Goal: Task Accomplishment & Management: Manage account settings

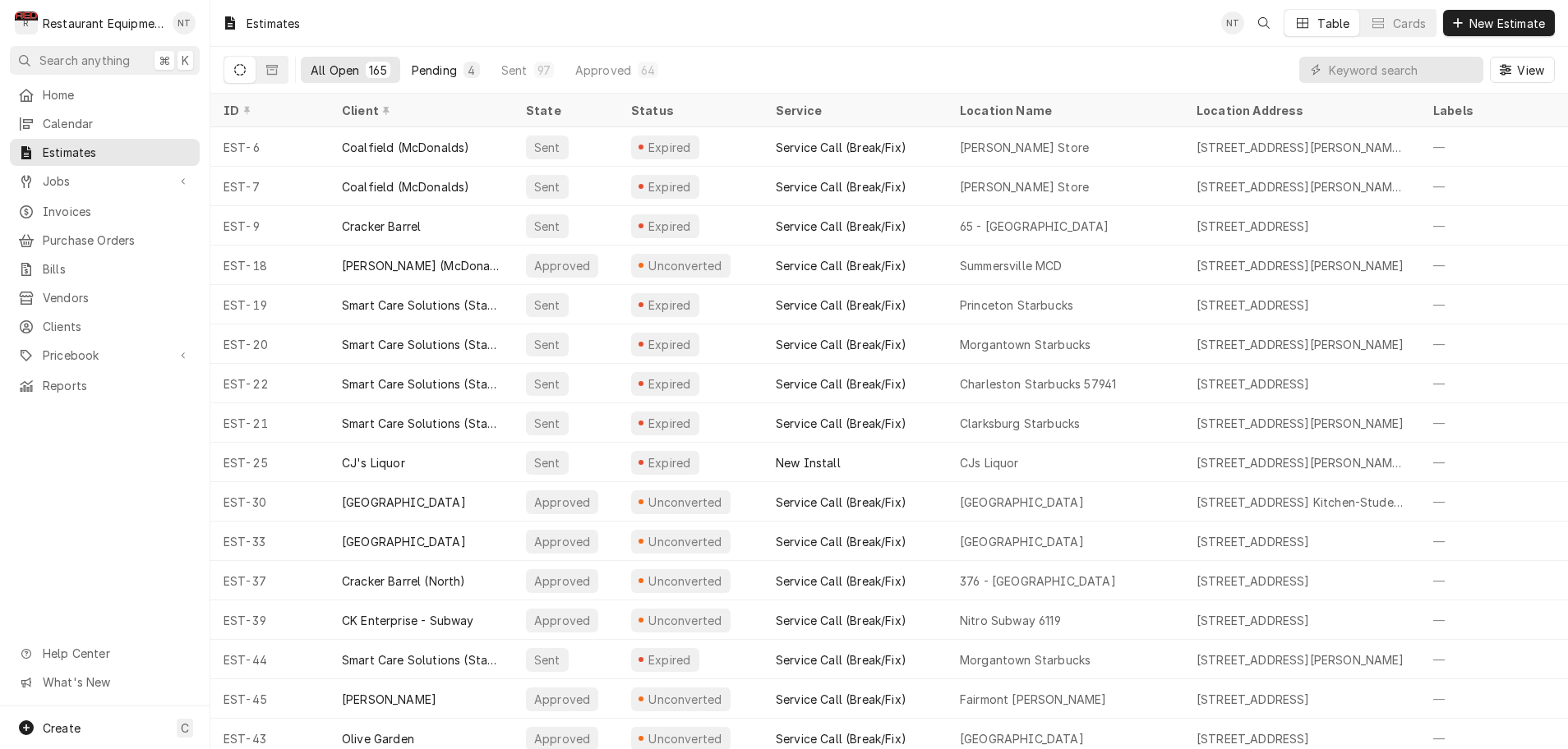
click at [437, 67] on div "Pending" at bounding box center [434, 70] width 45 height 17
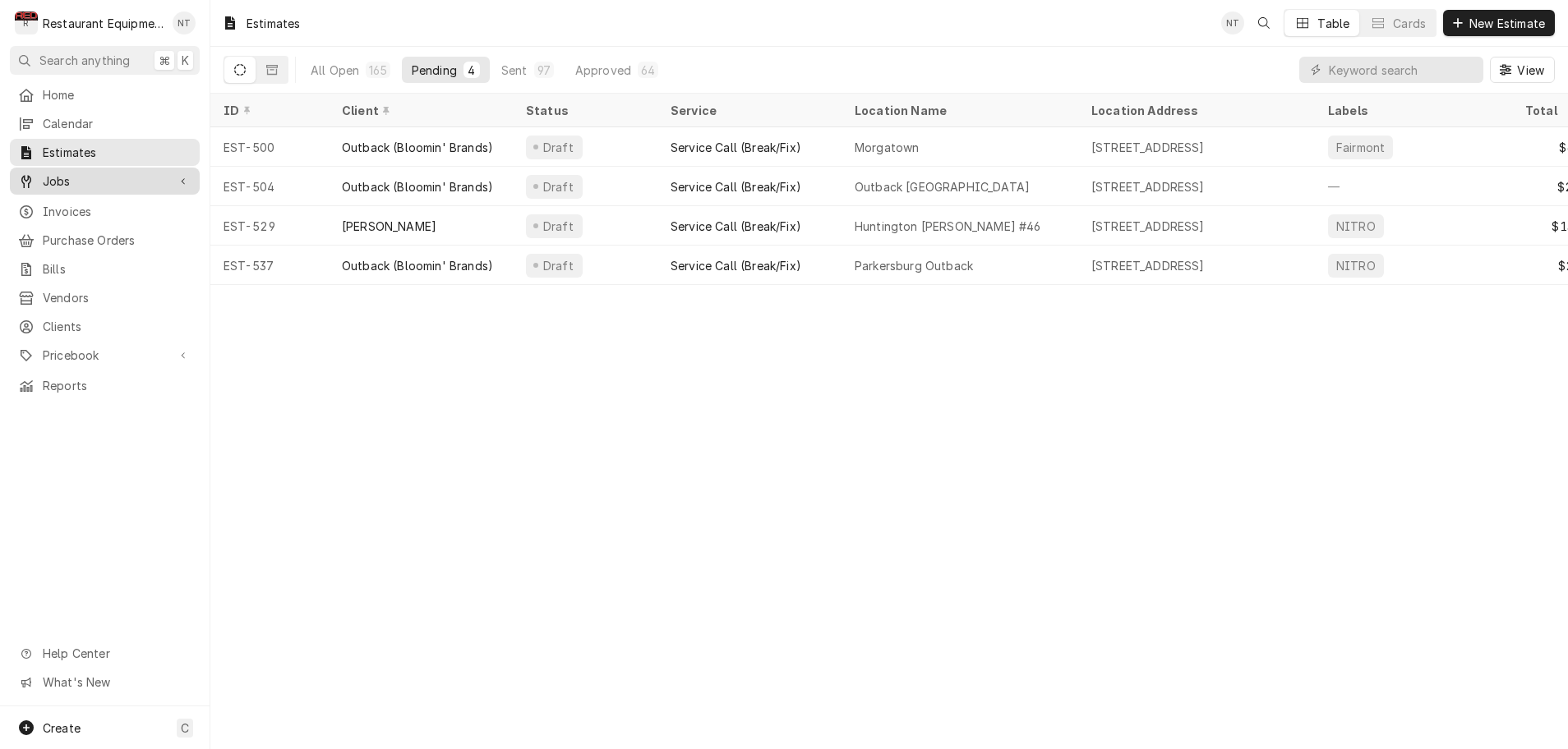
click at [92, 177] on span "Jobs" at bounding box center [104, 181] width 124 height 17
click at [79, 181] on span "Jobs" at bounding box center [104, 181] width 124 height 17
click at [103, 186] on link "Jobs" at bounding box center [105, 181] width 190 height 27
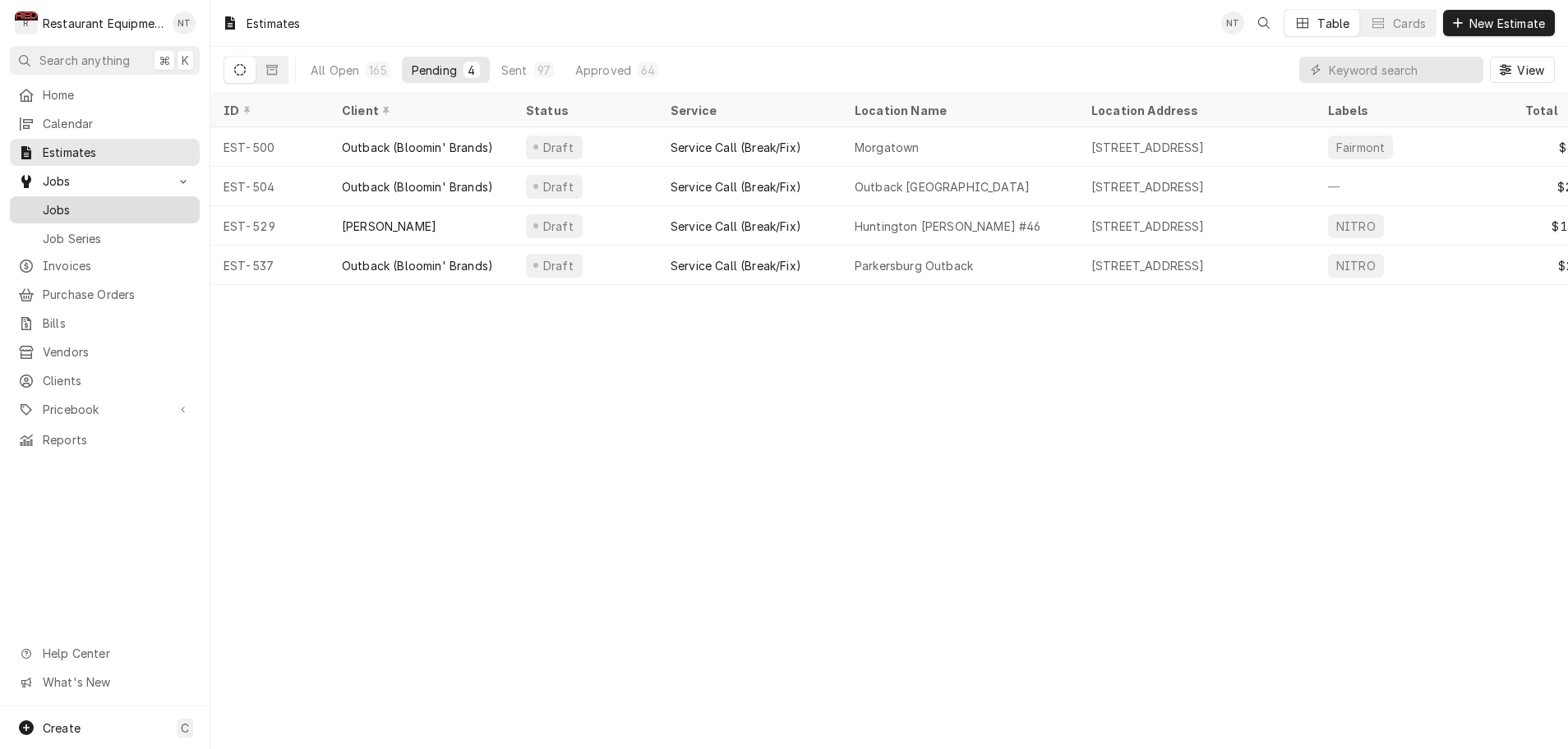
click at [70, 201] on span "Jobs" at bounding box center [117, 210] width 149 height 17
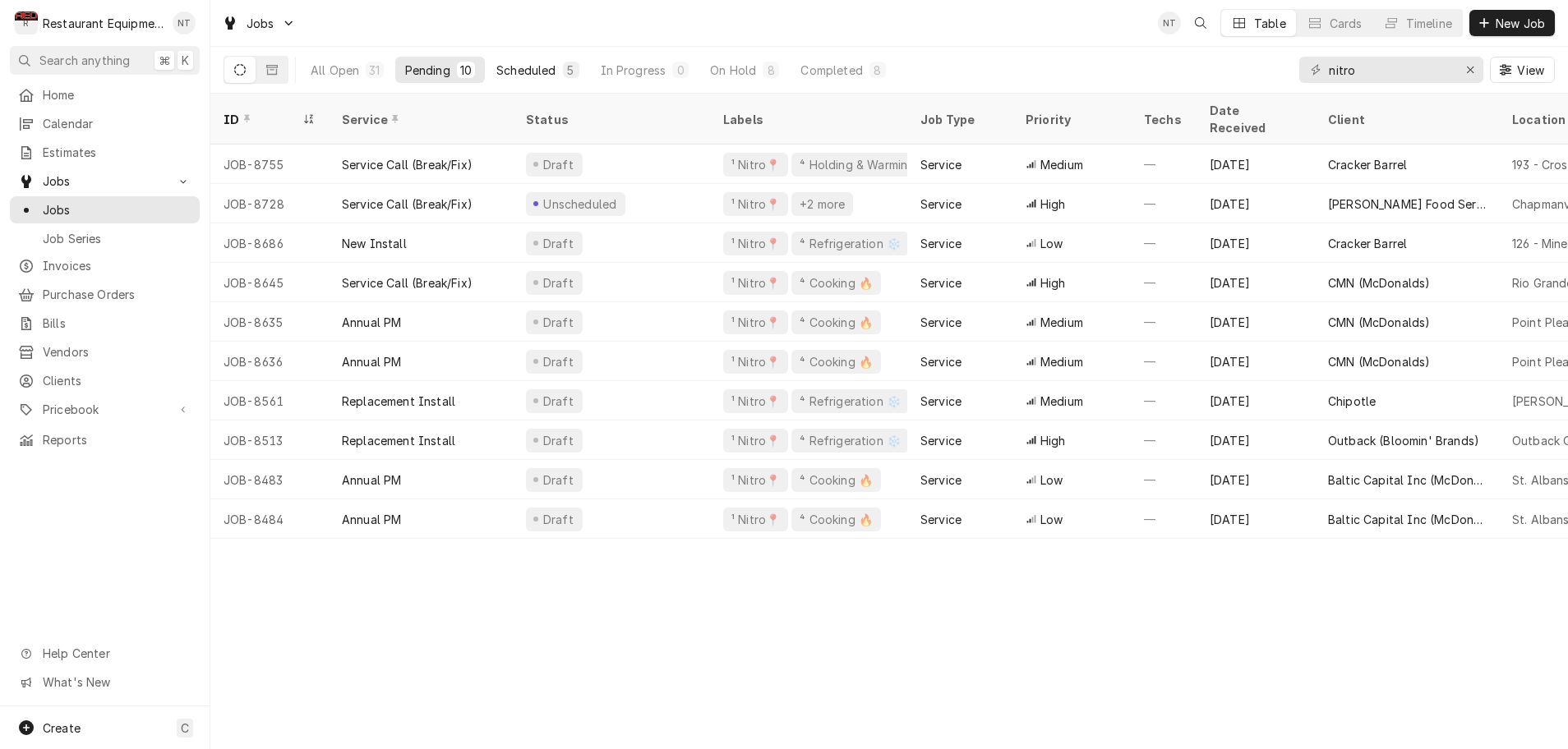
click at [526, 67] on div "Scheduled" at bounding box center [525, 70] width 59 height 17
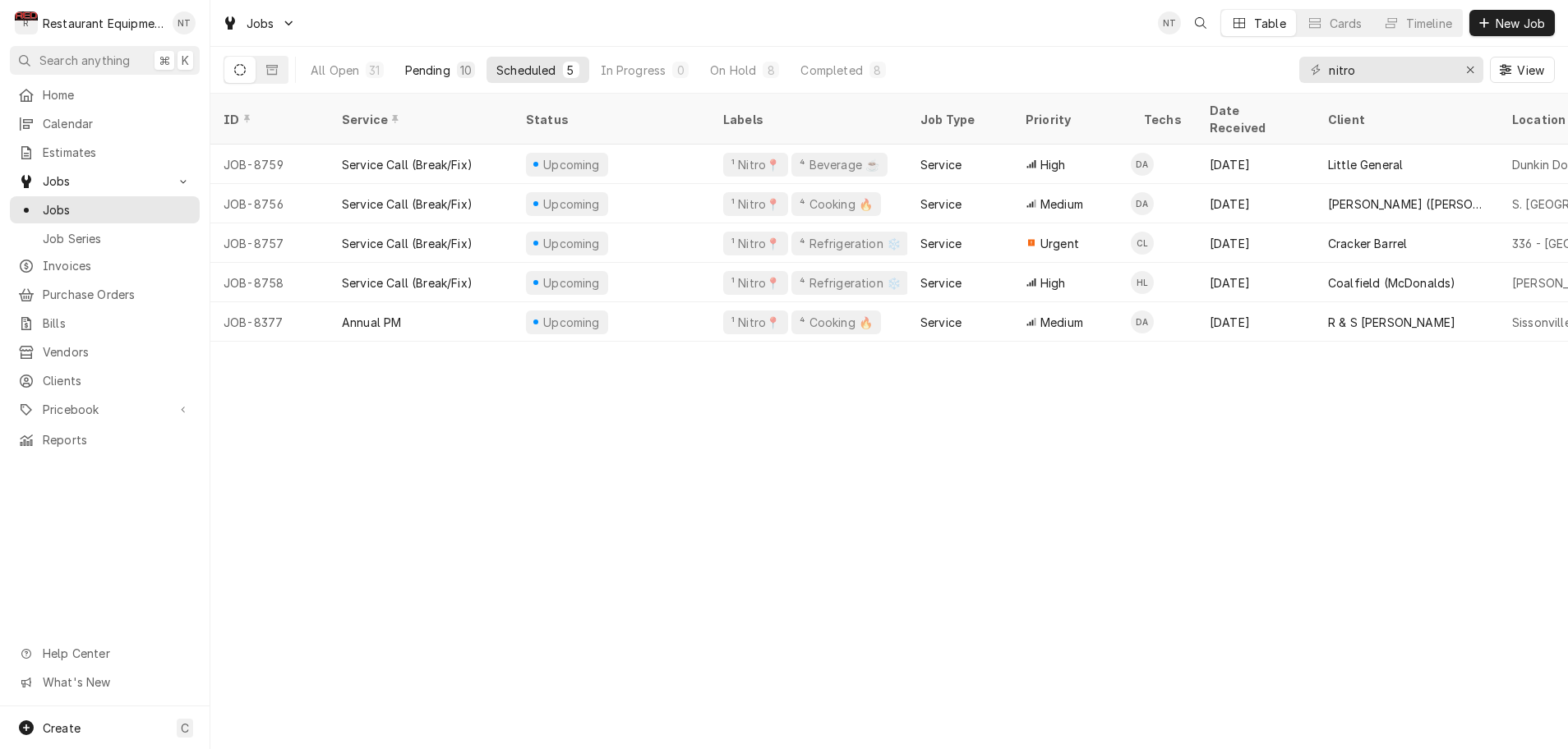
click at [443, 70] on div "Pending" at bounding box center [428, 70] width 45 height 17
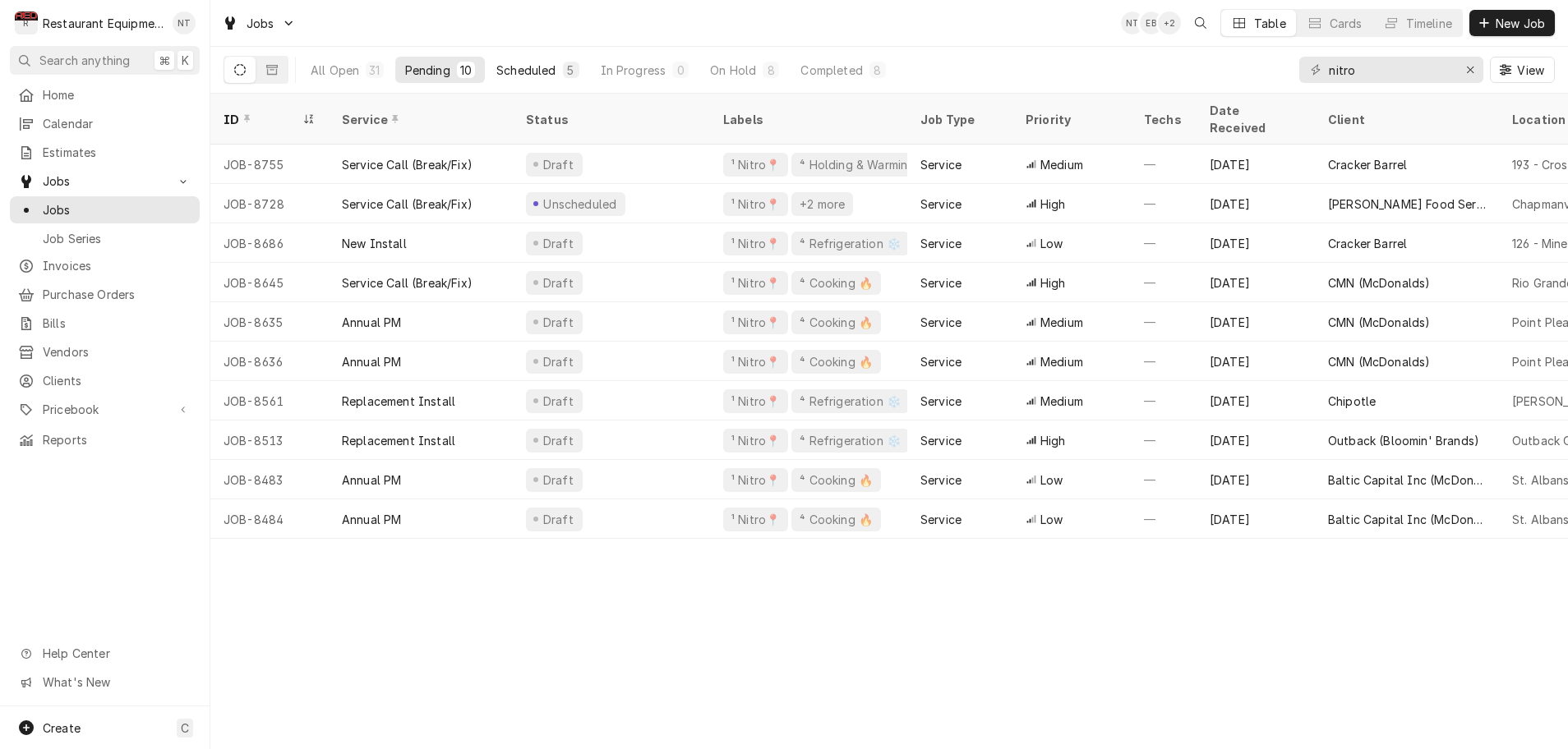
scroll to position [1, 1]
click at [537, 68] on div "Scheduled" at bounding box center [525, 70] width 59 height 17
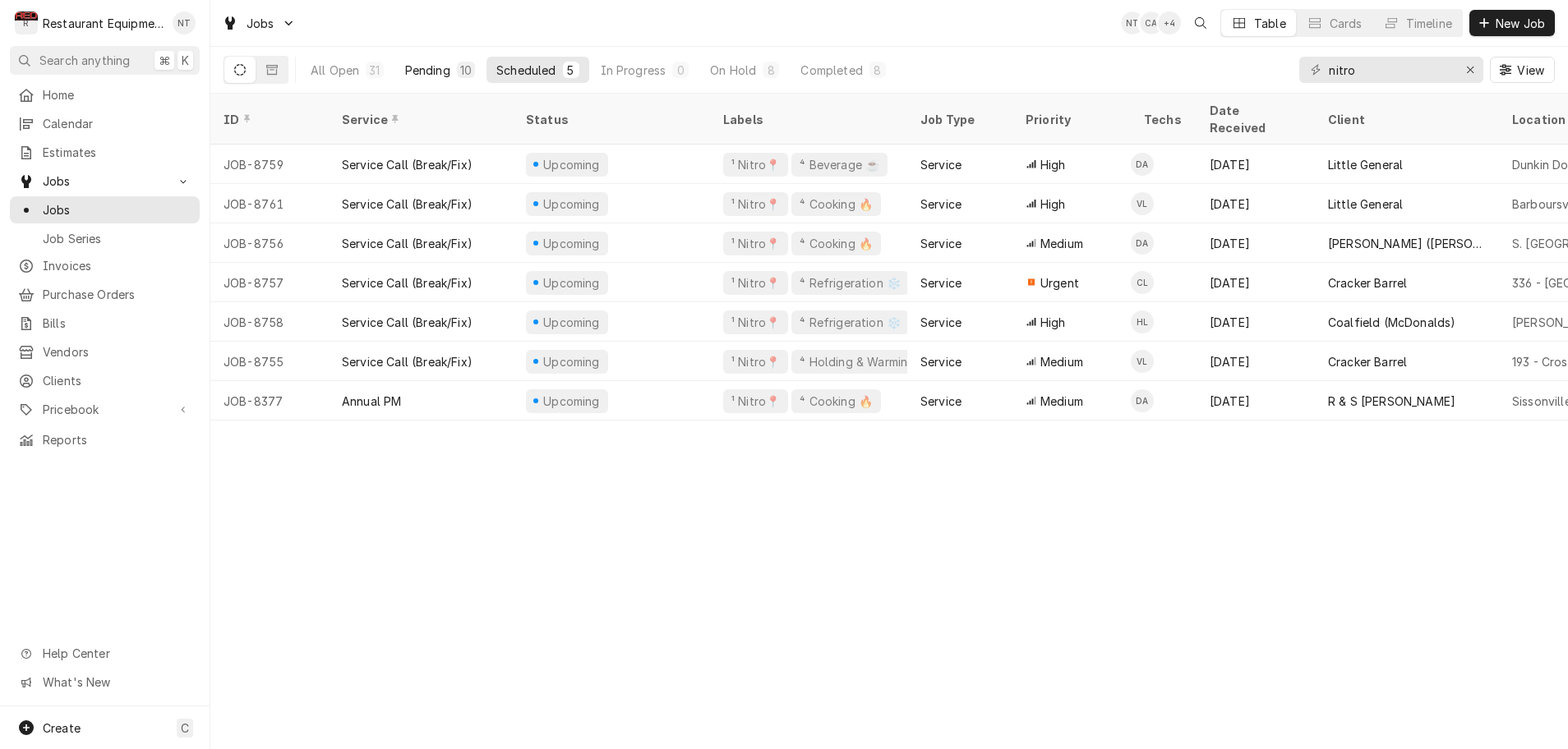
scroll to position [0, 1]
click at [432, 73] on div "Pending" at bounding box center [428, 70] width 45 height 17
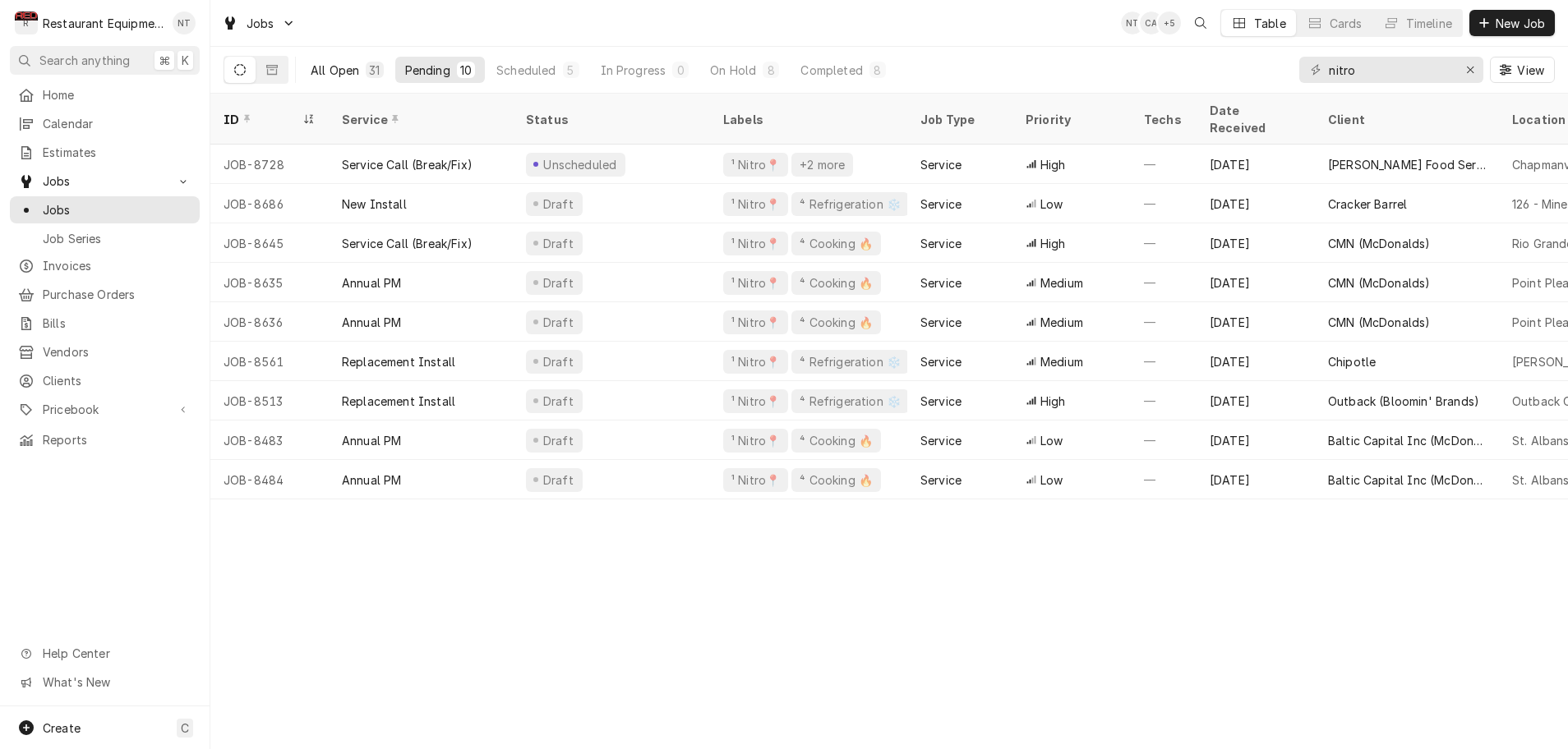
scroll to position [0, 0]
click at [329, 74] on div "All Open" at bounding box center [335, 70] width 48 height 17
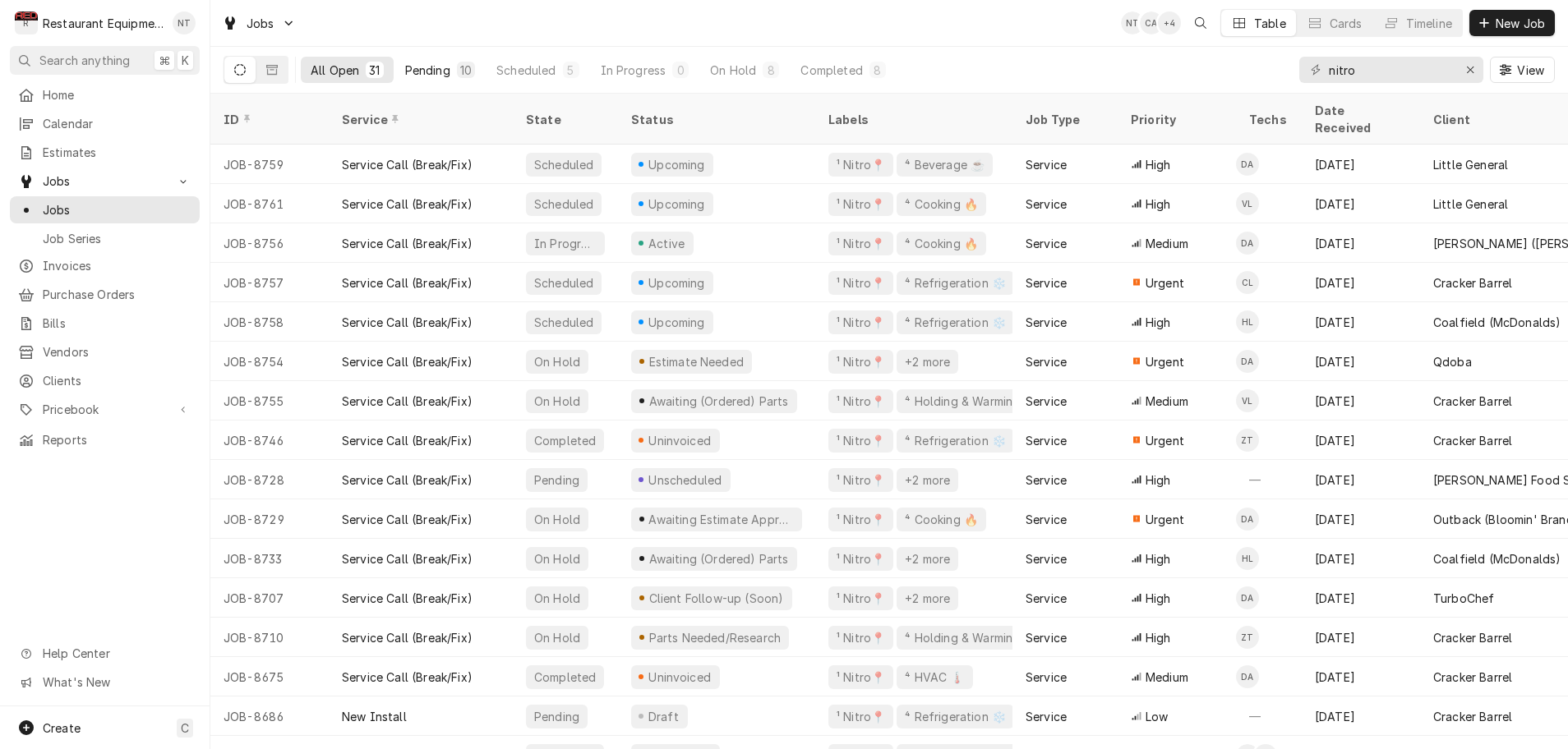
click at [436, 72] on div "Pending" at bounding box center [428, 70] width 45 height 17
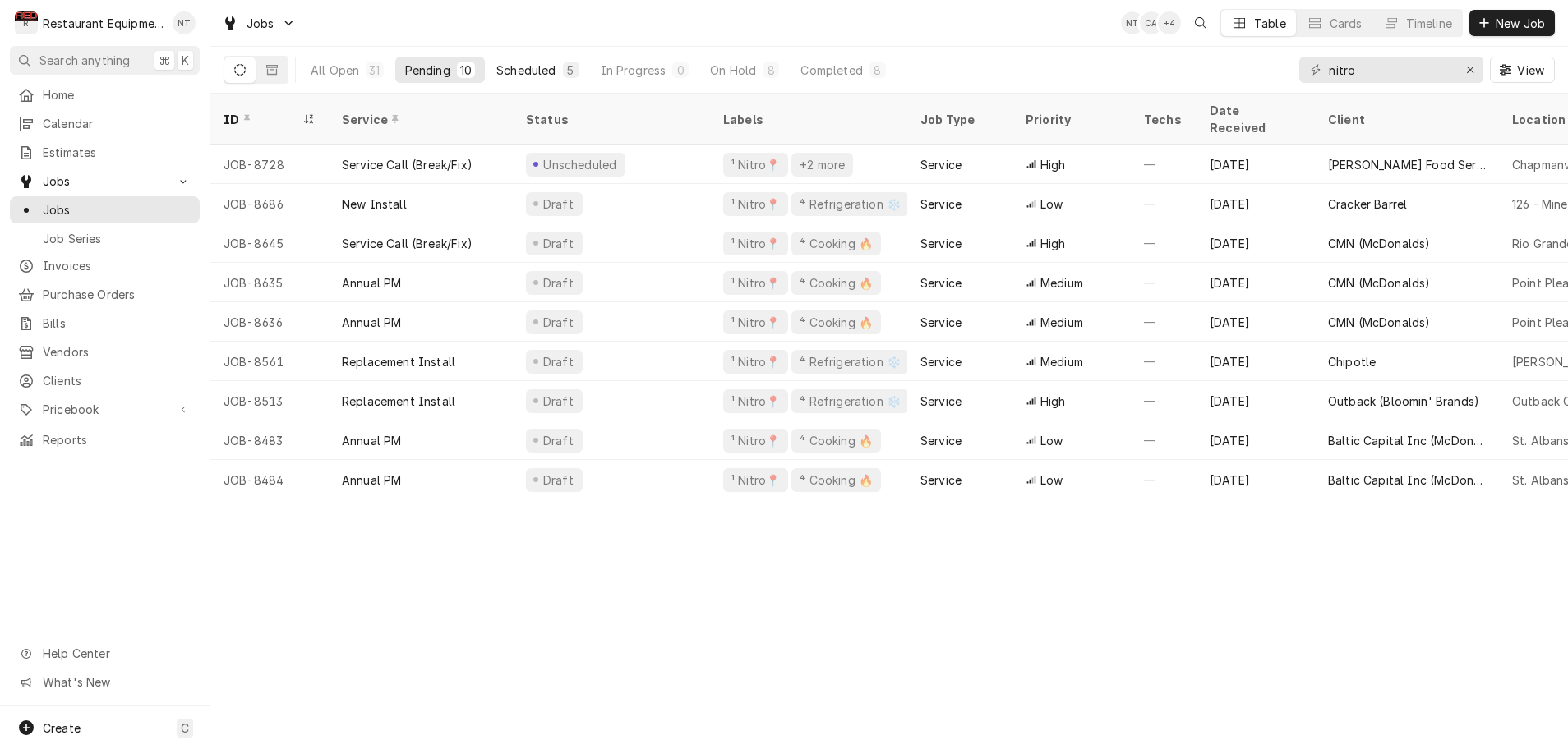
click at [516, 70] on div "Scheduled" at bounding box center [525, 70] width 59 height 17
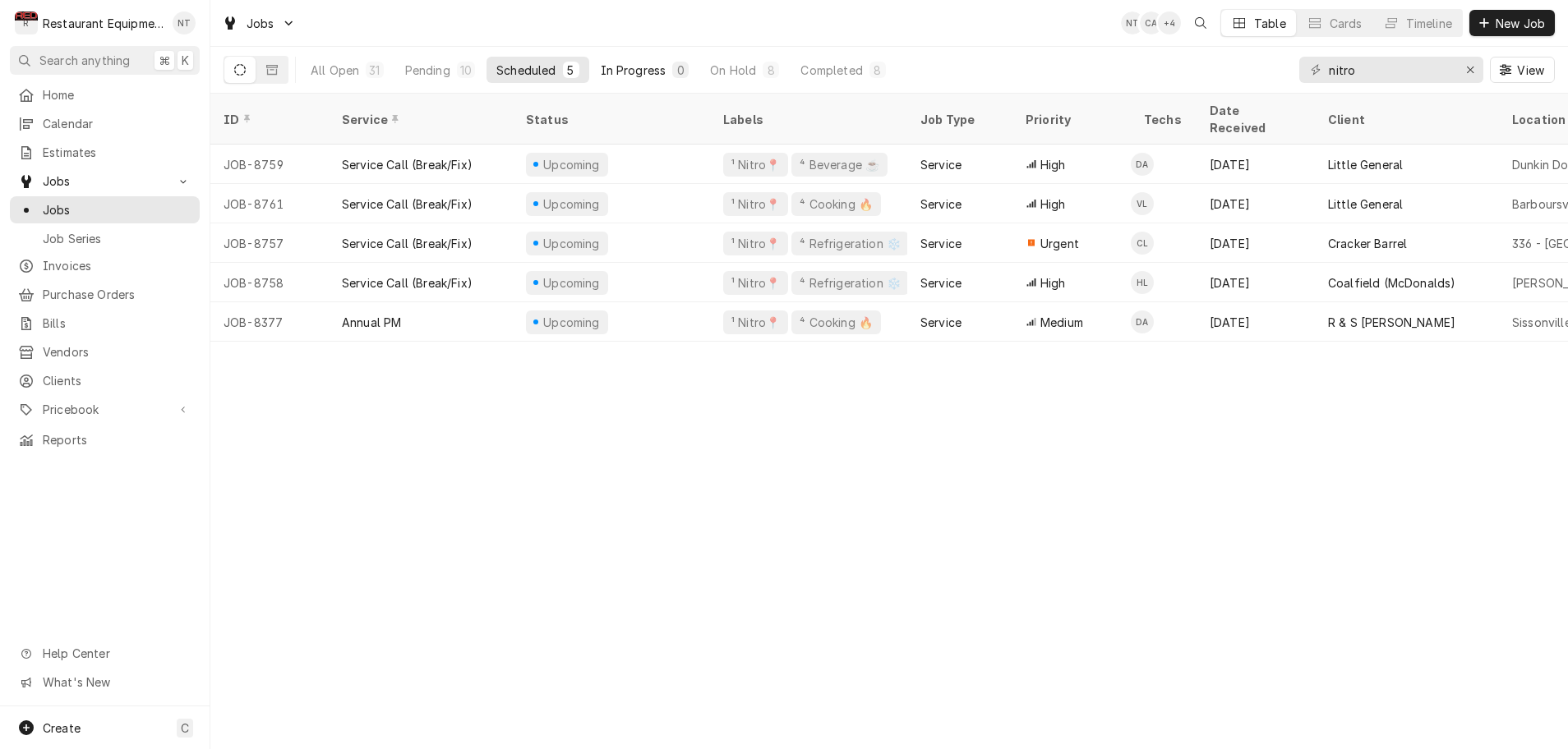
click at [630, 70] on div "In Progress" at bounding box center [633, 70] width 66 height 17
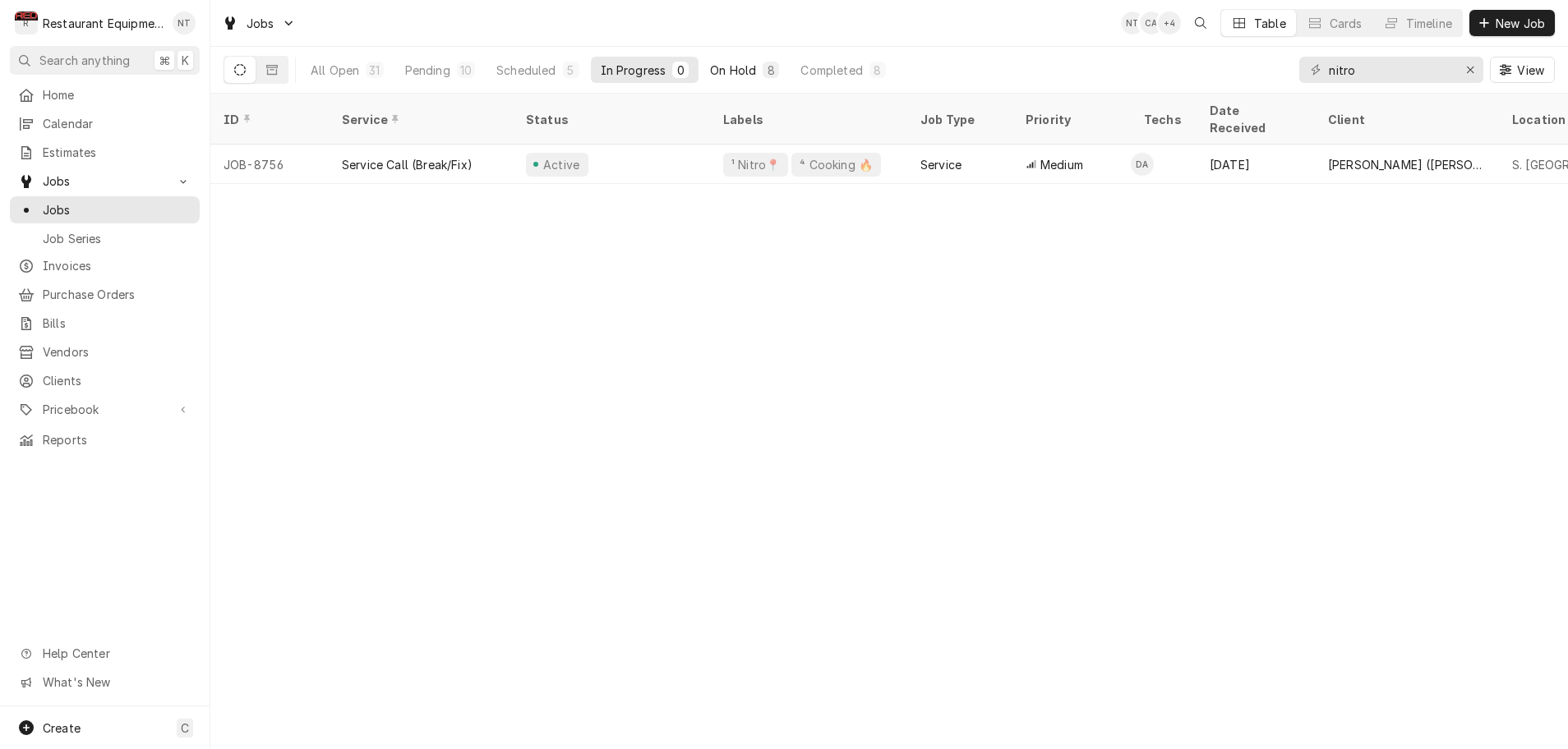
click at [734, 72] on div "On Hold" at bounding box center [733, 70] width 46 height 17
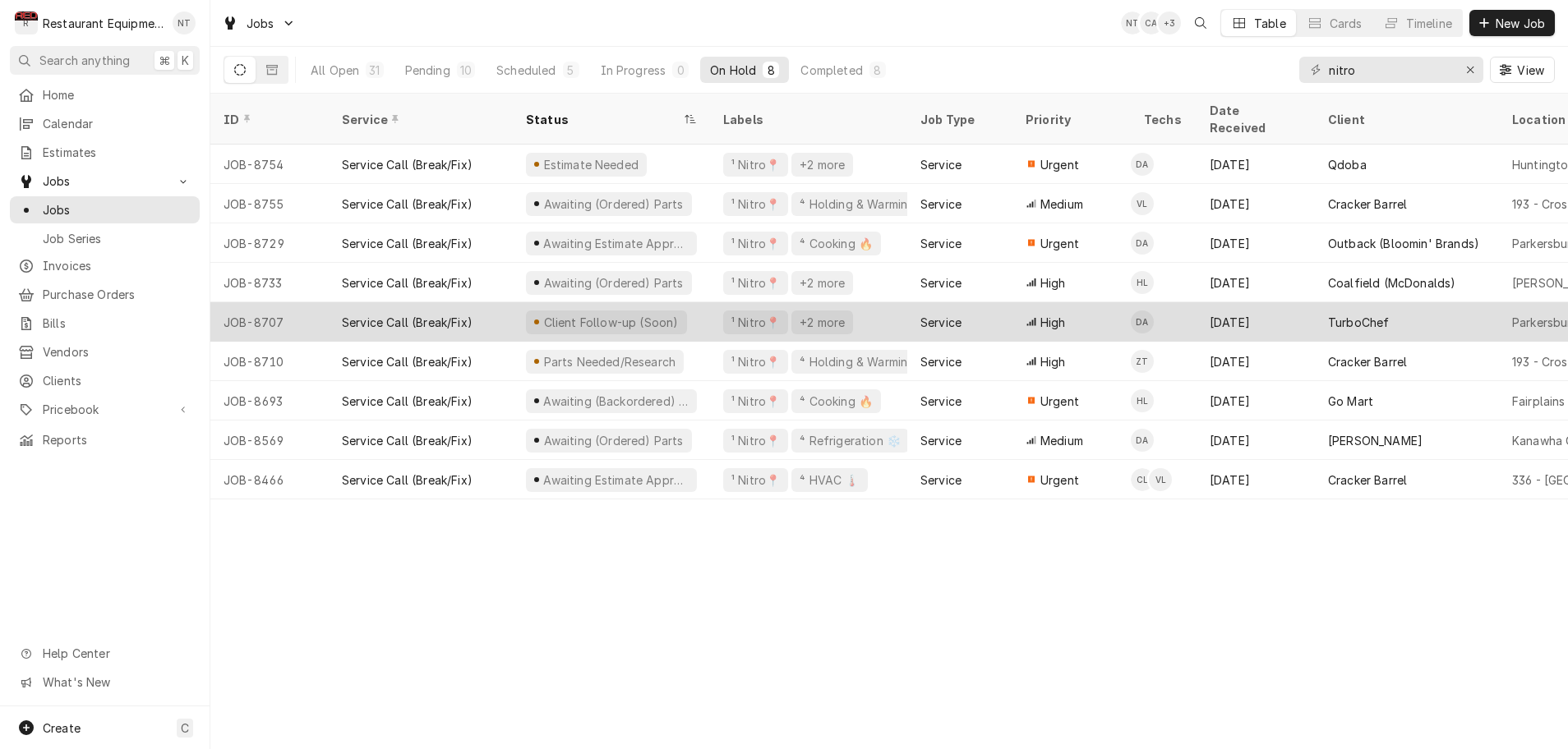
click at [704, 302] on div "Client Follow-up (Soon)" at bounding box center [611, 321] width 197 height 39
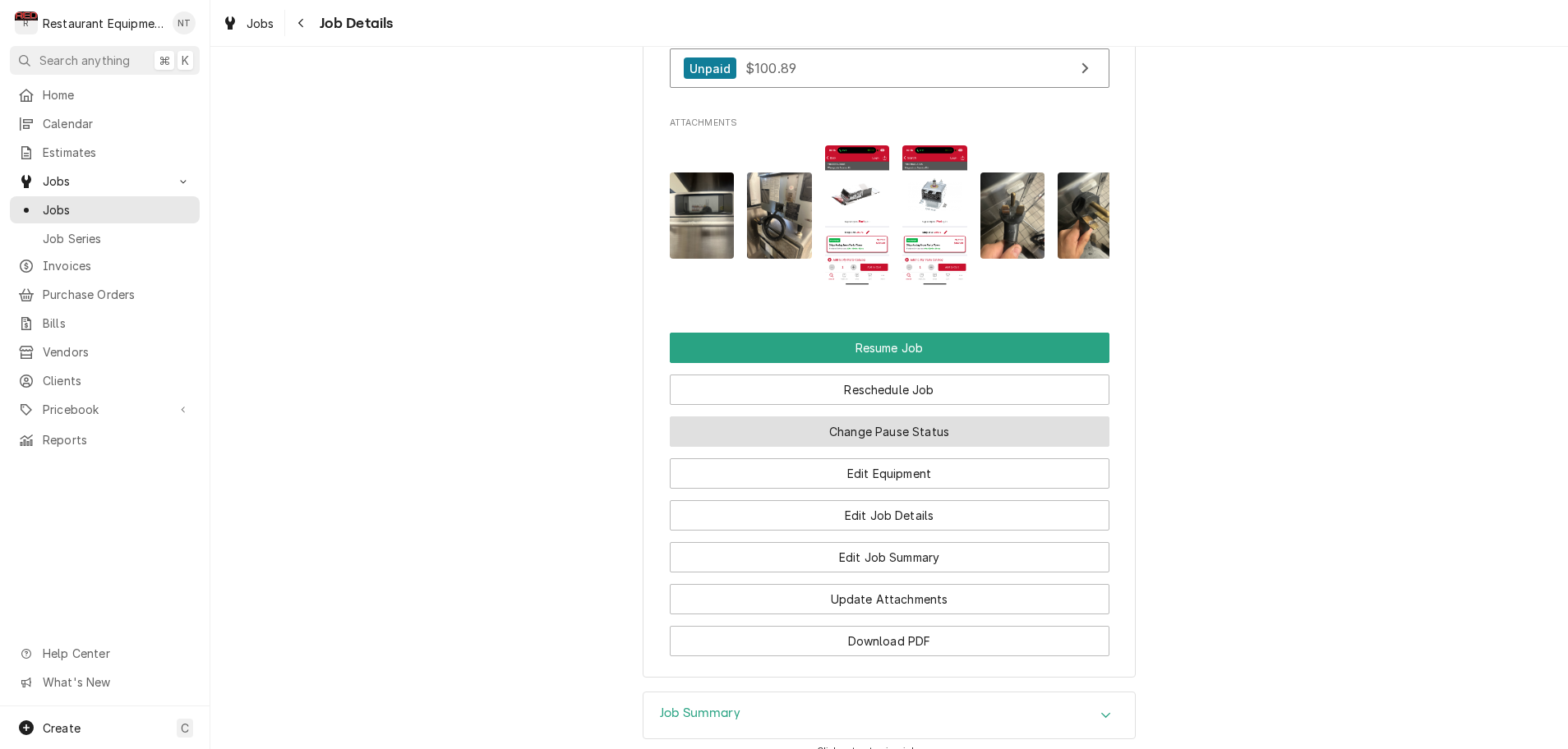
scroll to position [2344, 0]
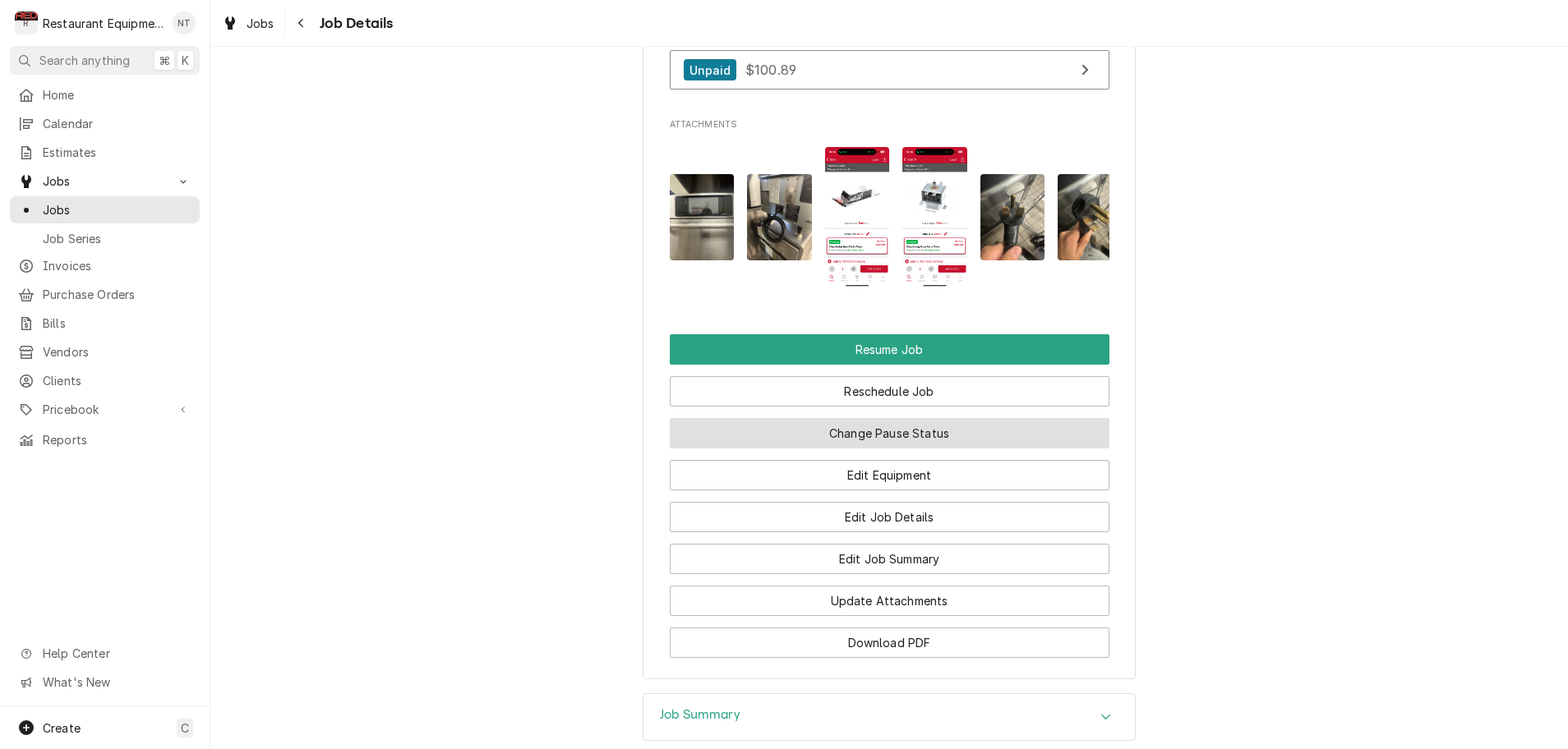
click at [917, 420] on button "Change Pause Status" at bounding box center [889, 433] width 440 height 31
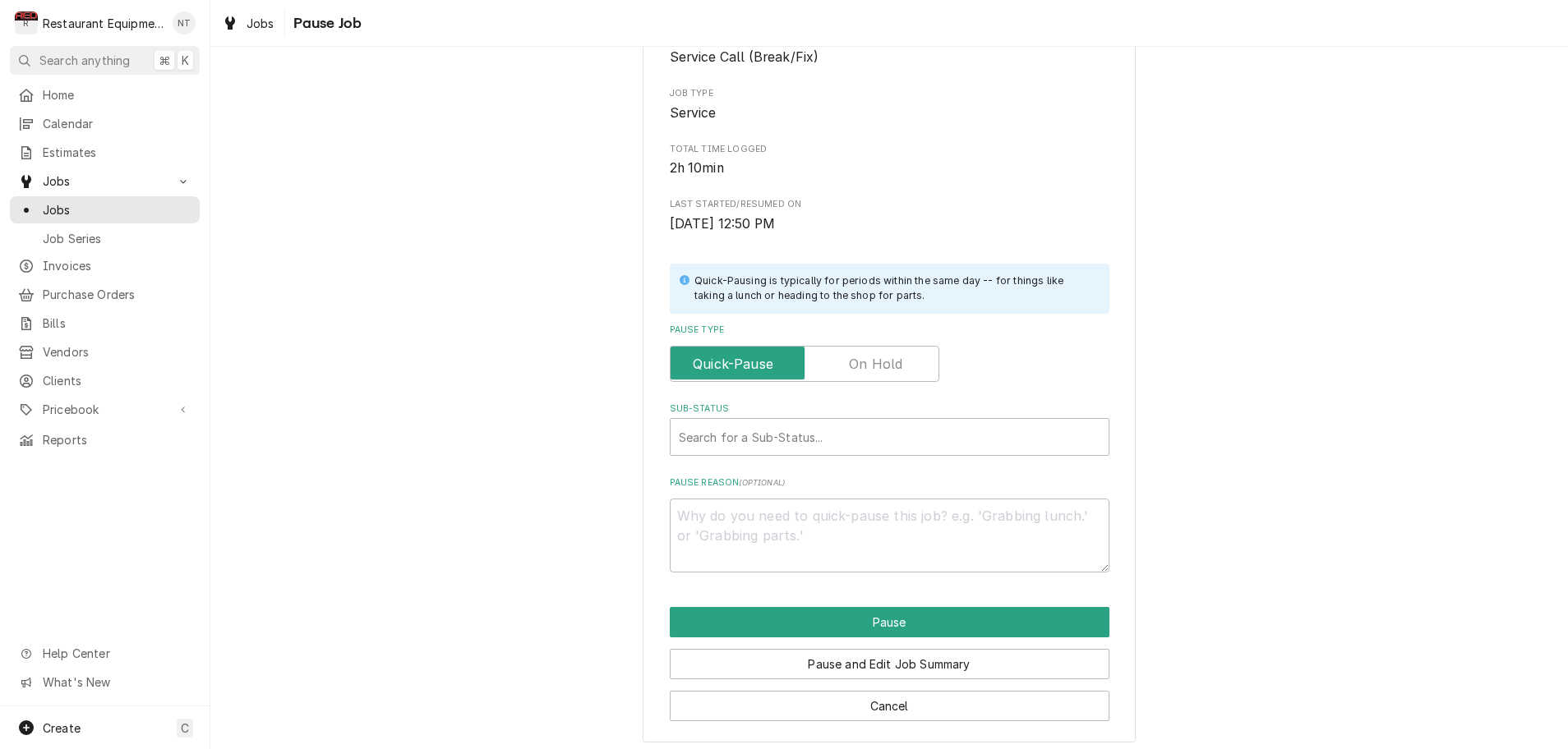
scroll to position [162, 0]
click at [881, 357] on label "Pause Type" at bounding box center [804, 365] width 270 height 36
click at [881, 357] on input "Pause Type" at bounding box center [804, 365] width 255 height 36
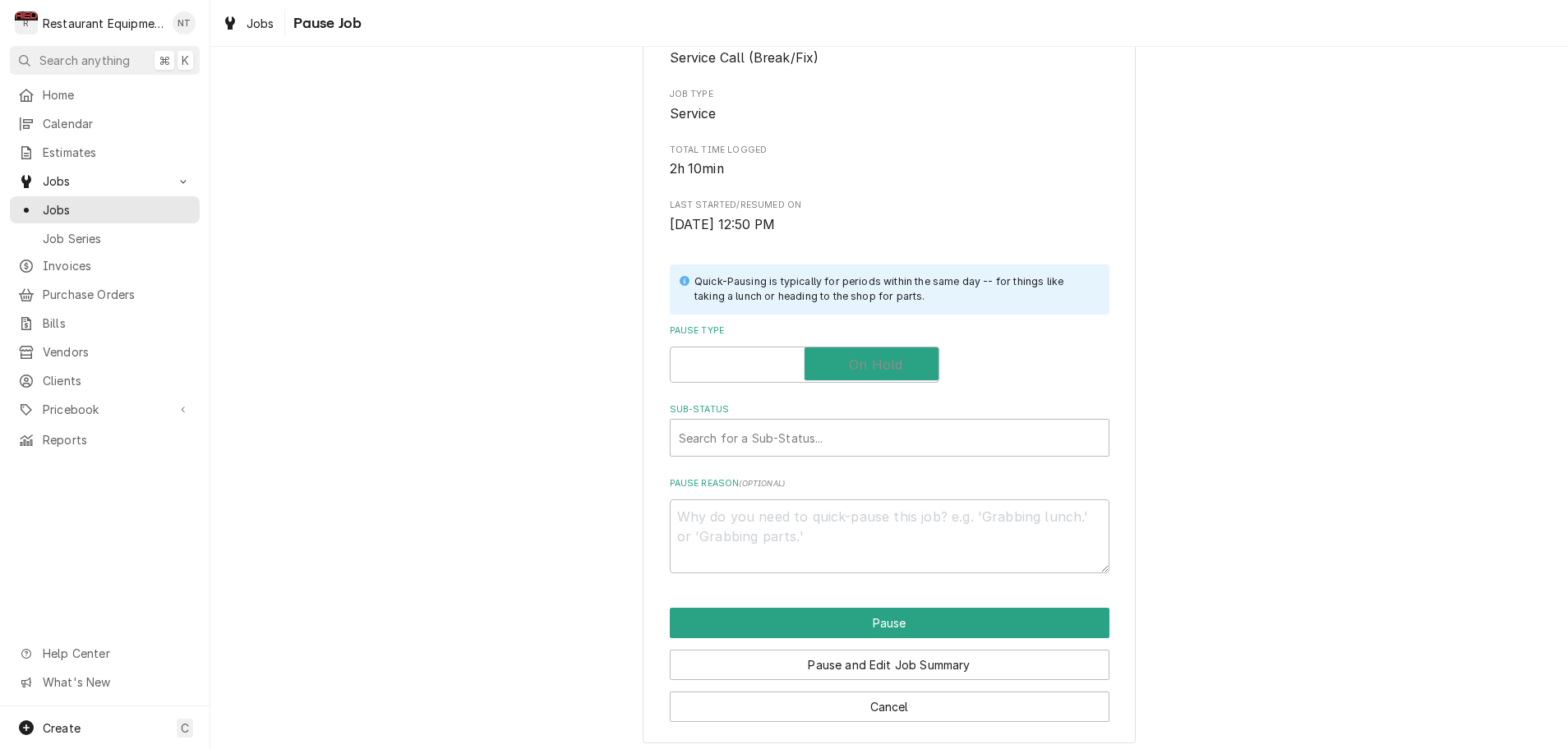
checkbox input "true"
click at [859, 434] on div "Sub-Status" at bounding box center [889, 438] width 421 height 30
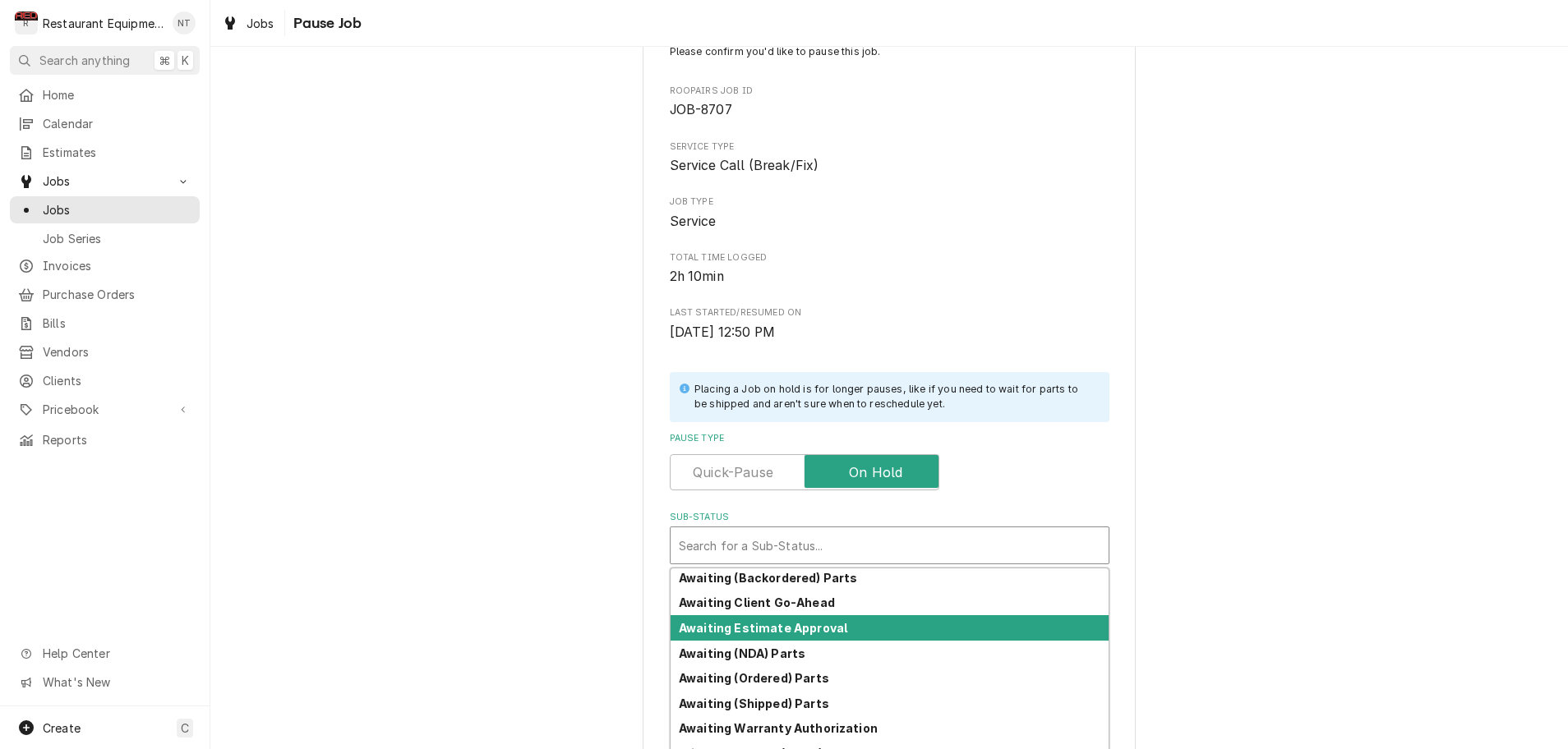
scroll to position [0, 0]
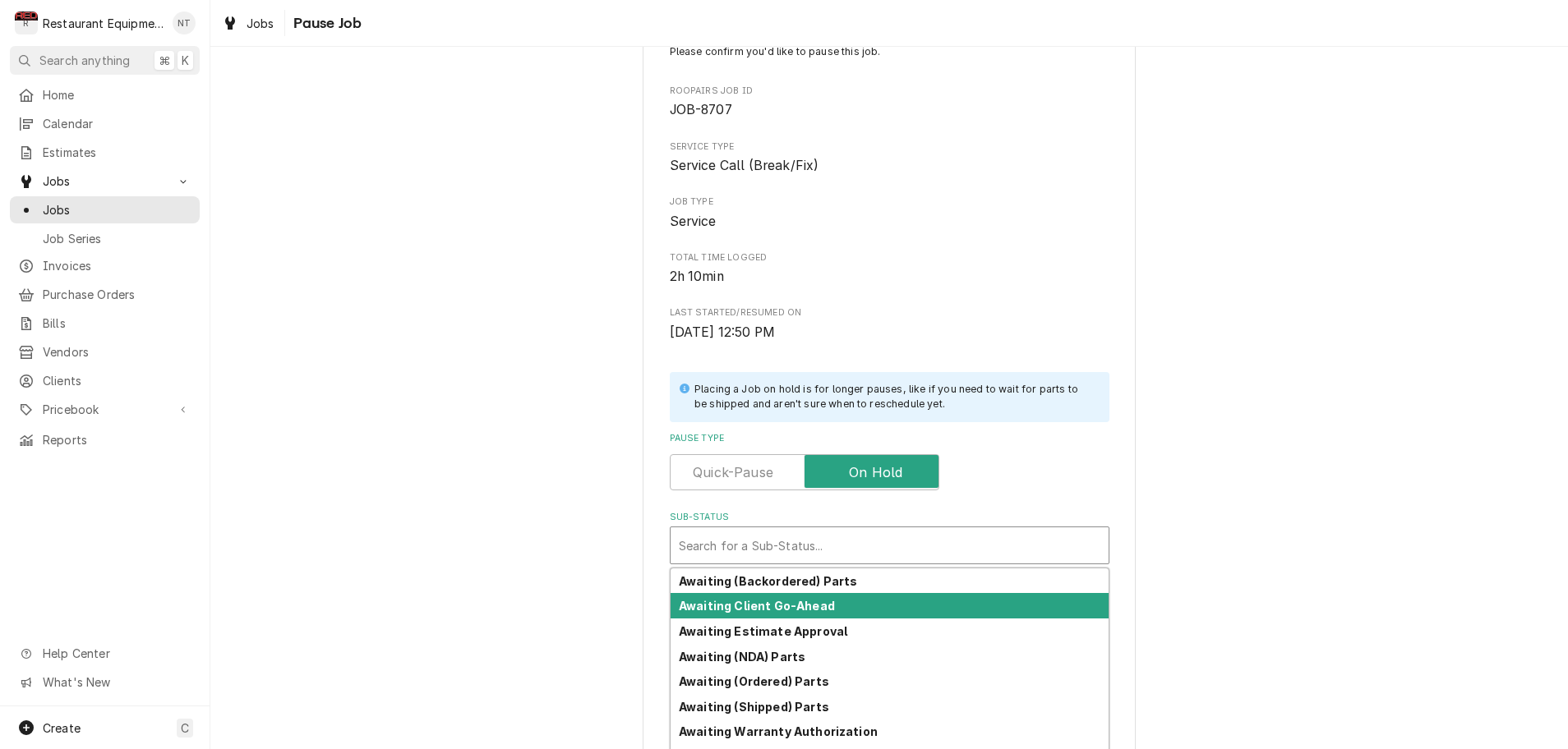
click at [793, 603] on strong "Awaiting Client Go-Ahead" at bounding box center [757, 606] width 157 height 14
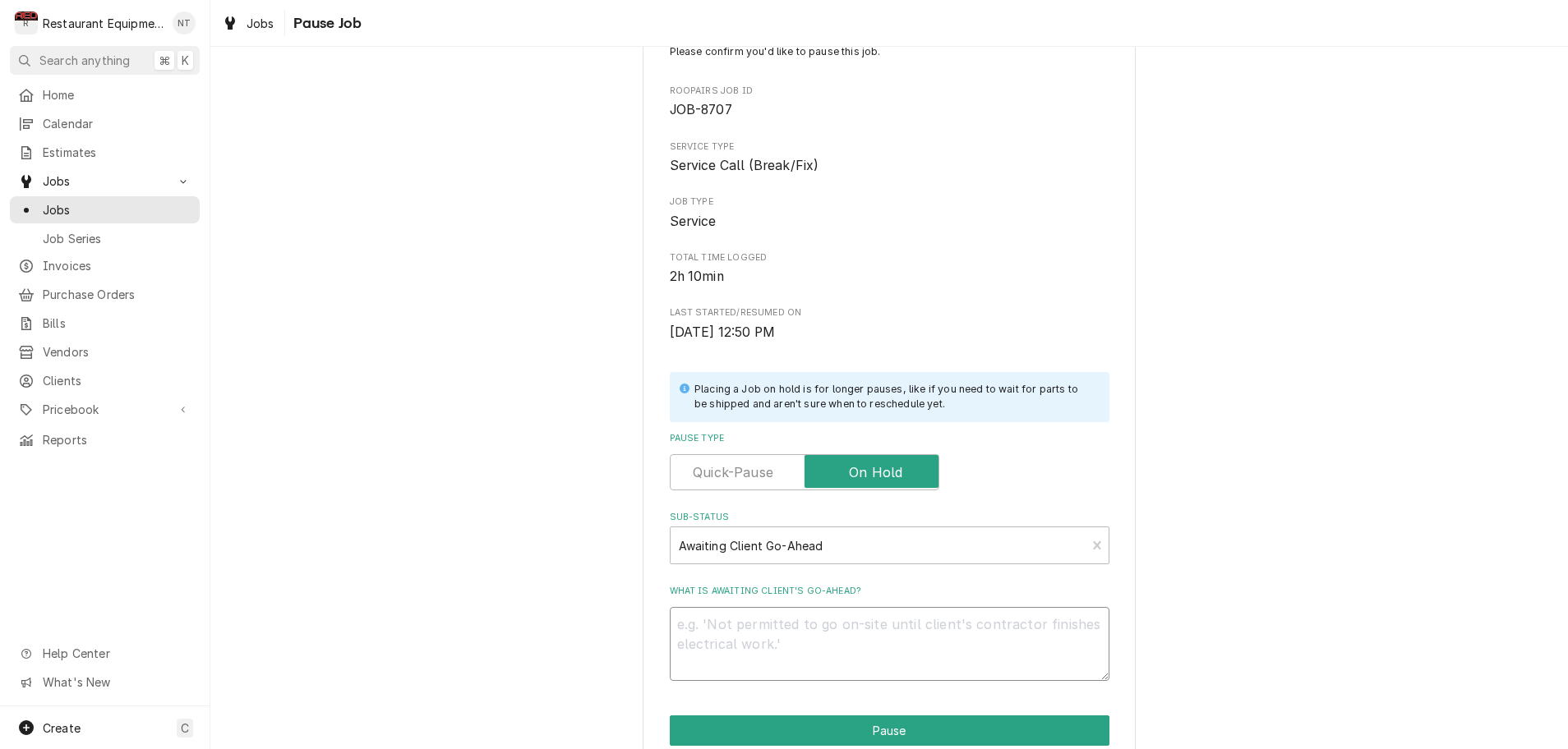
click at [736, 617] on textarea "What is awaiting client's go-ahead?" at bounding box center [889, 643] width 440 height 74
type textarea "x"
type textarea "W"
type textarea "x"
type textarea "WA"
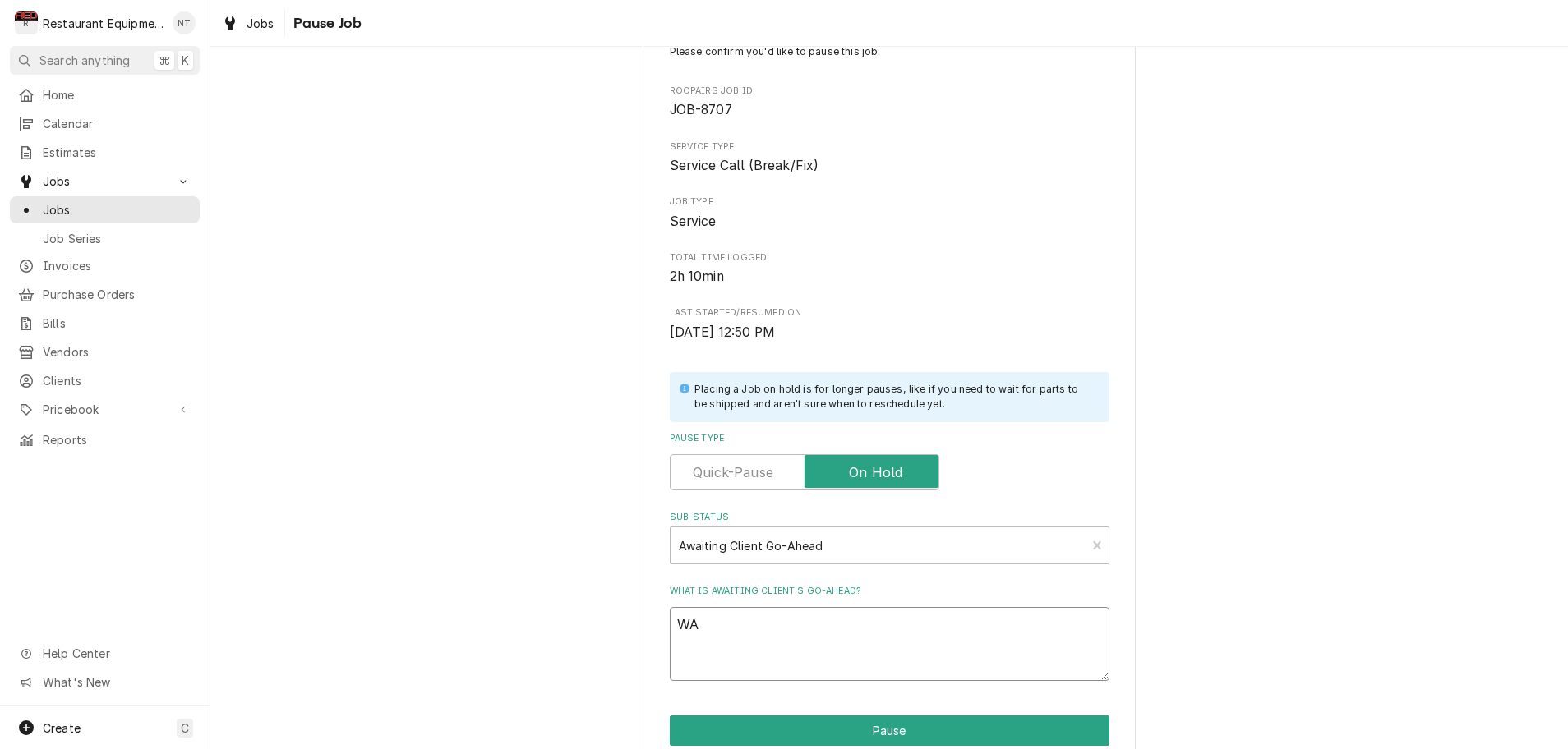
type textarea "x"
type textarea "W"
type textarea "x"
type textarea "Wa"
type textarea "x"
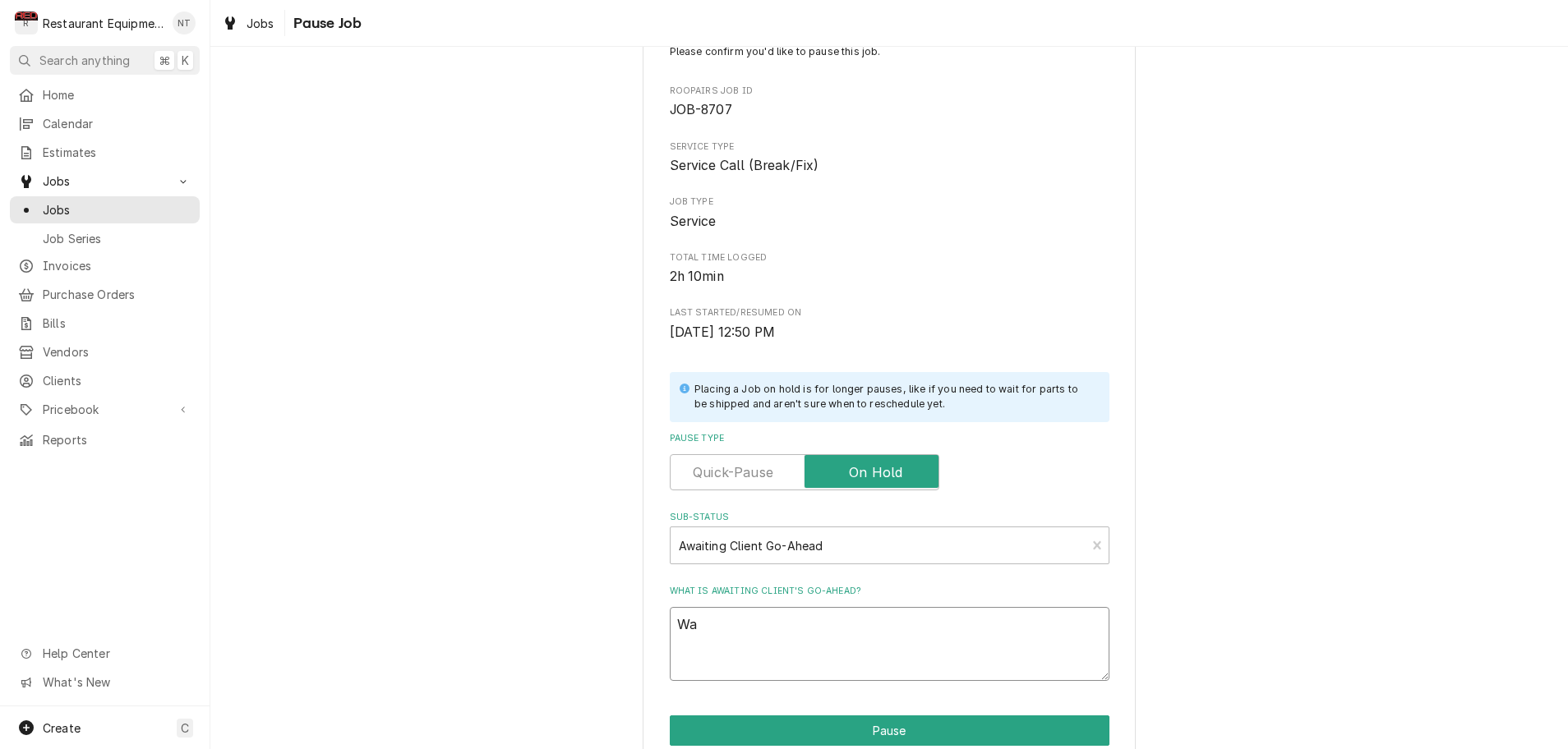
type textarea "Wai"
type textarea "x"
type textarea "Wait"
type textarea "x"
type textarea "Waiti"
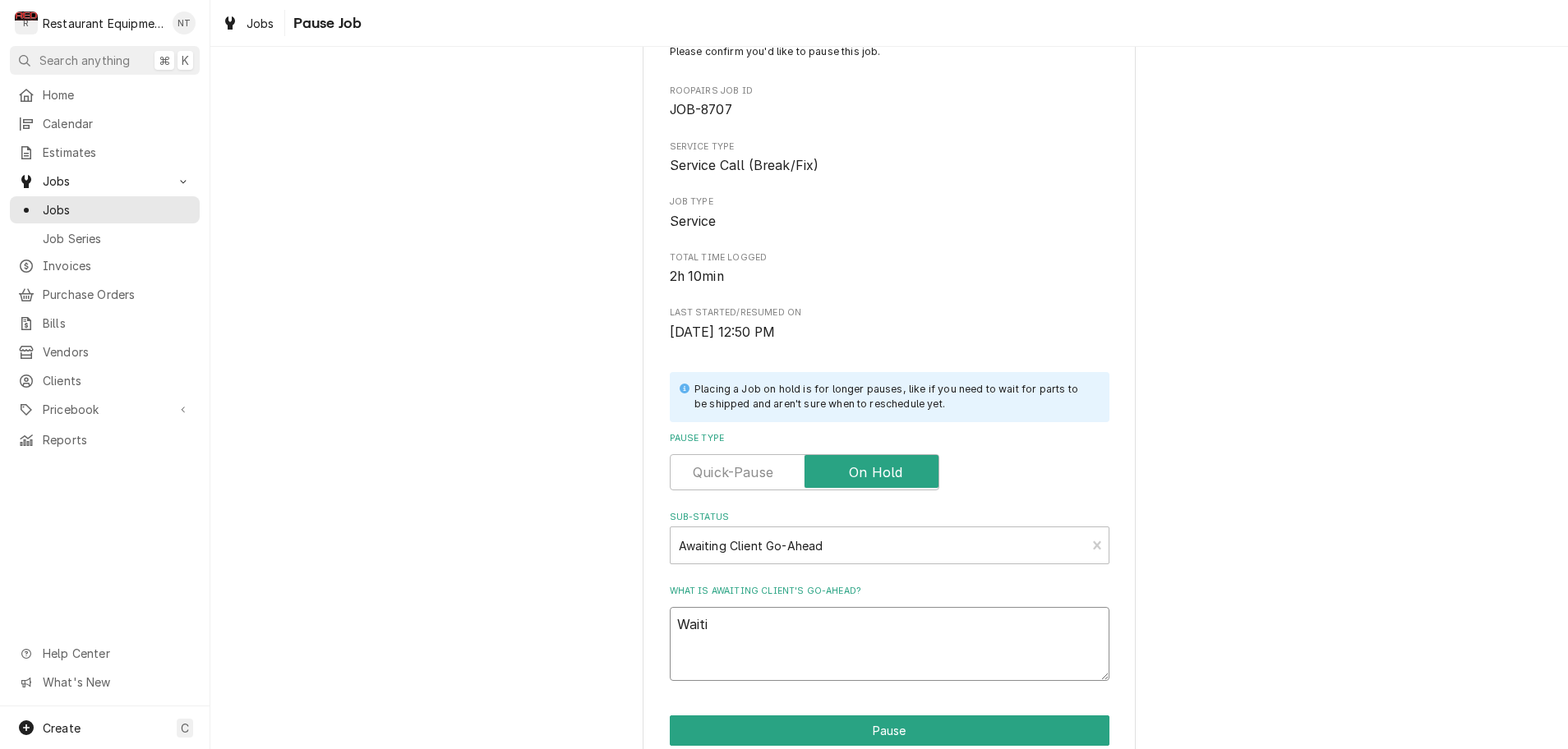
type textarea "x"
type textarea "Waitin"
type textarea "x"
type textarea "Waiting"
type textarea "x"
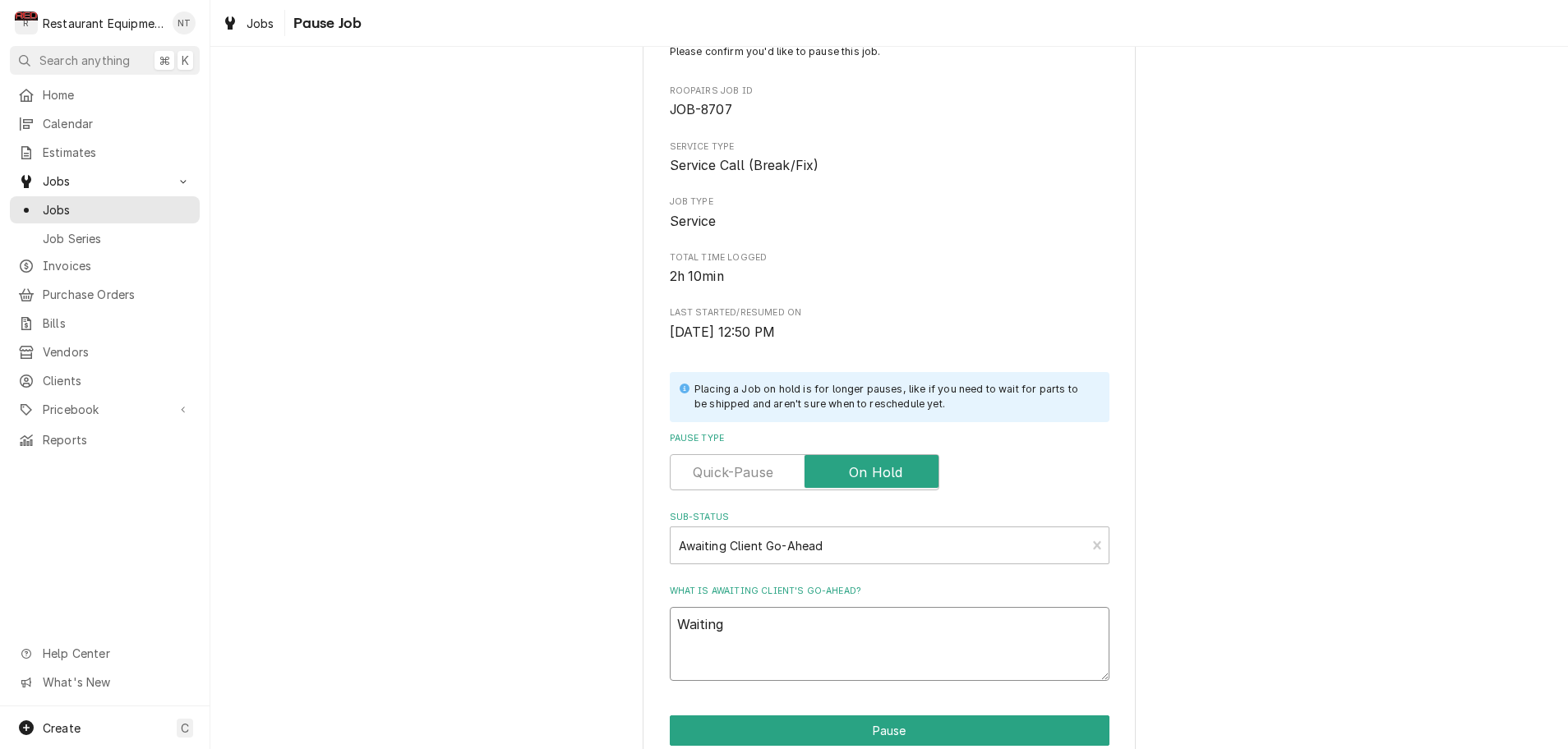
type textarea "Waiting"
type textarea "x"
type textarea "Waiting f"
type textarea "x"
type textarea "Waiting fo"
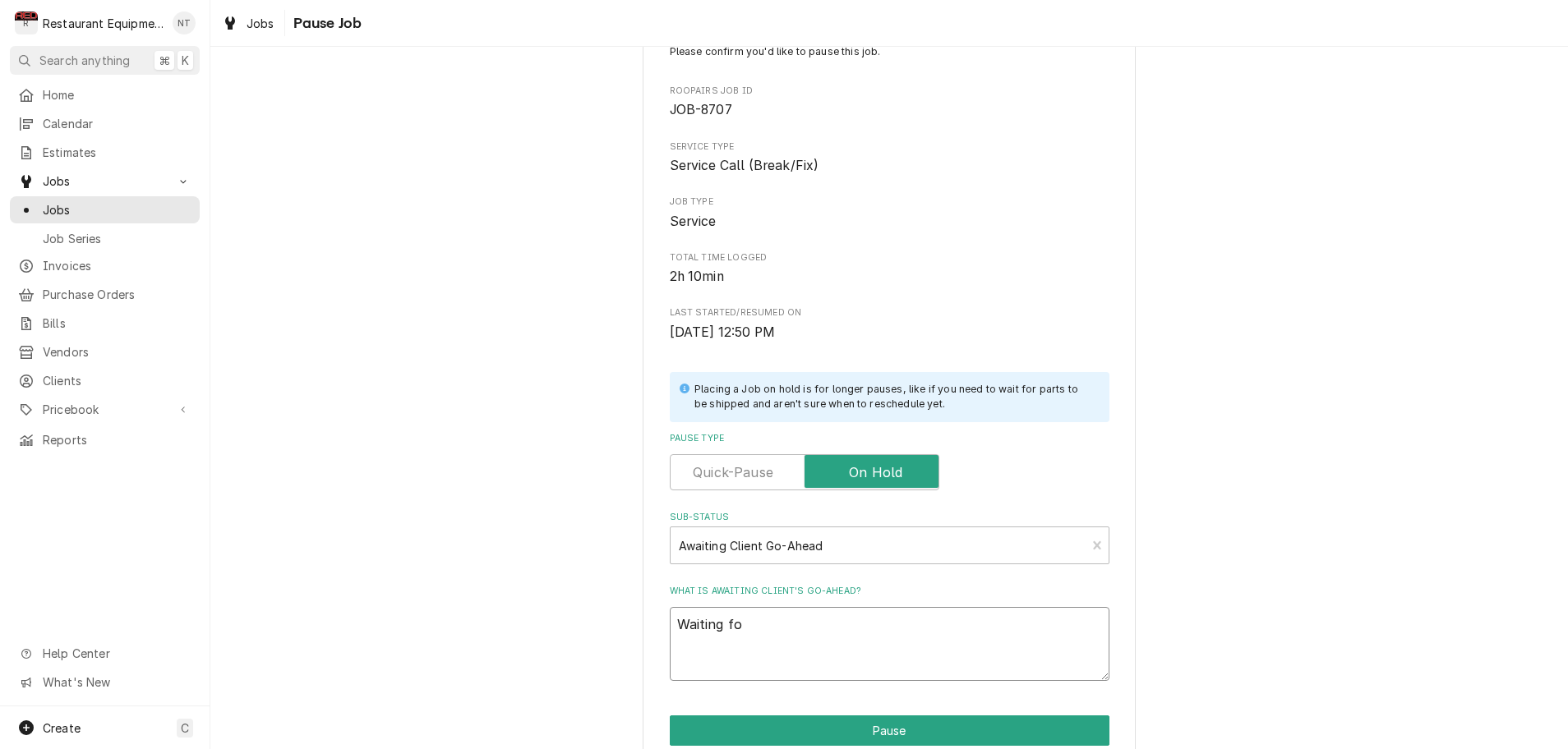
type textarea "x"
type textarea "Waiting for"
type textarea "x"
type textarea "Waiting for"
type textarea "x"
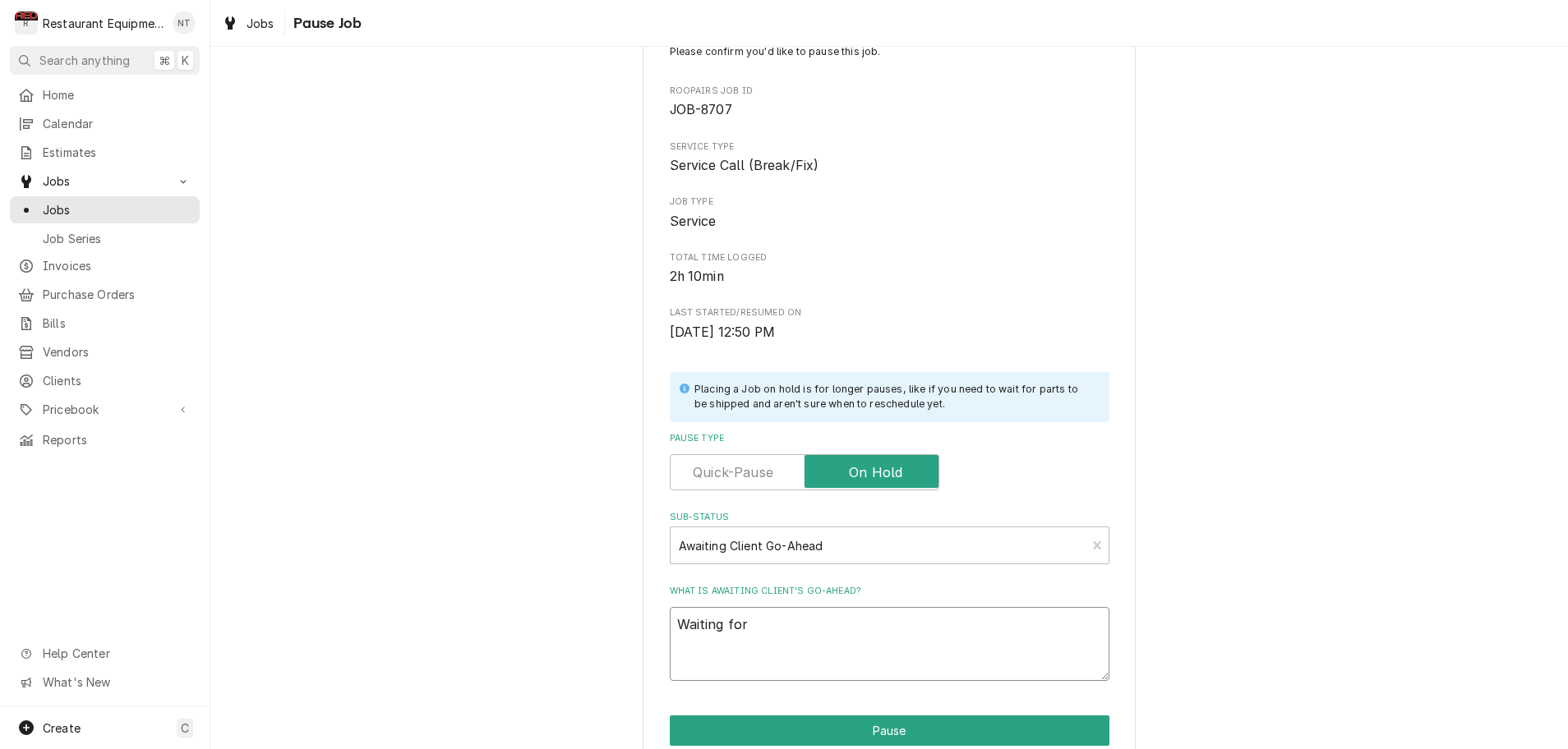
type textarea "Waiting for c"
type textarea "x"
type textarea "Waiting for co"
type textarea "x"
type textarea "Waiting for con"
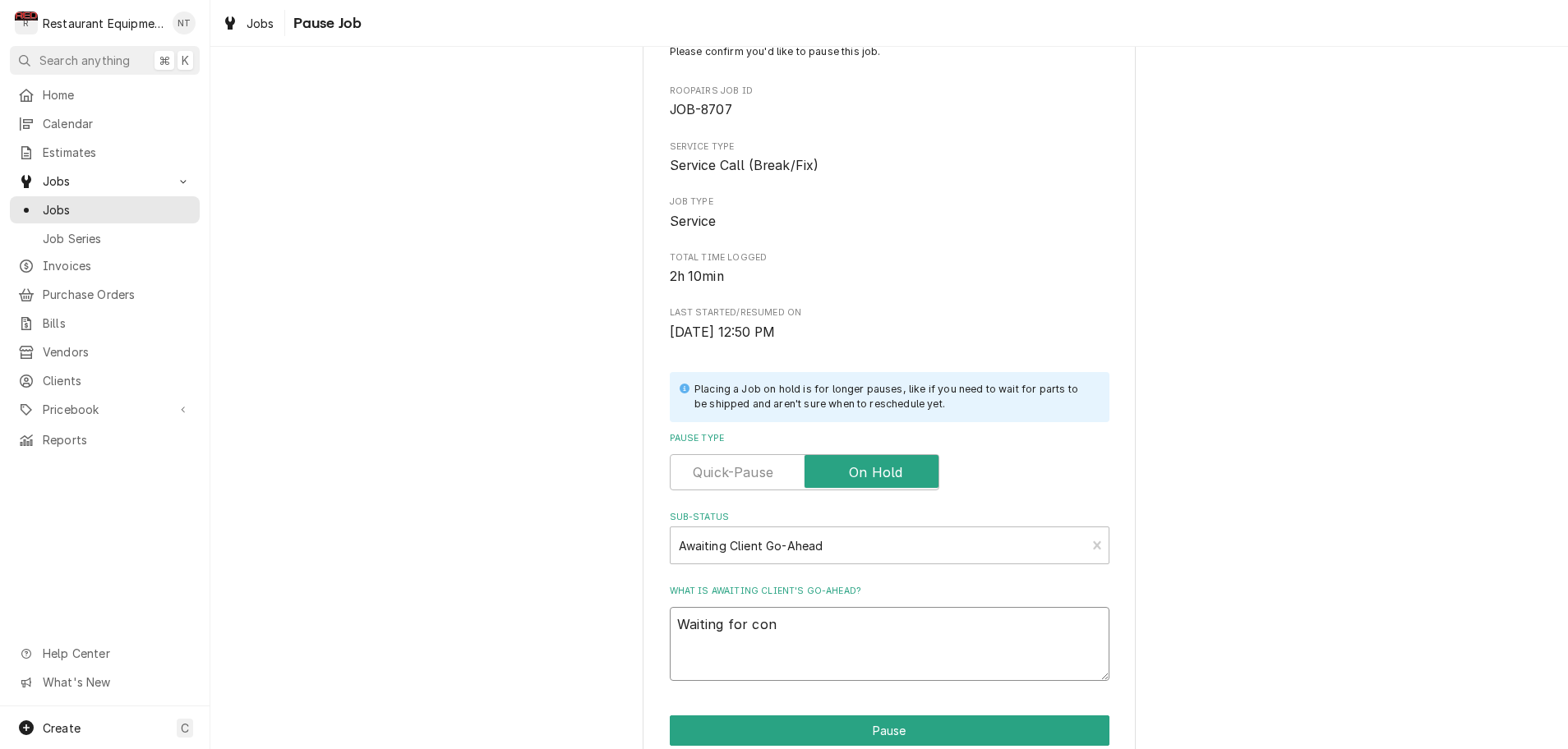
type textarea "x"
type textarea "Waiting for conf"
type textarea "x"
type textarea "Waiting for confi"
type textarea "x"
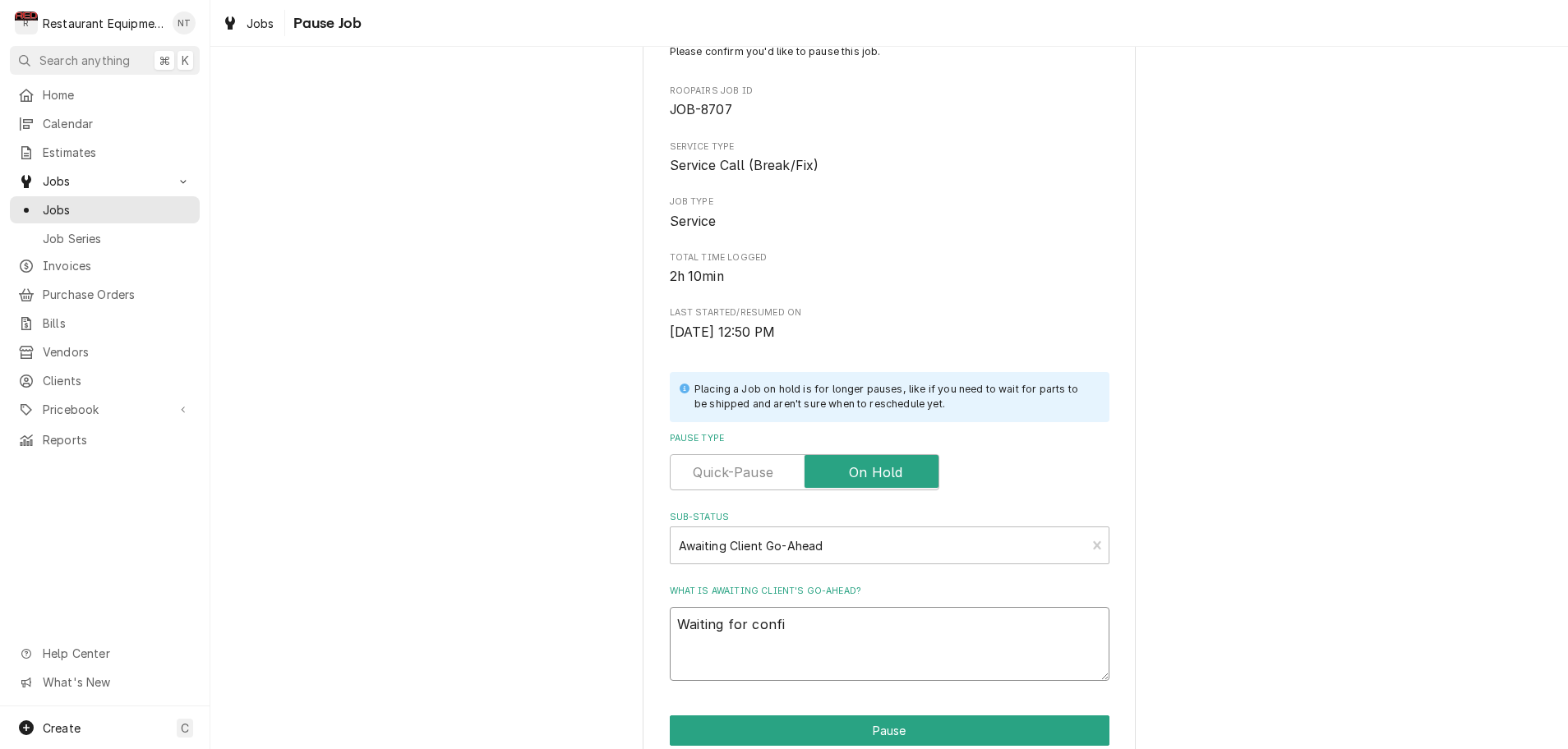
type textarea "Waiting for confir"
type textarea "x"
type textarea "Waiting for confirm"
type textarea "x"
type textarea "Waiting for confirma"
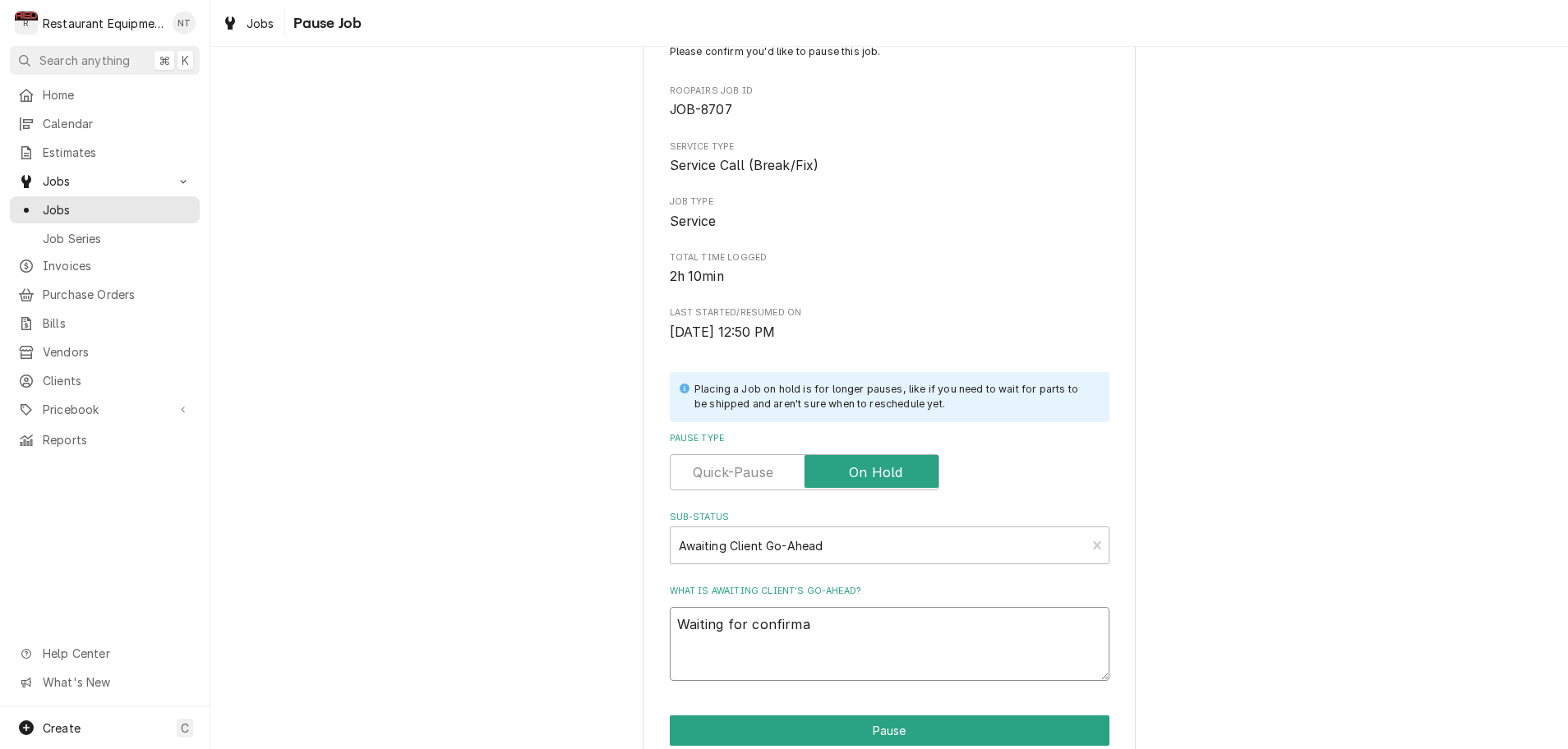
type textarea "x"
type textarea "Waiting for confirmat"
type textarea "x"
type textarea "Waiting for confirmati"
type textarea "x"
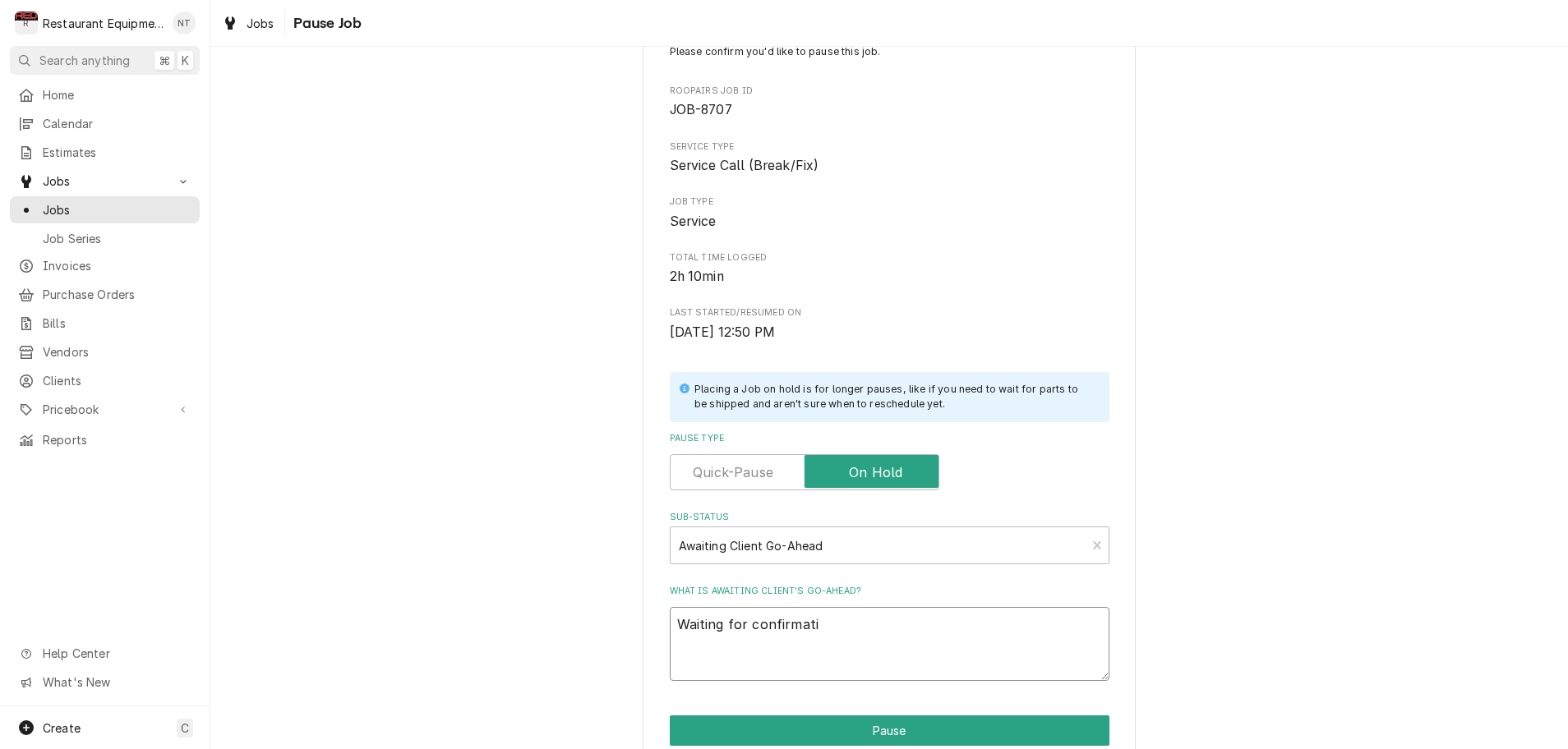
type textarea "Waiting for confirmatio"
type textarea "x"
type textarea "Waiting for confirmation"
type textarea "x"
type textarea "Waiting for confirmation"
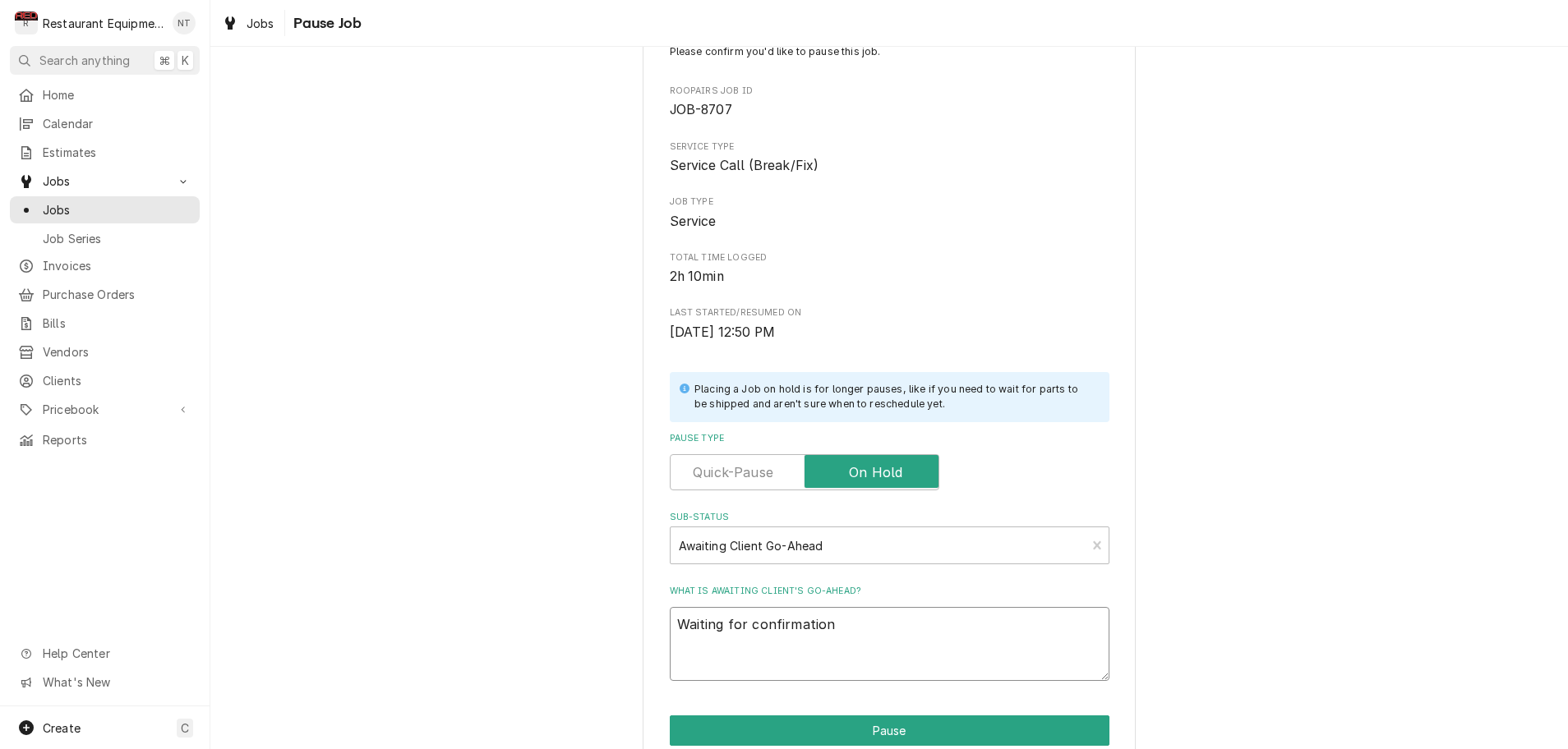
type textarea "x"
type textarea "Waiting for confirmation u"
type textarea "x"
type textarea "Waiting for confirmation un"
type textarea "x"
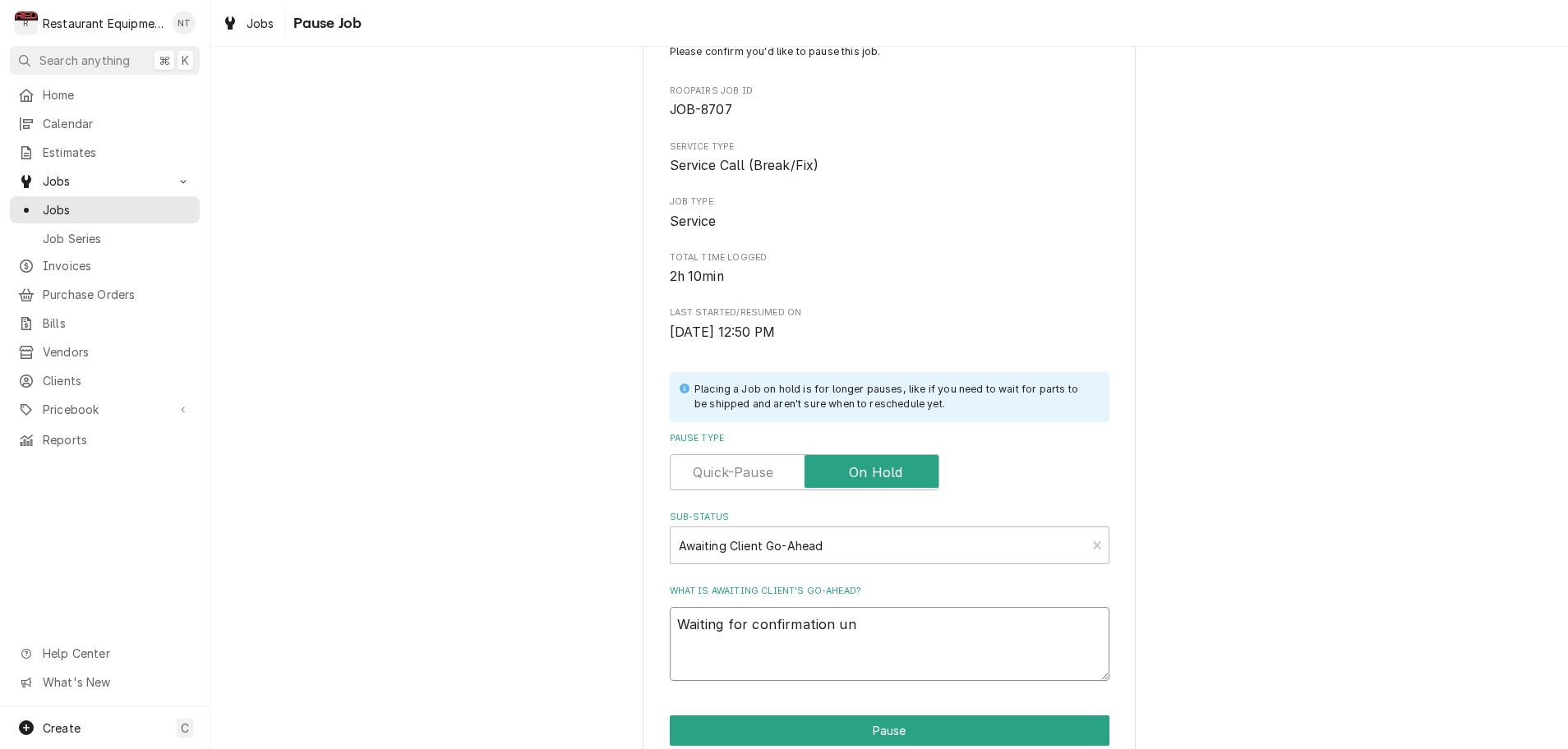
type textarea "Waiting for confirmation uni"
type textarea "x"
type textarea "Waiting for confirmation unit"
type textarea "x"
type textarea "Waiting for confirmation unit"
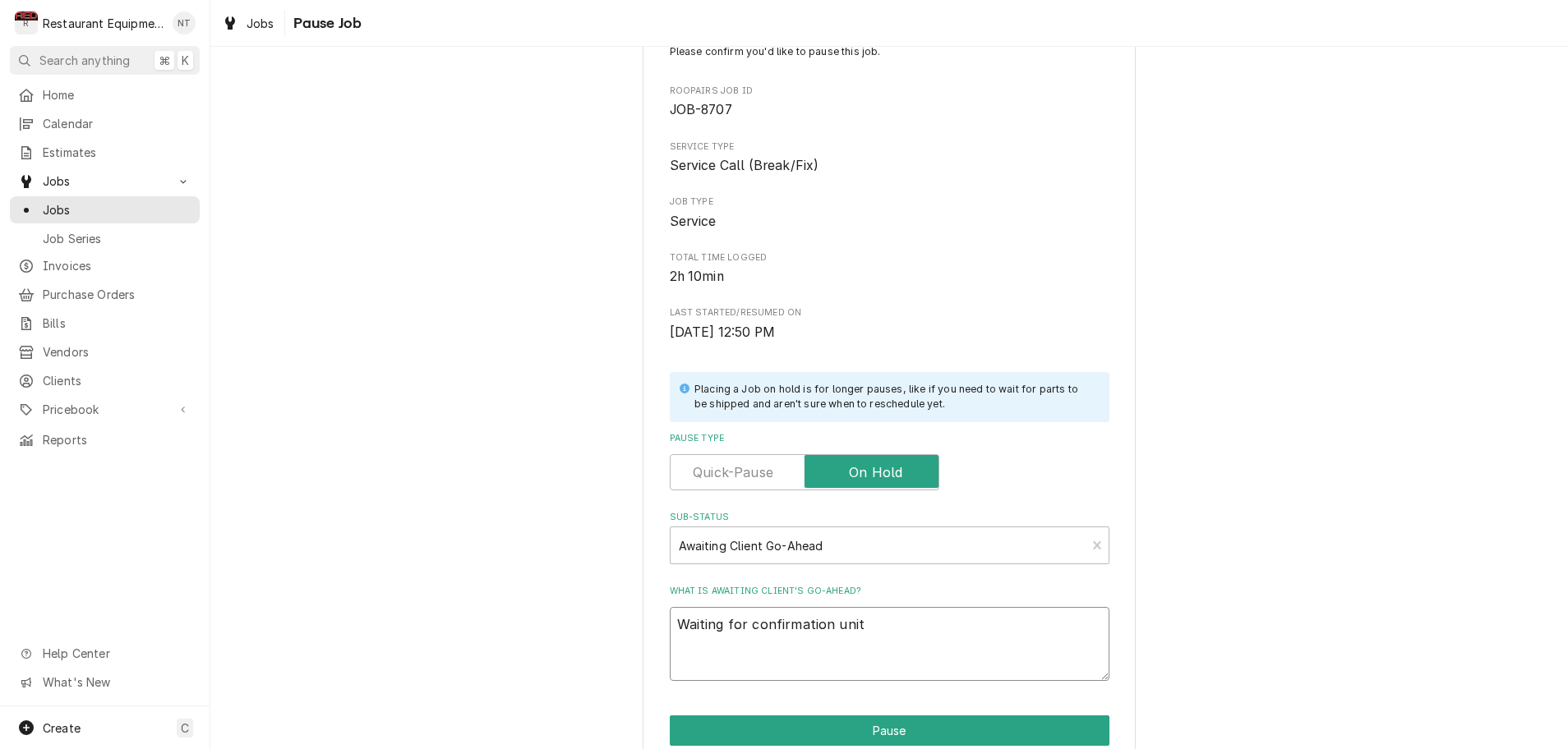
type textarea "x"
type textarea "Waiting for confirmation unit i"
type textarea "x"
type textarea "Waiting for confirmation unit is"
type textarea "x"
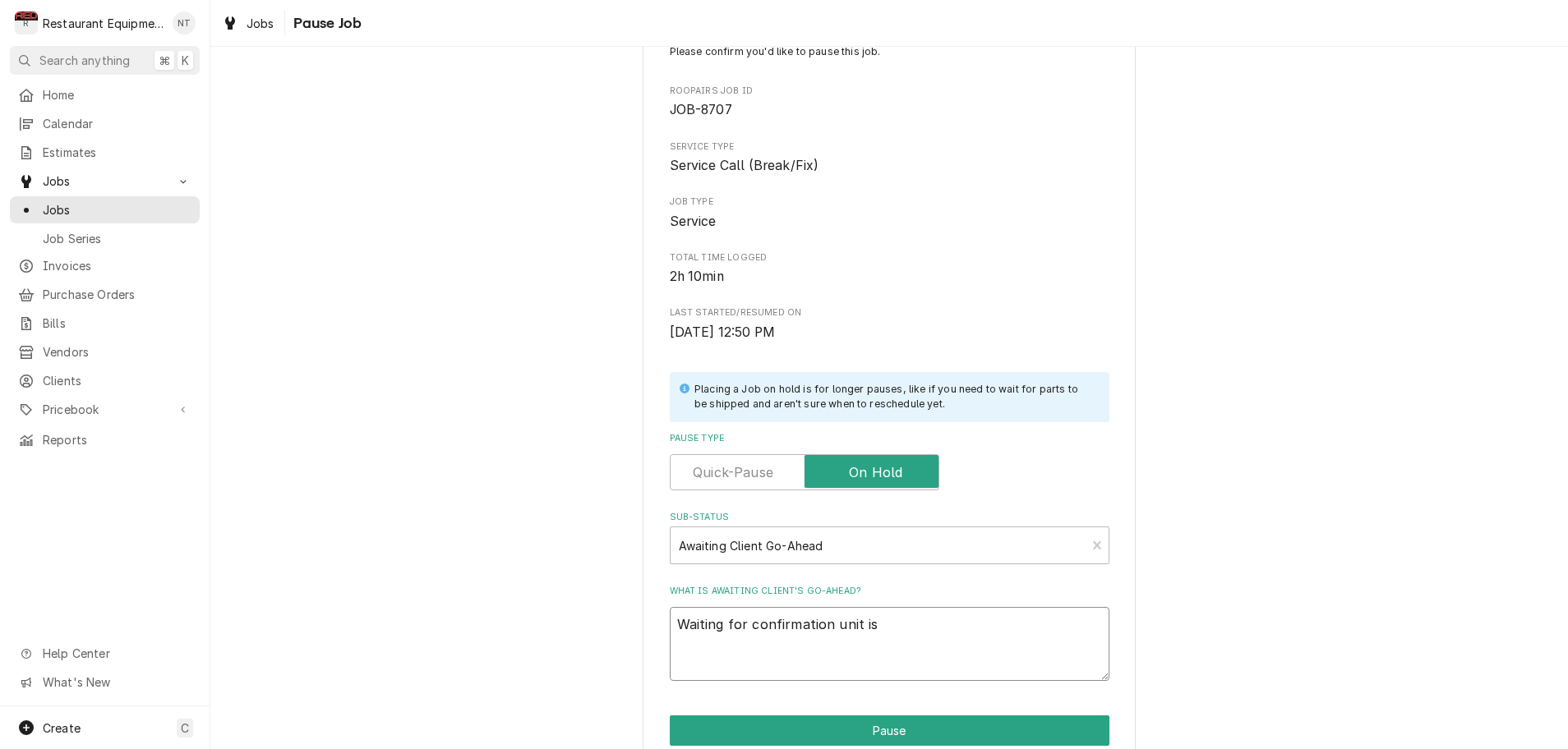
type textarea "Waiting for confirmation unit is"
type textarea "x"
type textarea "Waiting for confirmation unit is i"
type textarea "x"
type textarea "Waiting for confirmation unit is in"
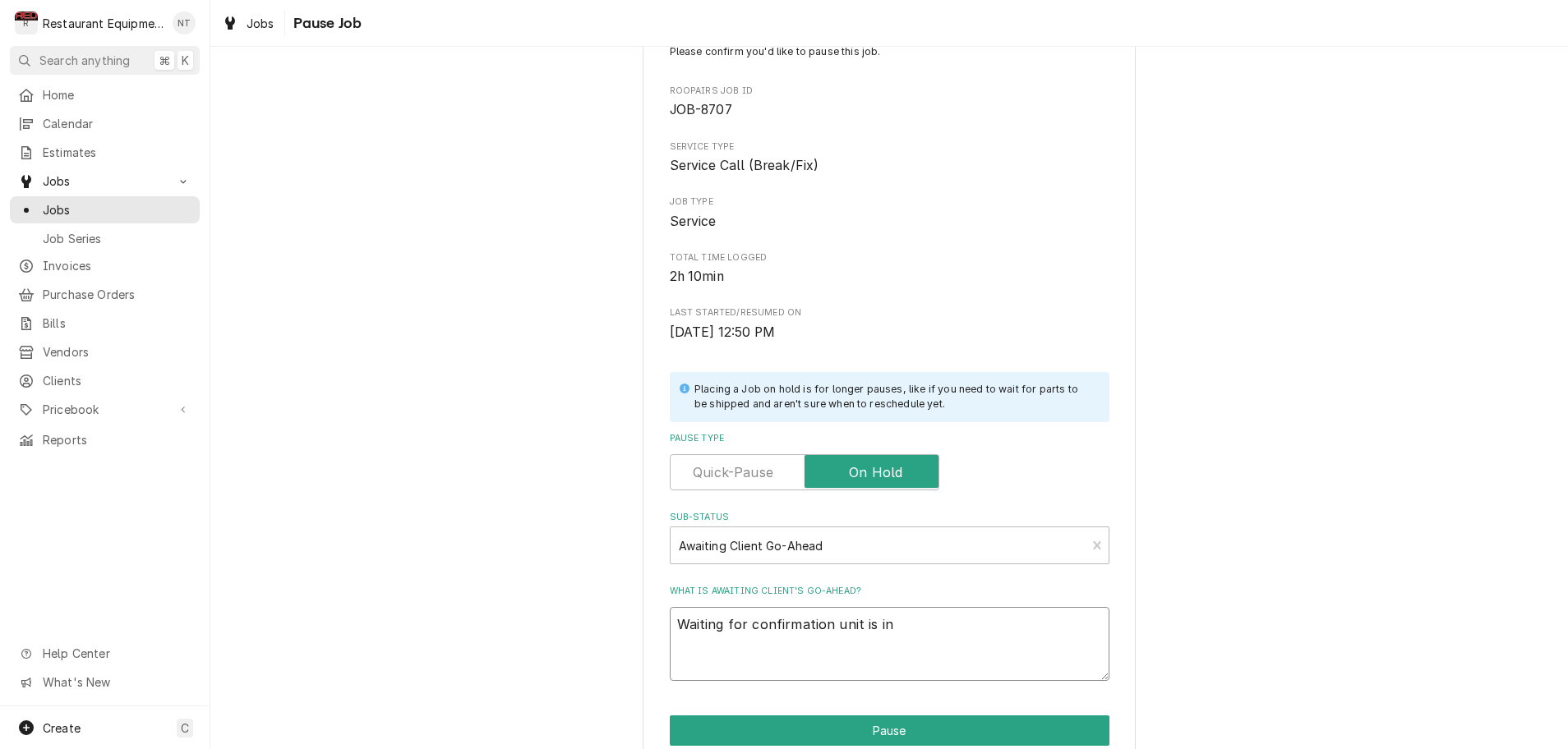
type textarea "x"
type textarea "Waiting for confirmation unit is ins"
type textarea "x"
type textarea "Waiting for confirmation unit is inst"
type textarea "x"
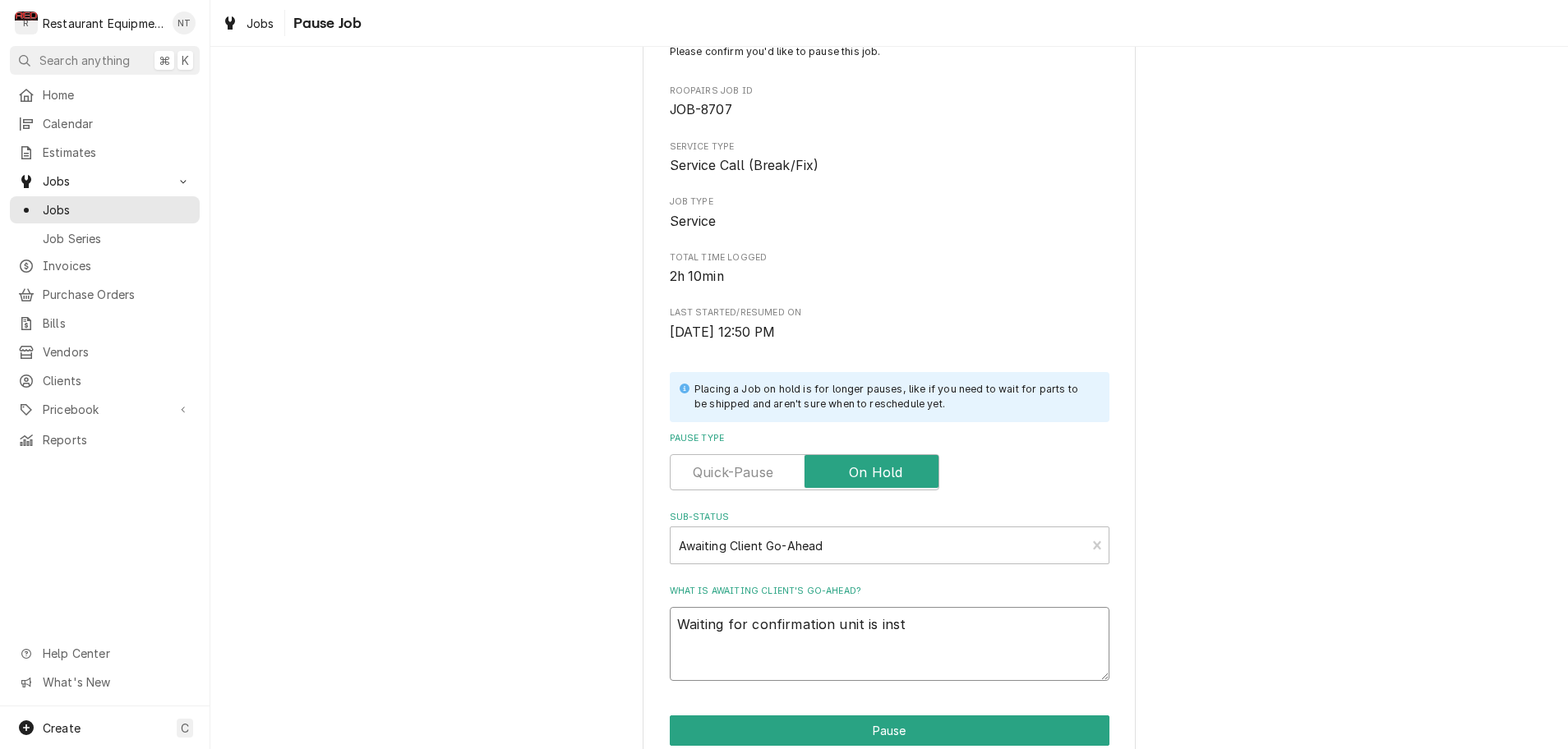
type textarea "Waiting for confirmation unit is insta"
type textarea "x"
type textarea "Waiting for confirmation unit is instal"
type textarea "x"
type textarea "Waiting for confirmation unit is install"
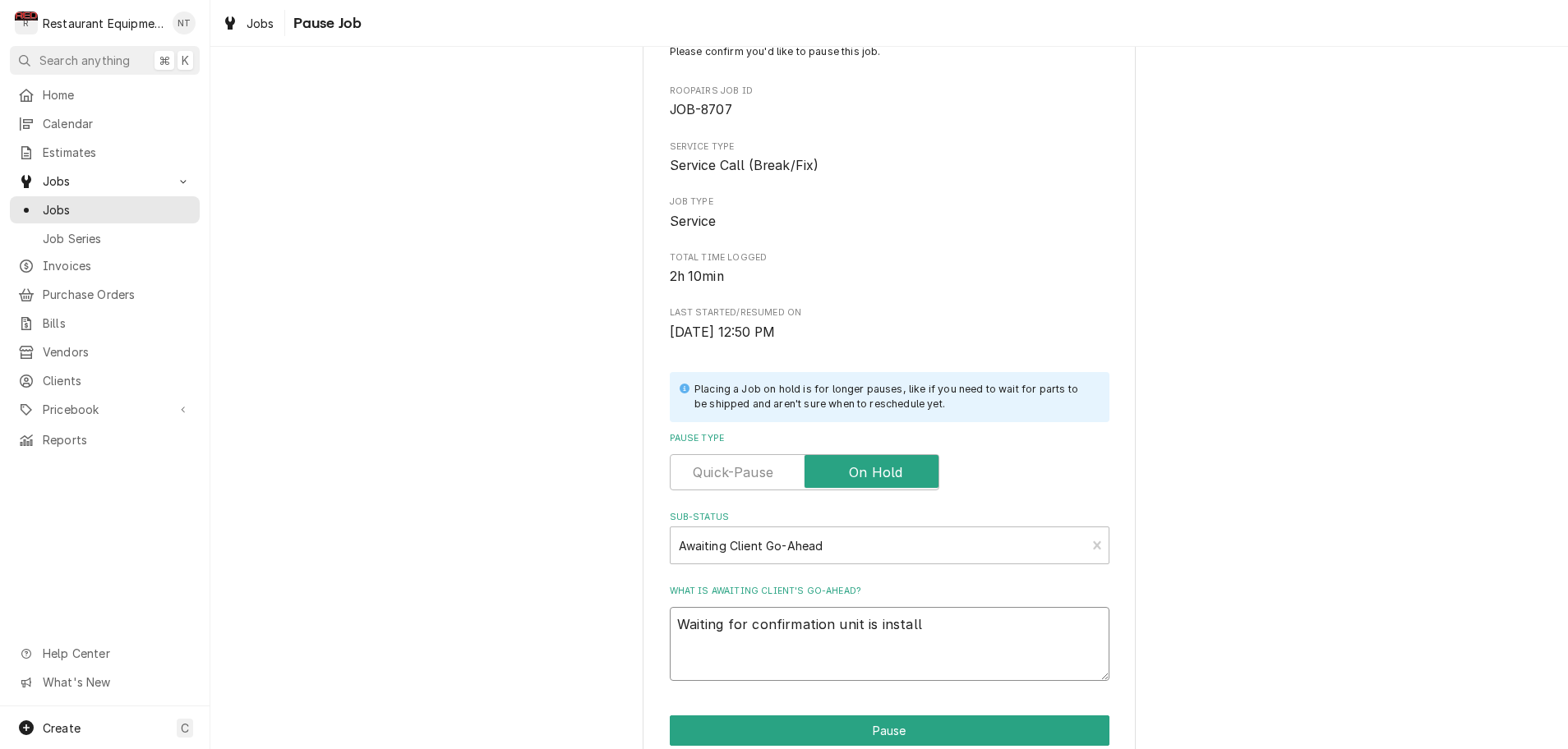
type textarea "x"
type textarea "Waiting for confirmation unit is installe"
type textarea "x"
type textarea "Waiting for confirmation unit is installed"
type textarea "x"
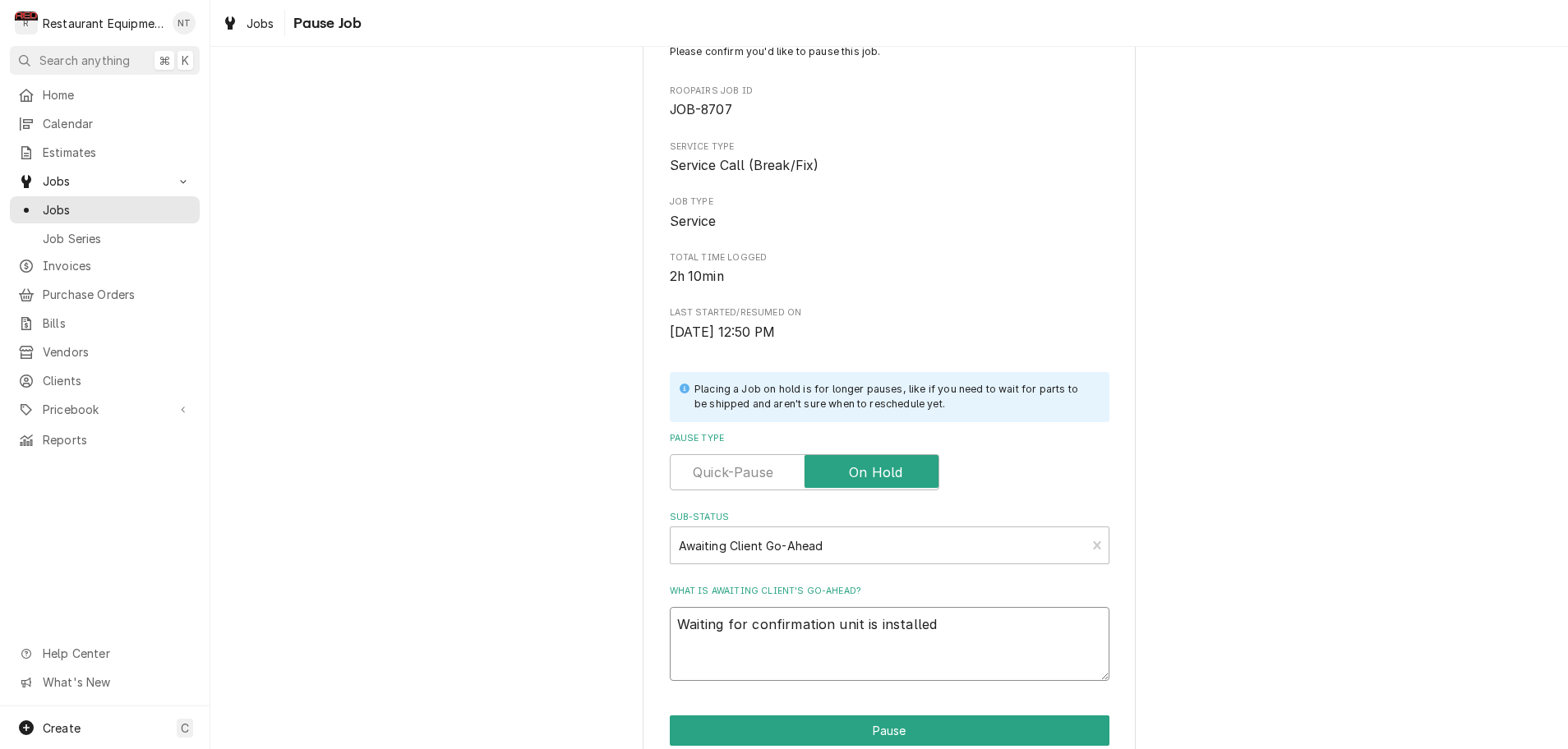
type textarea "Waiting for confirmation unit is installed"
type textarea "x"
type textarea "Waiting for confirmation unit is installed c"
type textarea "x"
type textarea "Waiting for confirmation unit is installed co"
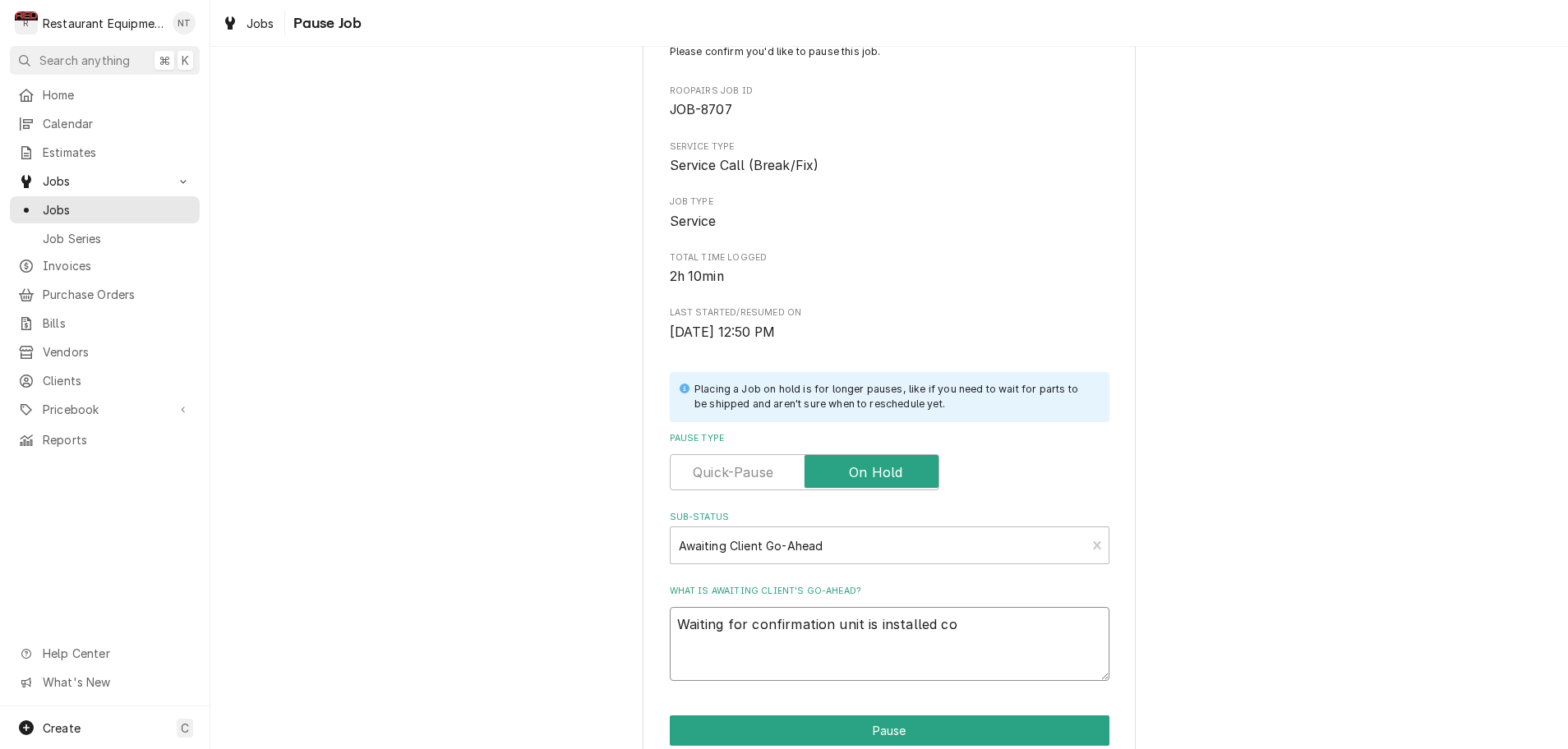
type textarea "x"
type textarea "Waiting for confirmation unit is installed cor"
type textarea "x"
type textarea "Waiting for confirmation unit is installed corr"
type textarea "x"
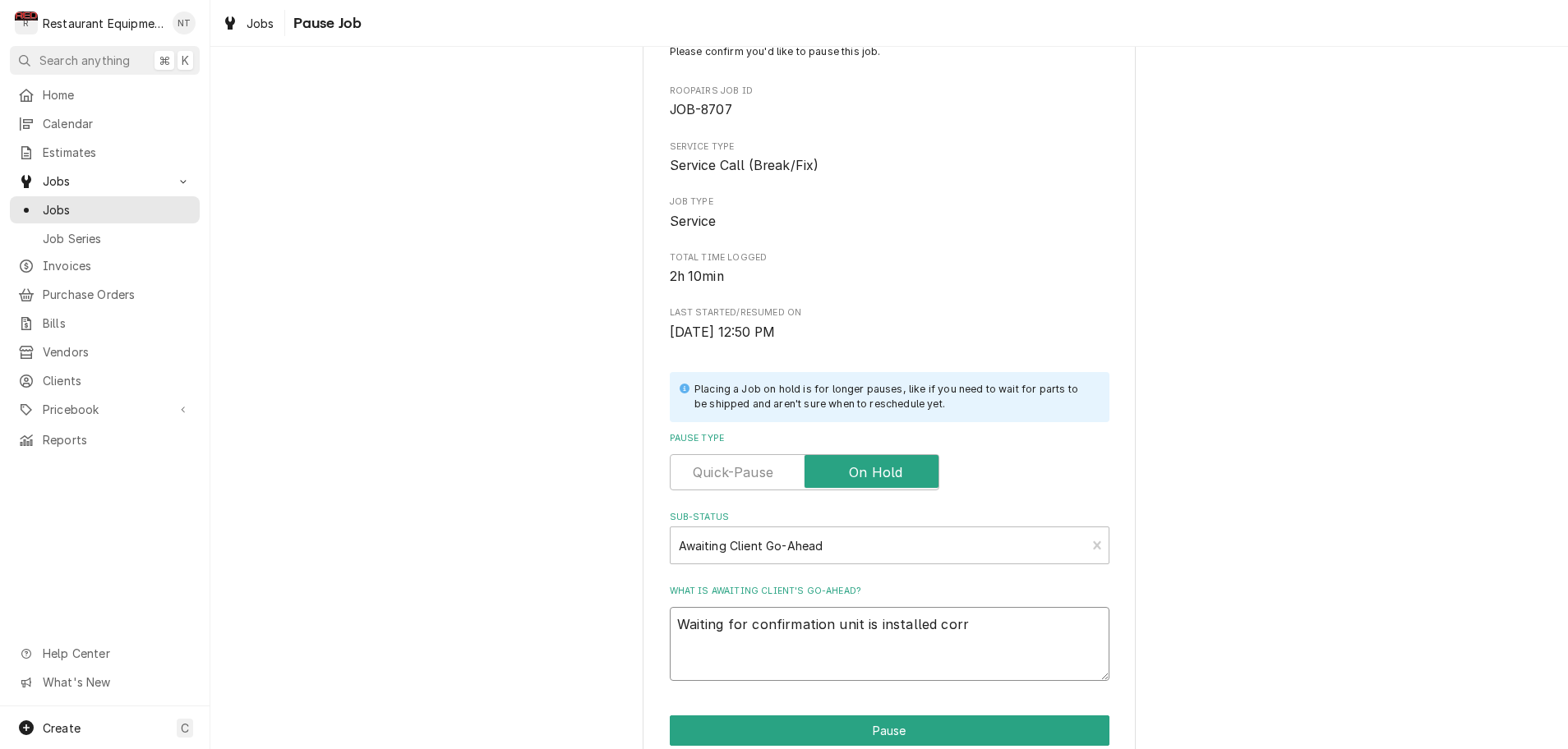
type textarea "Waiting for confirmation unit is installed corre"
type textarea "x"
type textarea "Waiting for confirmation unit is installed correc"
type textarea "x"
type textarea "Waiting for confirmation unit is installed correct"
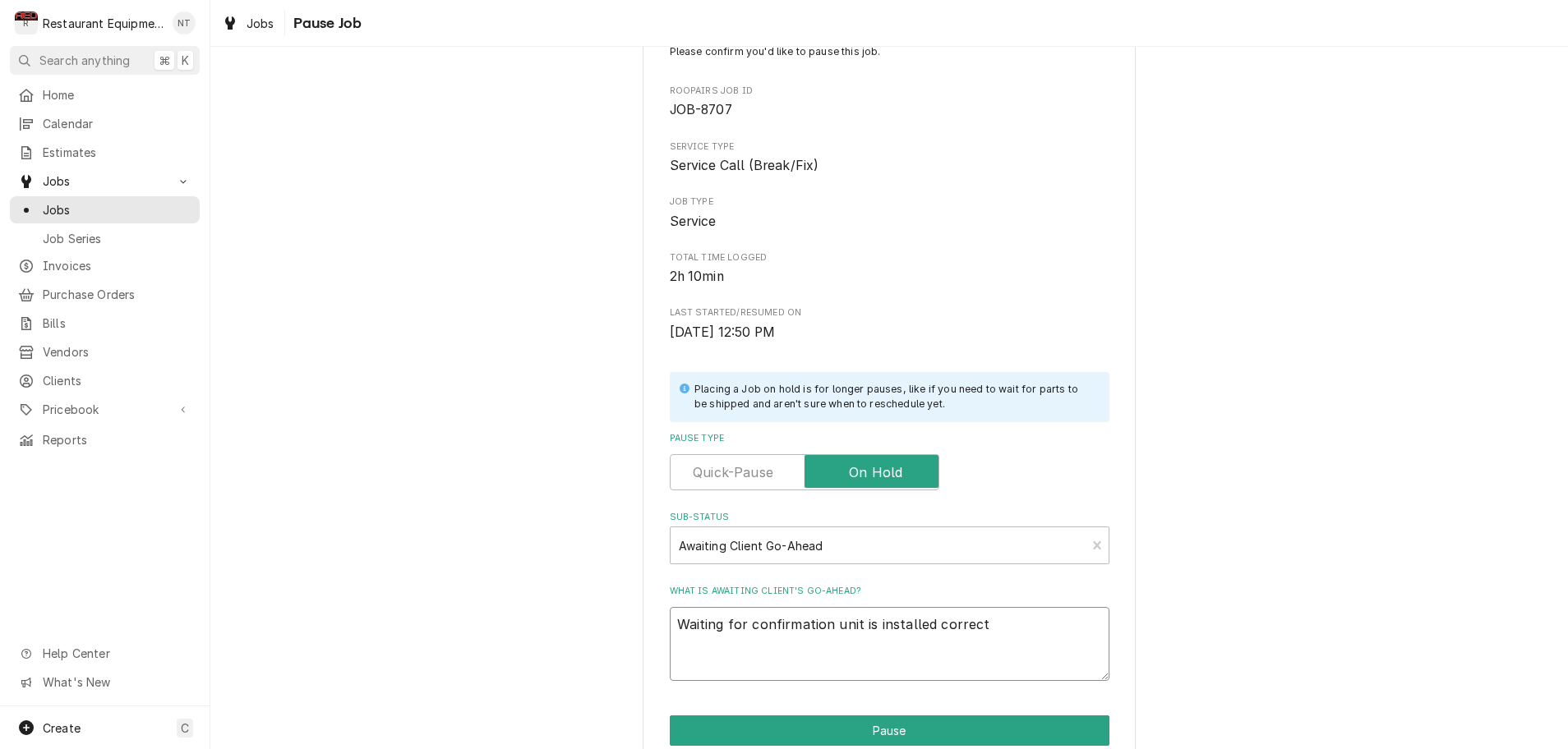
type textarea "x"
type textarea "Waiting for confirmation unit is installed correctl"
type textarea "x"
type textarea "Waiting for confirmation unit is installed correctly"
click at [821, 726] on button "Pause" at bounding box center [889, 731] width 440 height 31
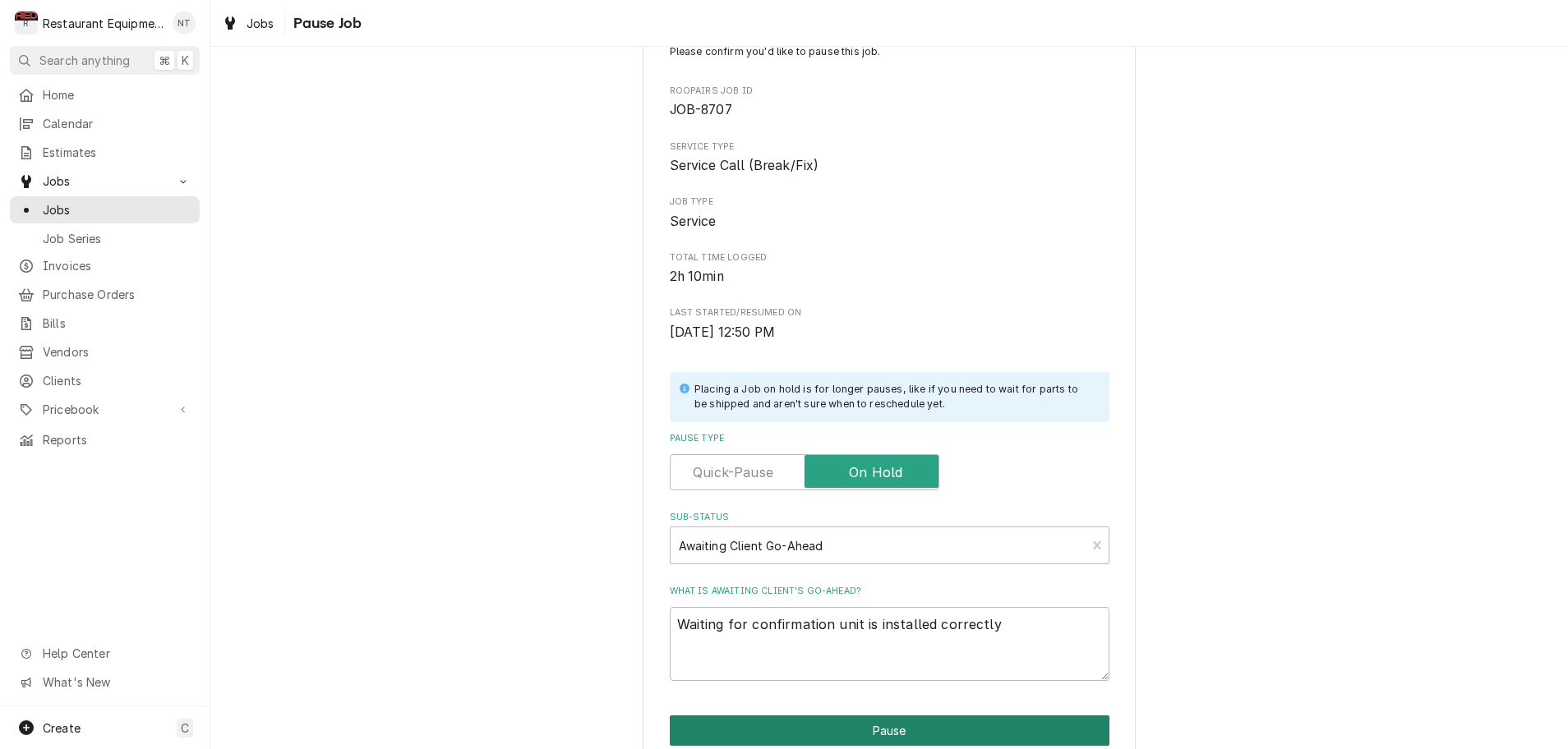
type textarea "x"
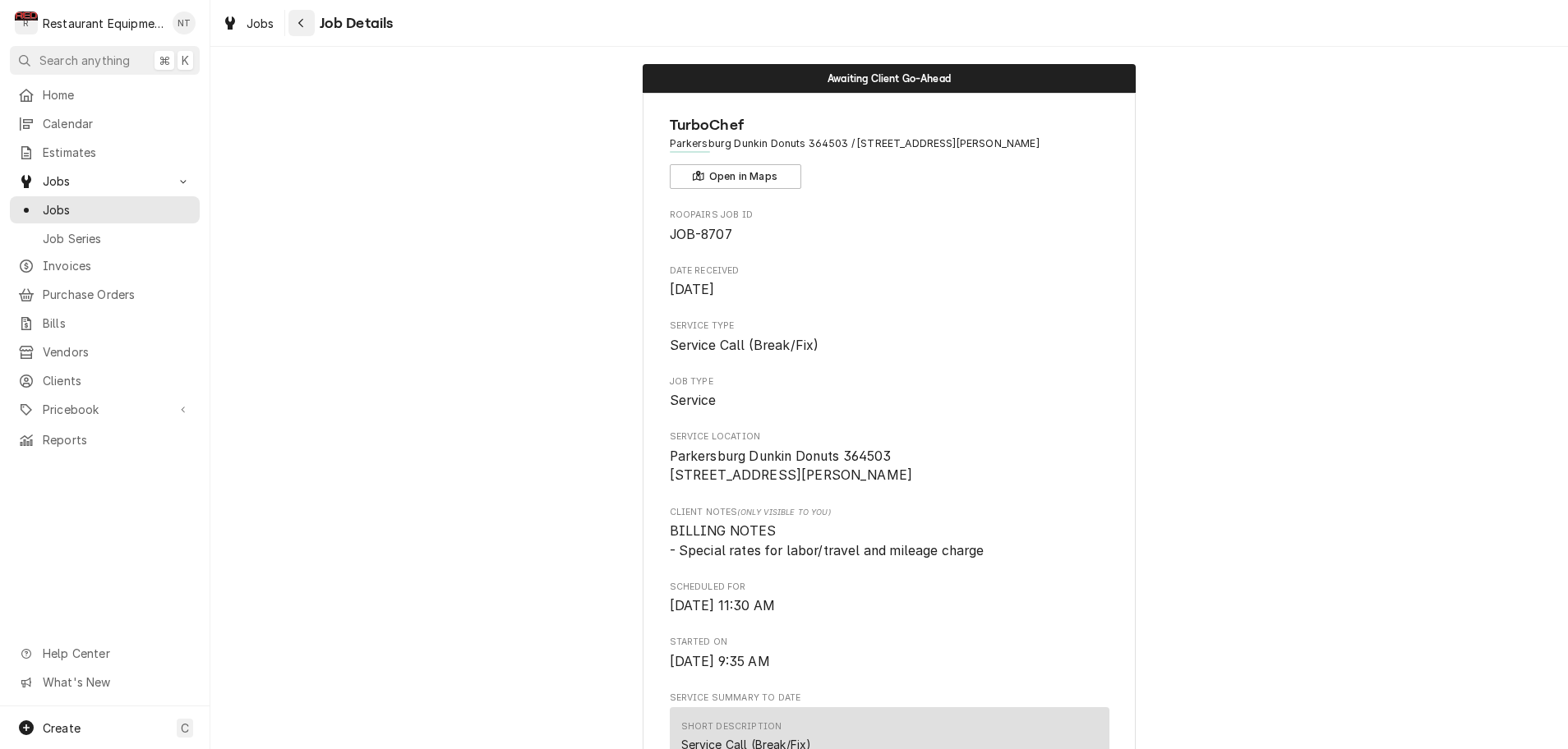
scroll to position [1, 0]
click at [306, 27] on div "Navigate back" at bounding box center [301, 23] width 17 height 17
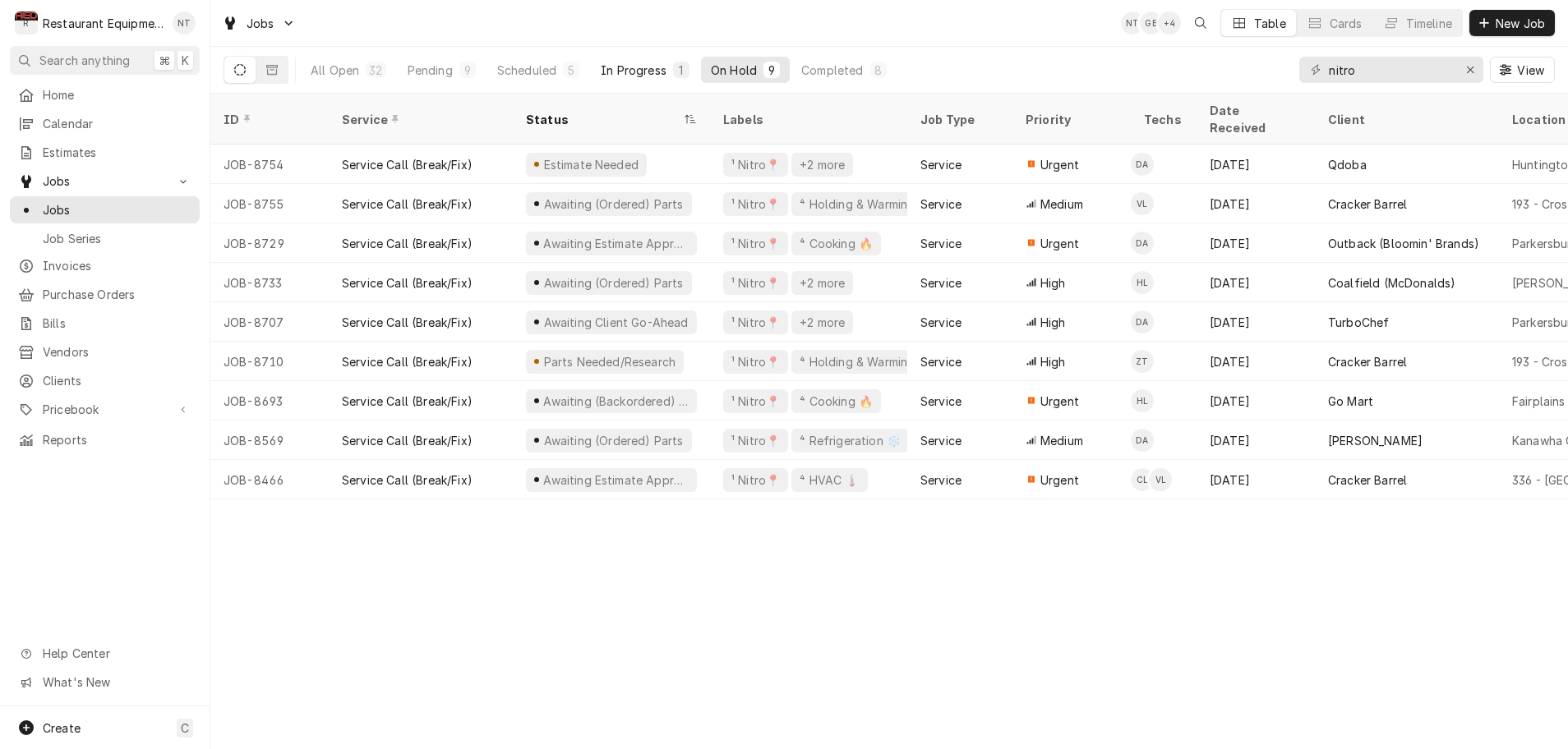
click at [640, 71] on div "In Progress" at bounding box center [633, 70] width 66 height 17
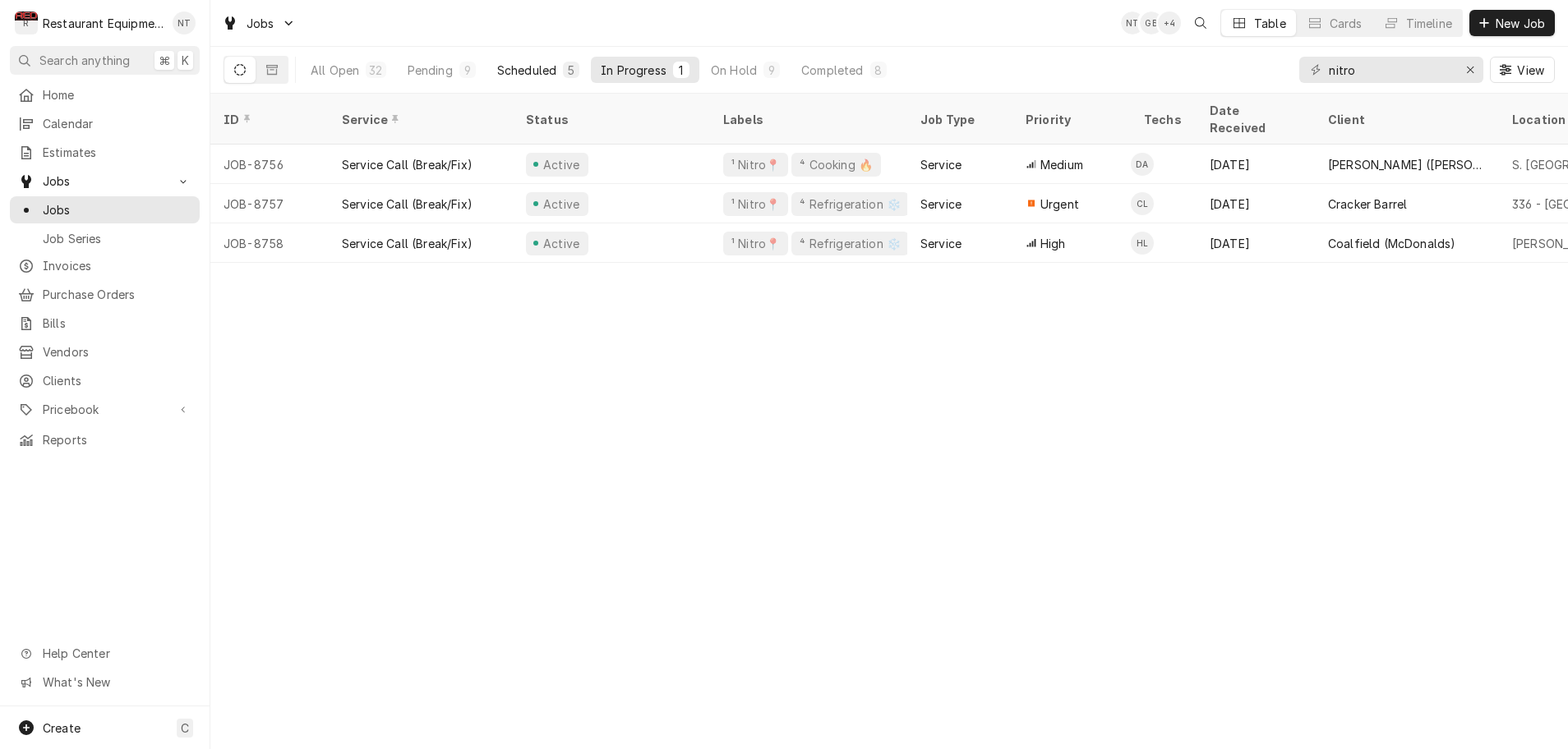
click at [542, 68] on div "Scheduled" at bounding box center [526, 70] width 59 height 17
click at [432, 69] on div "Pending" at bounding box center [431, 70] width 45 height 17
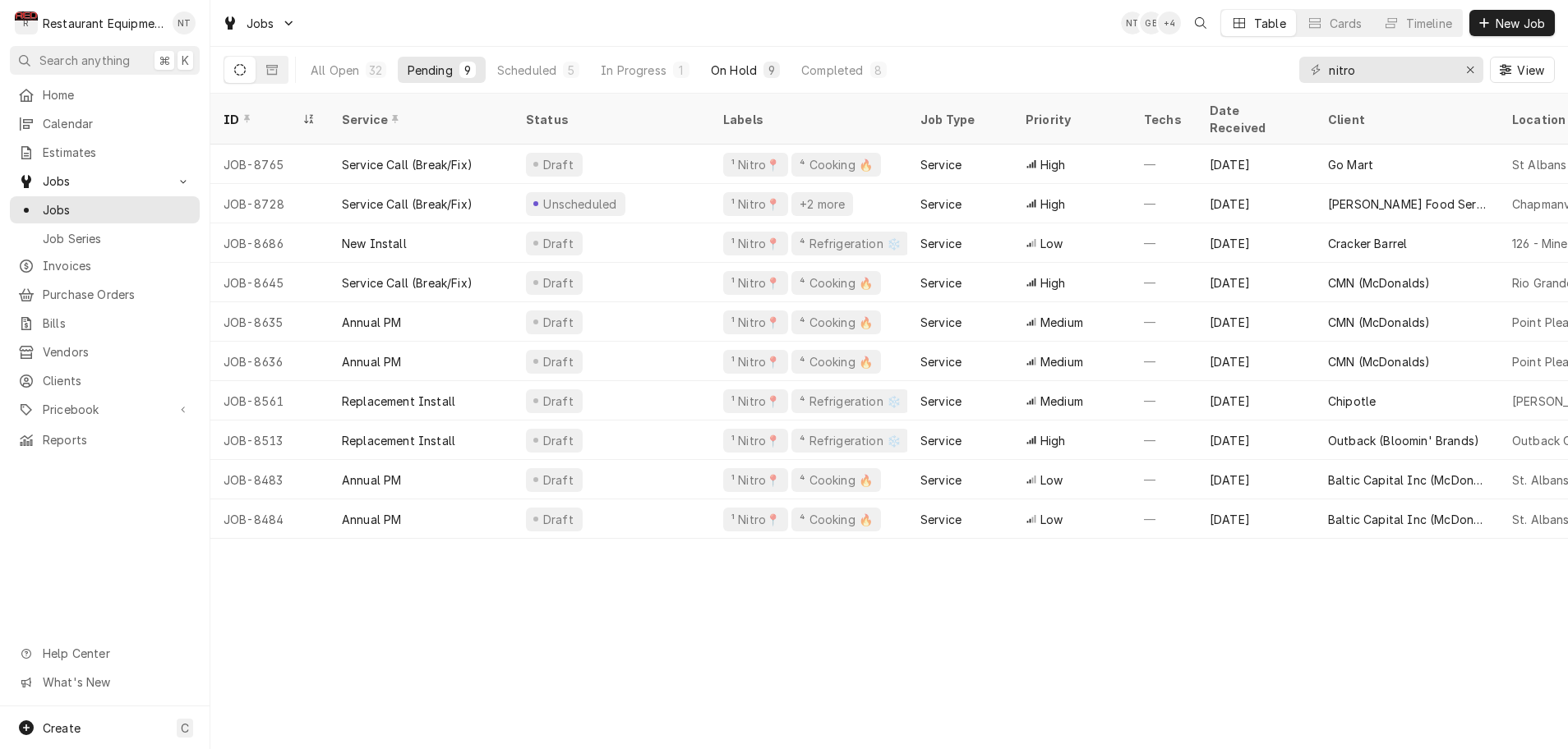
click at [736, 68] on div "On Hold" at bounding box center [734, 70] width 46 height 17
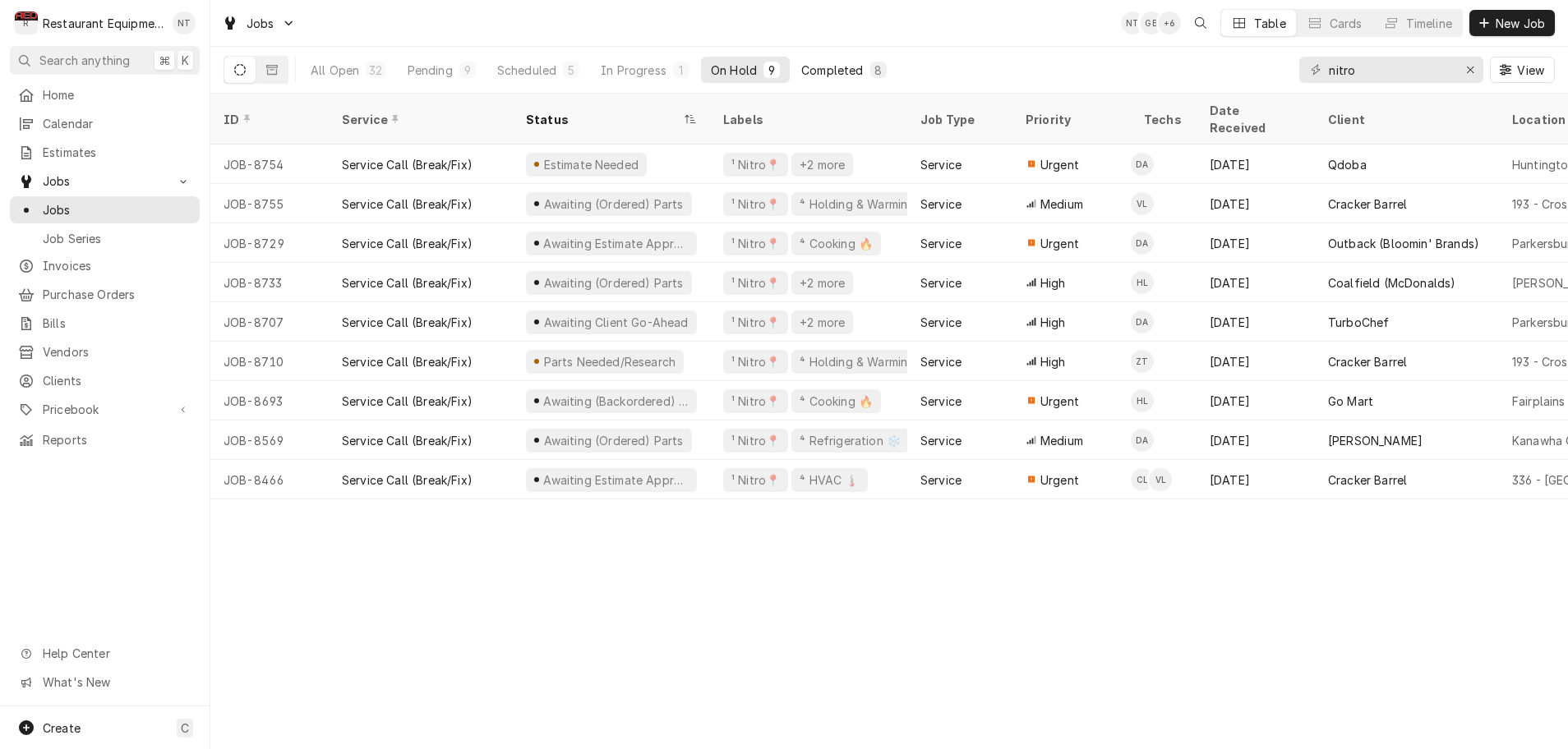
click at [810, 72] on div "Completed" at bounding box center [832, 70] width 62 height 17
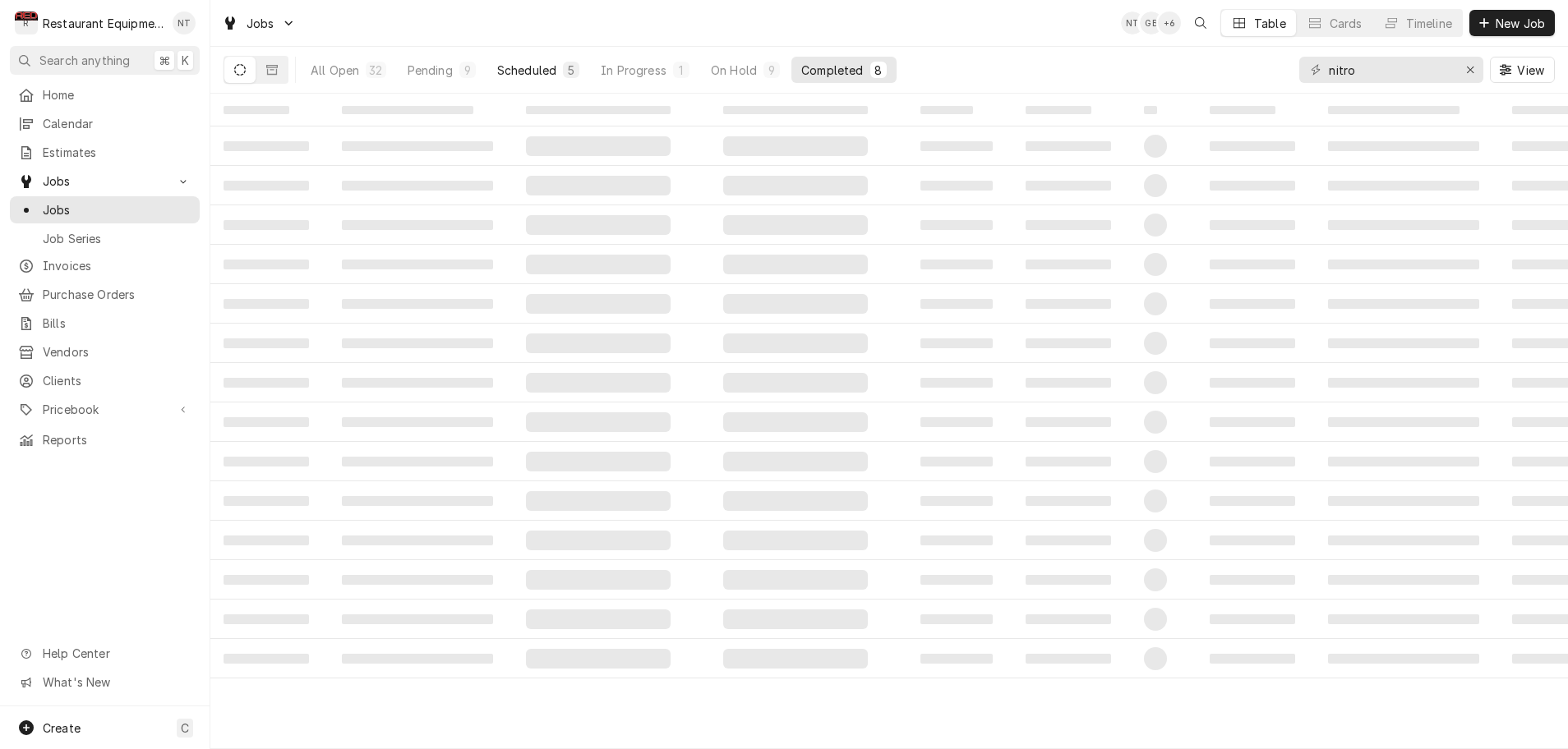
click at [558, 72] on button "Scheduled 5" at bounding box center [538, 70] width 102 height 27
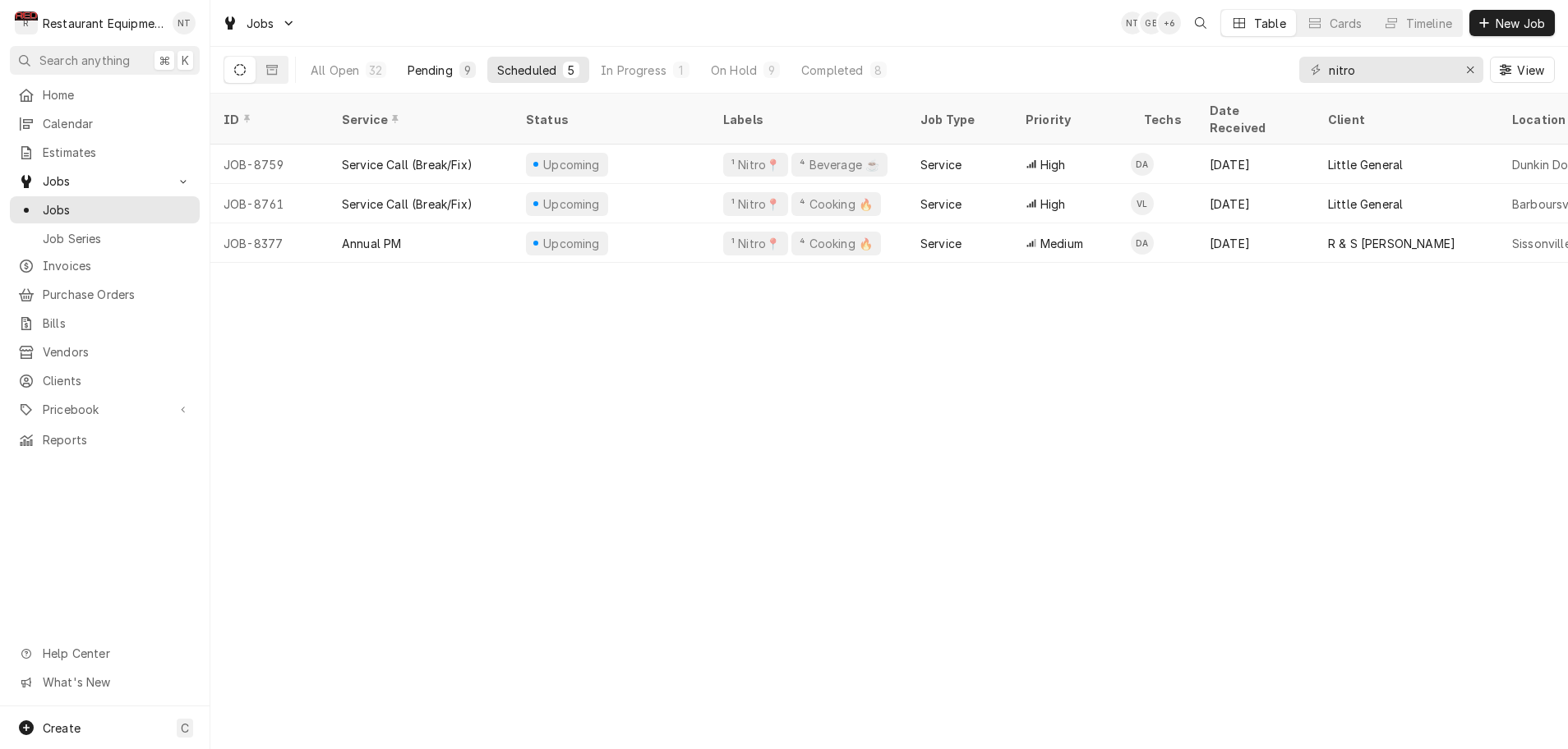
click at [433, 76] on div "Pending" at bounding box center [431, 70] width 45 height 17
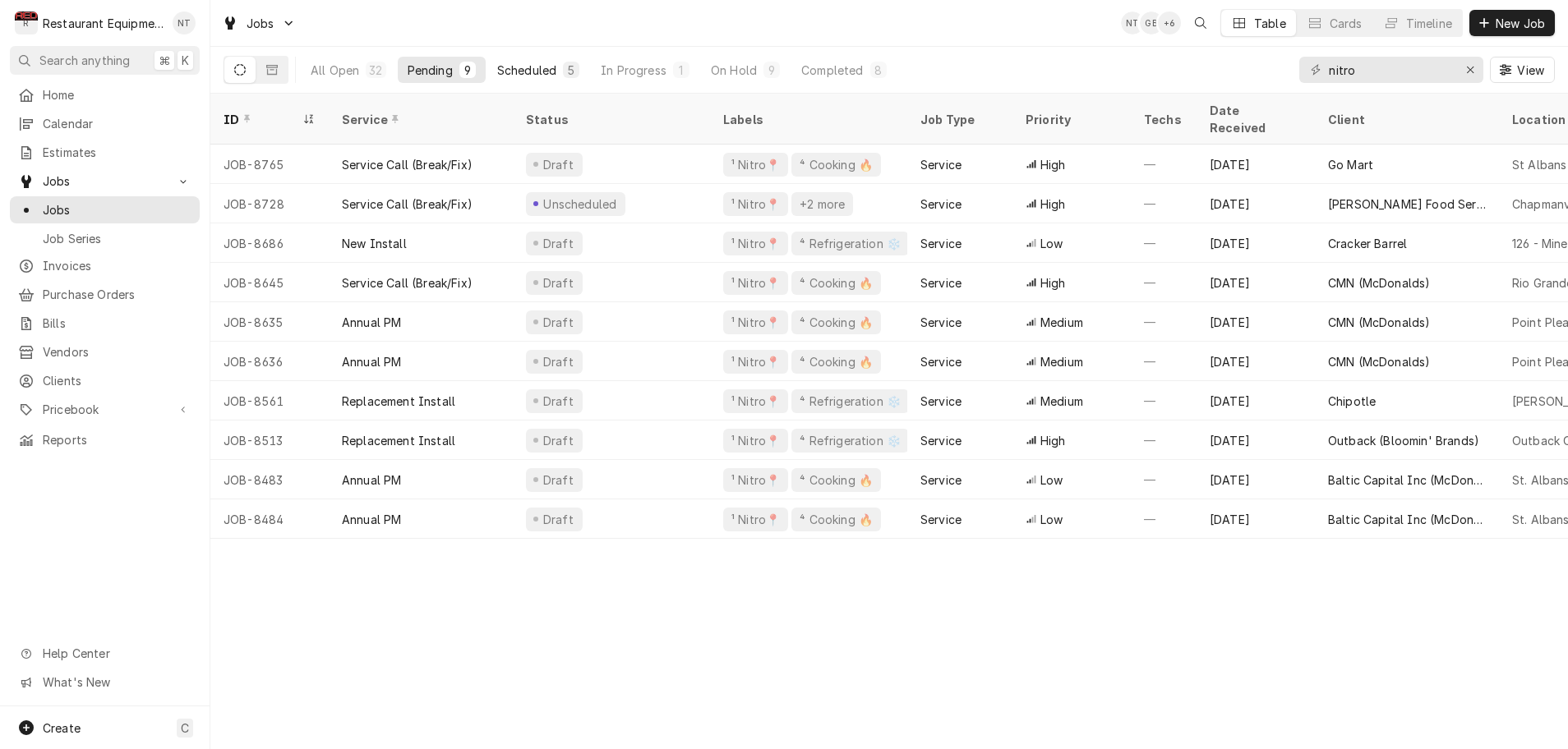
click at [522, 72] on div "Scheduled" at bounding box center [526, 70] width 59 height 17
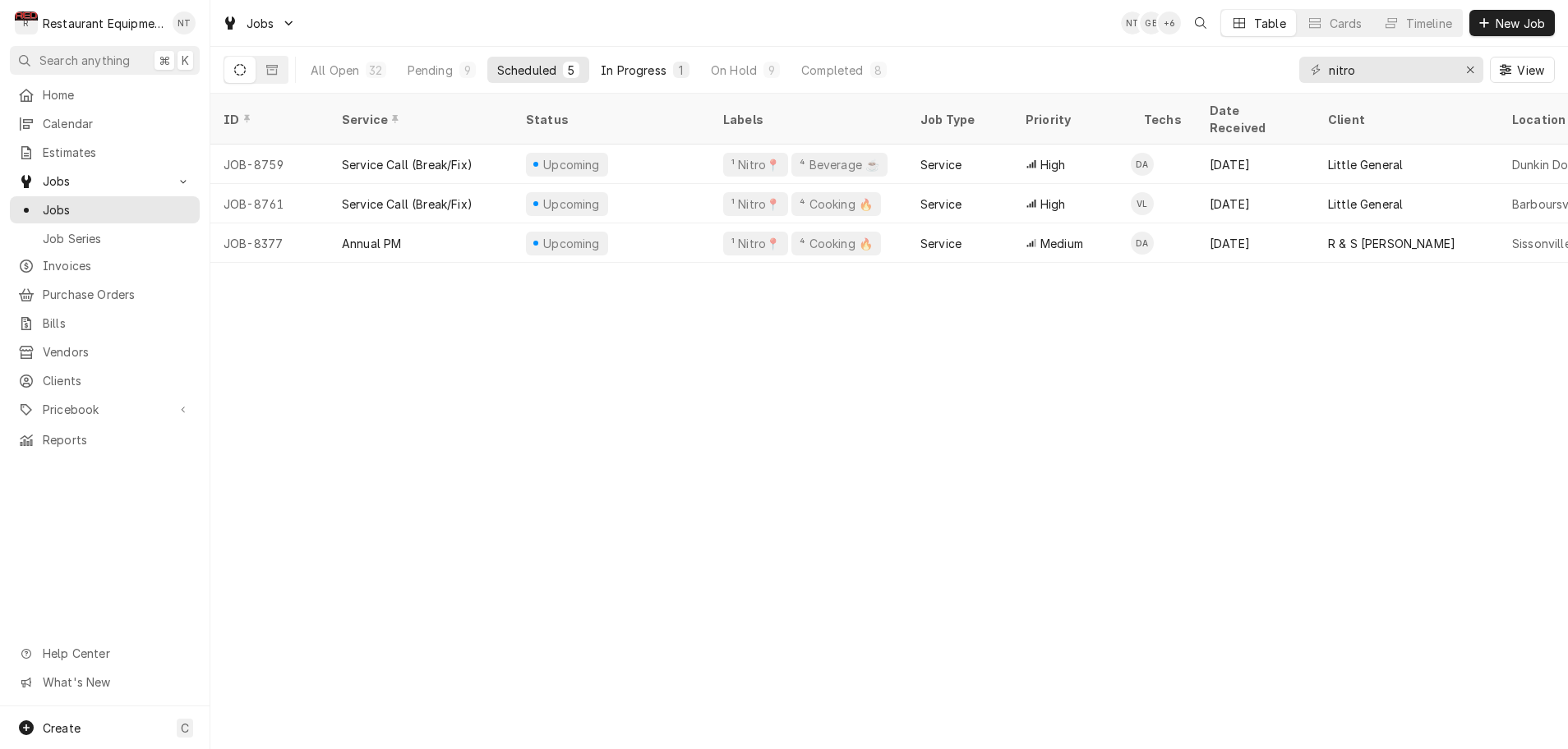
click at [647, 72] on div "In Progress" at bounding box center [633, 70] width 66 height 17
click at [741, 69] on div "On Hold" at bounding box center [734, 70] width 46 height 17
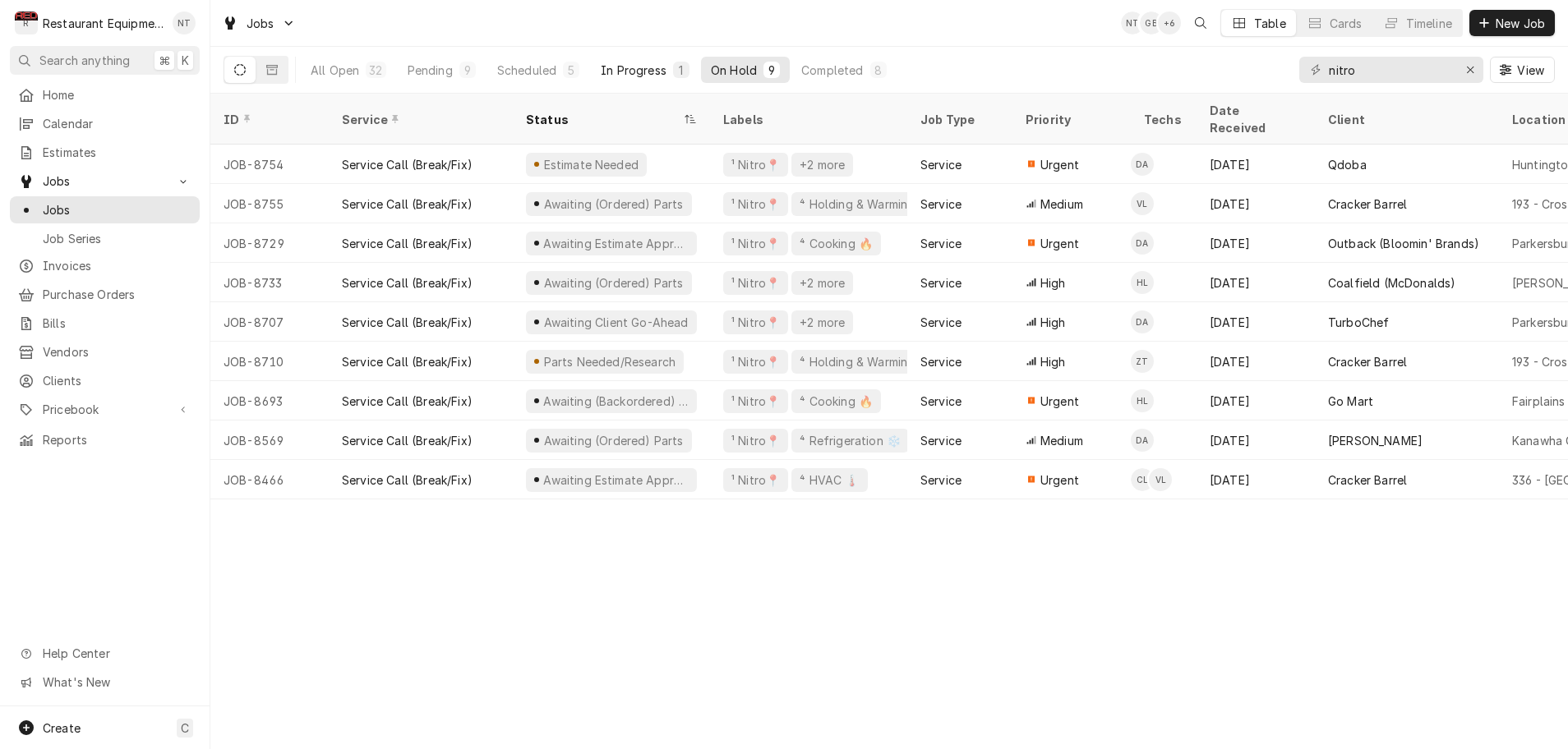
click at [647, 67] on div "In Progress" at bounding box center [633, 70] width 66 height 17
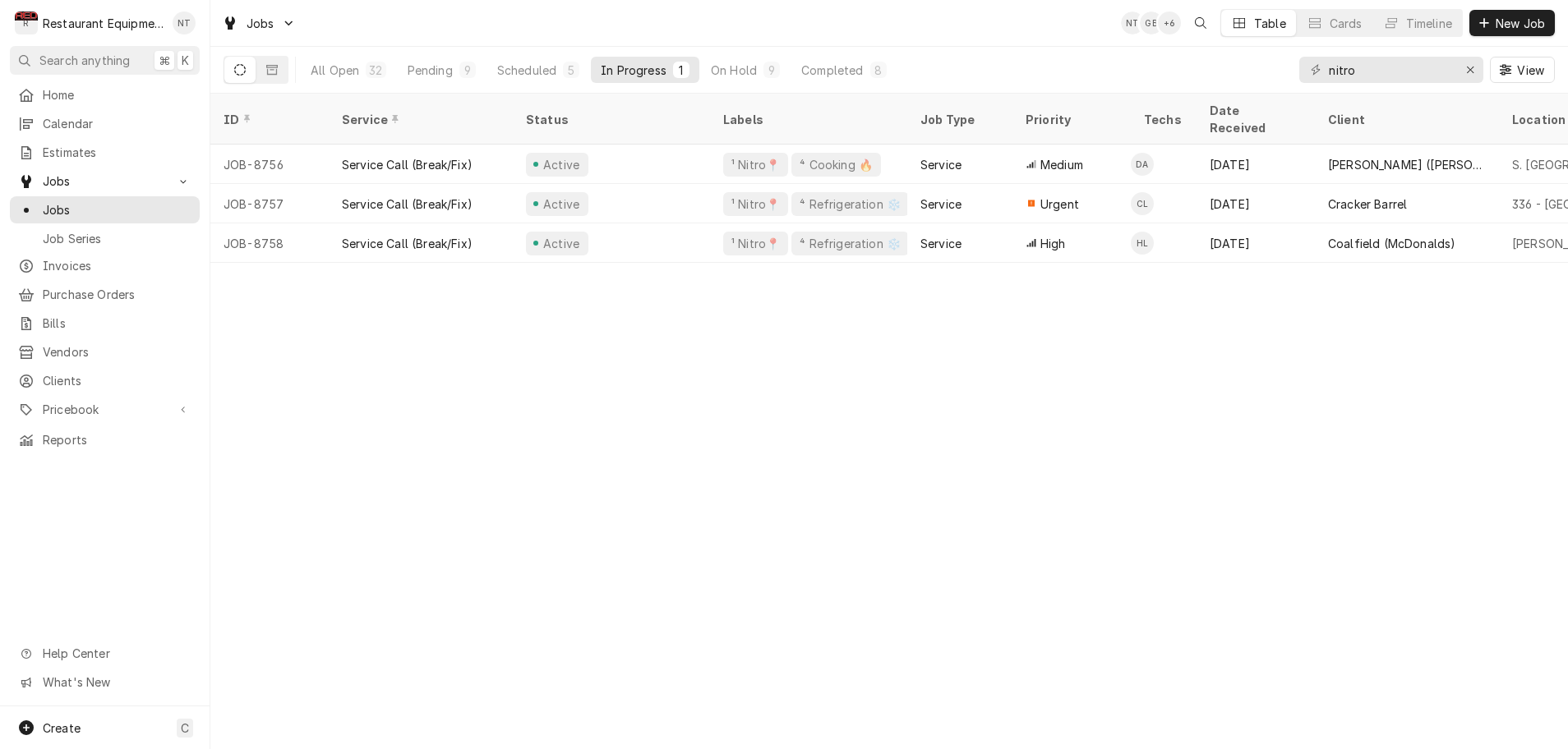
click at [927, 73] on div "All Open 32 Pending 9 Scheduled 5 In Progress 1 On Hold 9 Completed 8 nitro View" at bounding box center [889, 69] width 1332 height 46
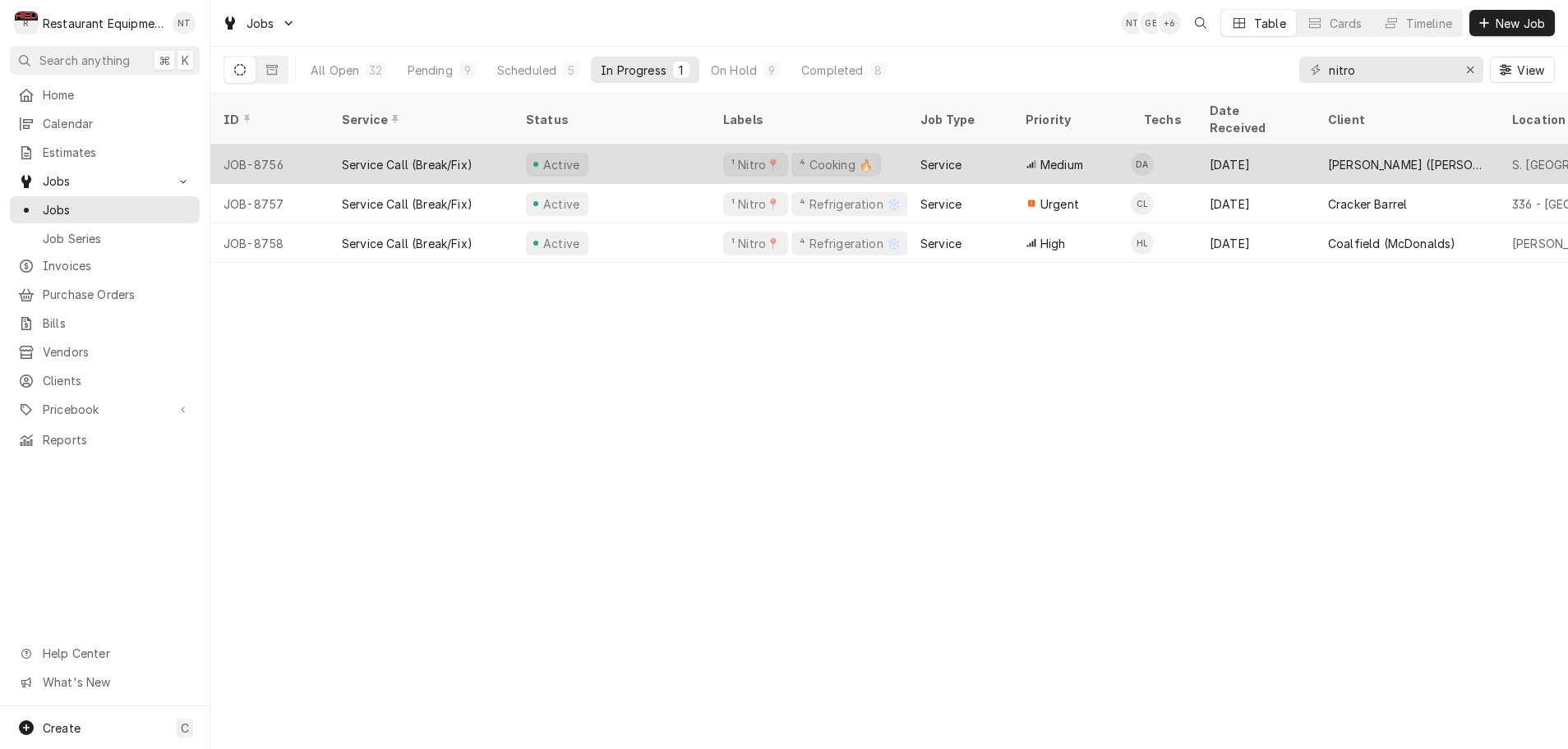
click at [704, 146] on div "Active" at bounding box center [611, 164] width 197 height 39
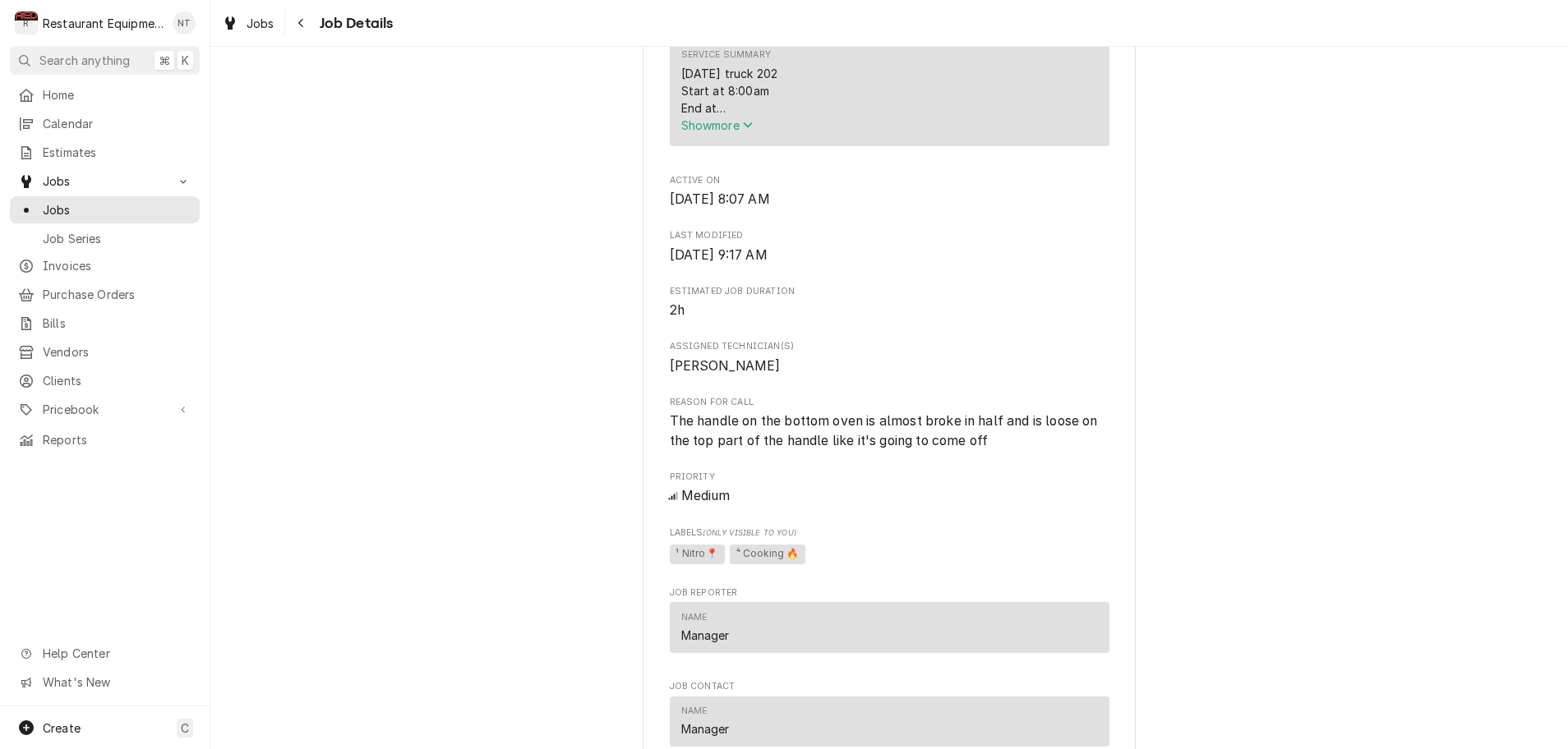
scroll to position [782, 0]
click at [753, 134] on icon "Service Summary" at bounding box center [748, 130] width 10 height 12
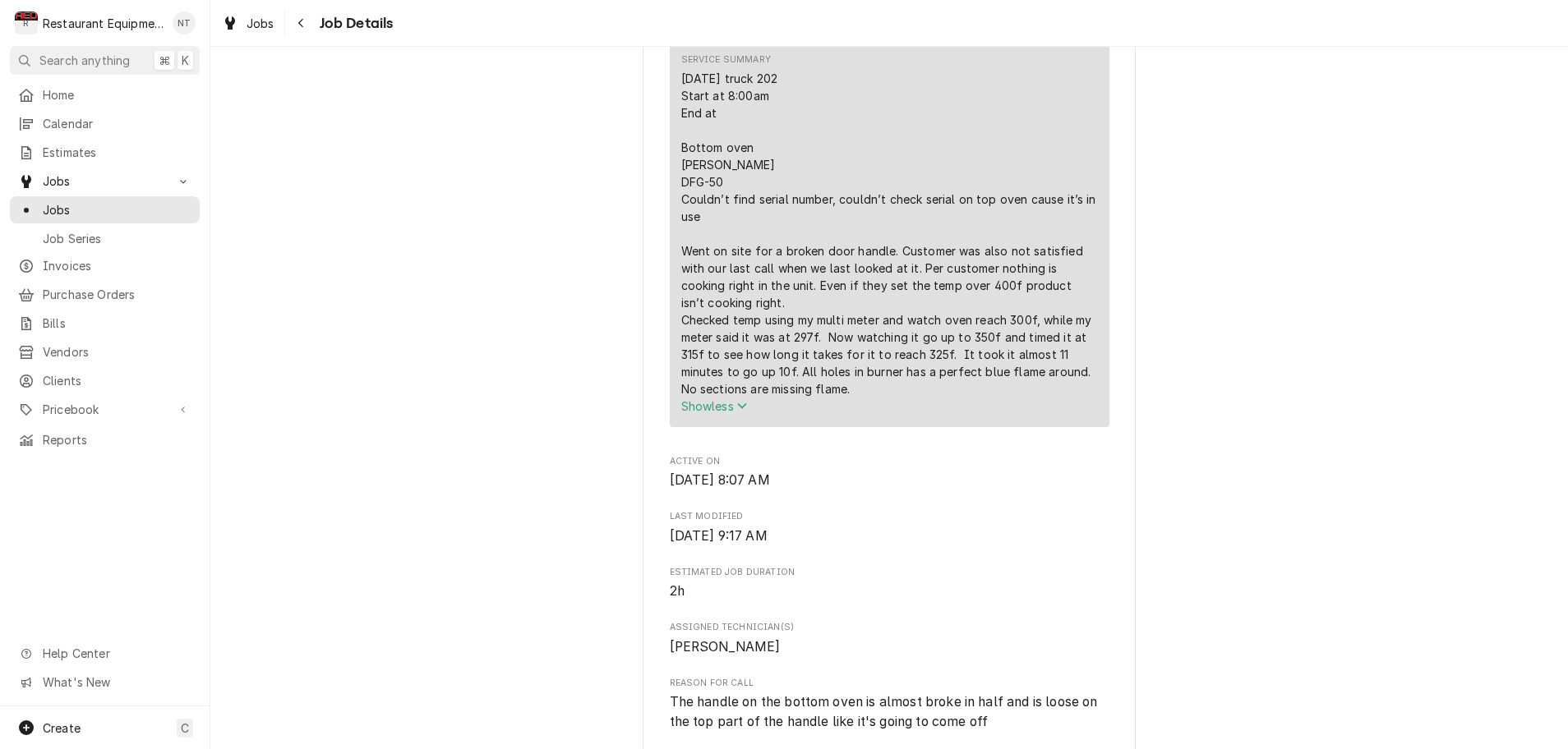
scroll to position [0, 0]
click at [302, 23] on icon "Navigate back" at bounding box center [301, 23] width 7 height 12
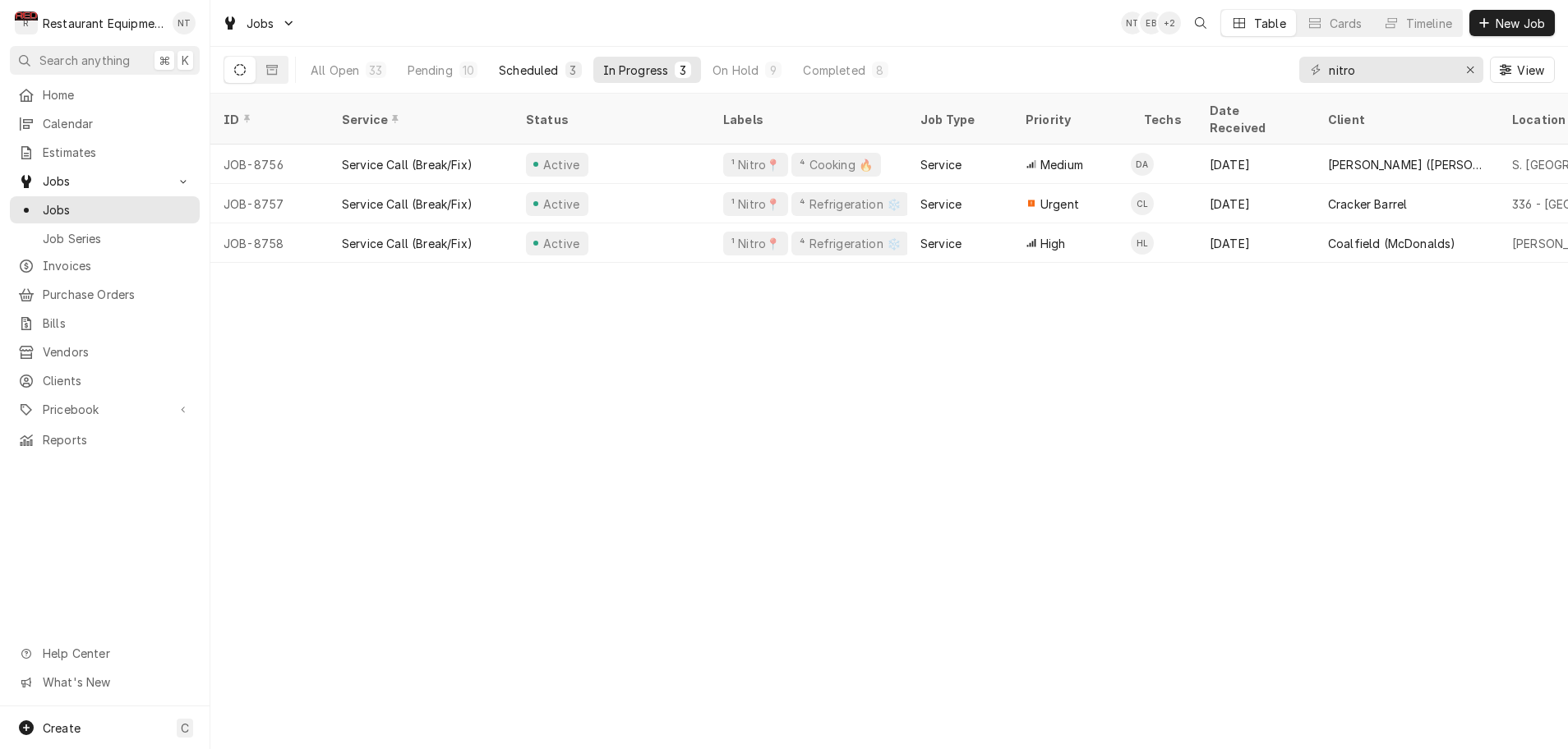
click at [548, 72] on div "Scheduled" at bounding box center [528, 70] width 59 height 17
click at [734, 67] on div "On Hold" at bounding box center [735, 70] width 46 height 17
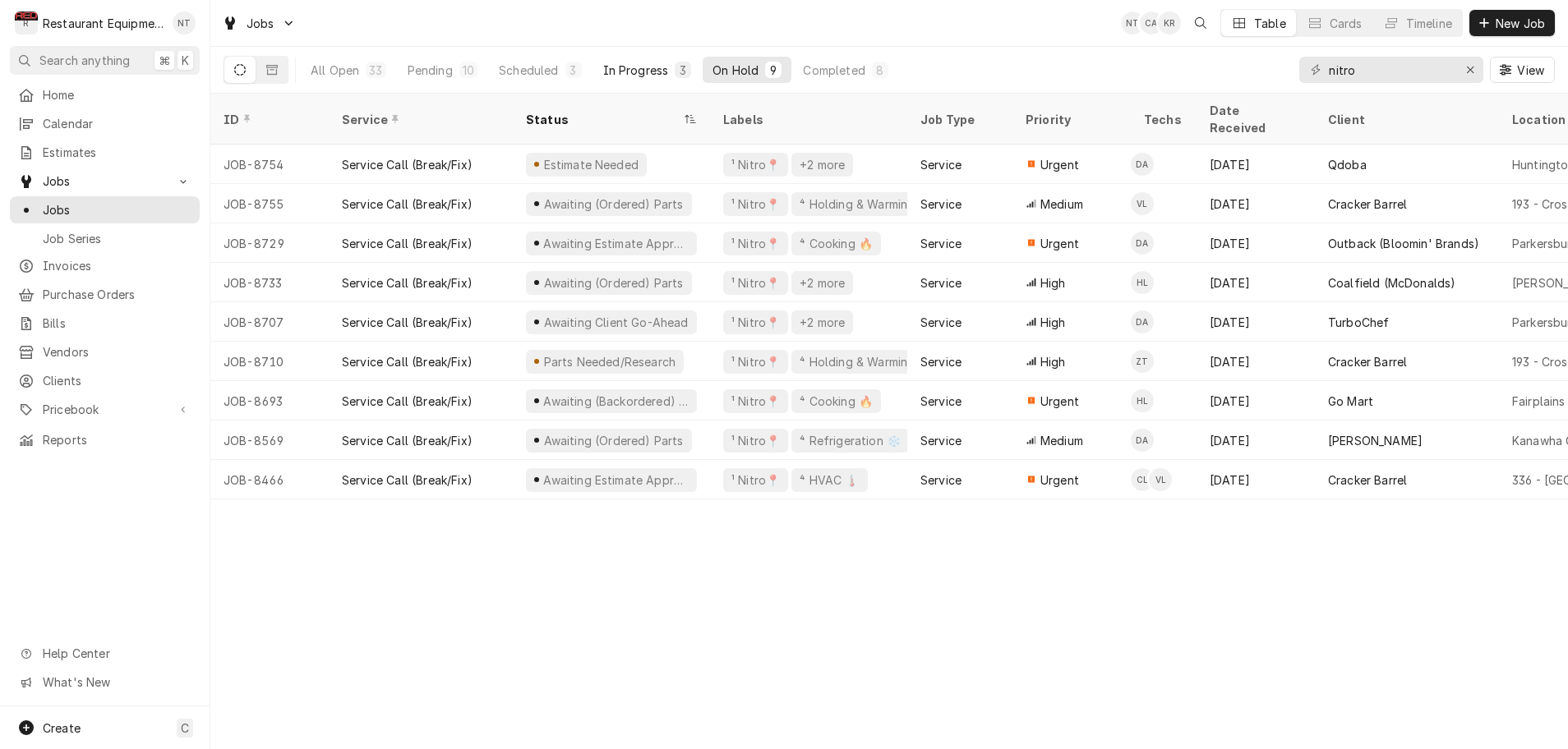
click at [654, 66] on div "In Progress" at bounding box center [635, 70] width 66 height 17
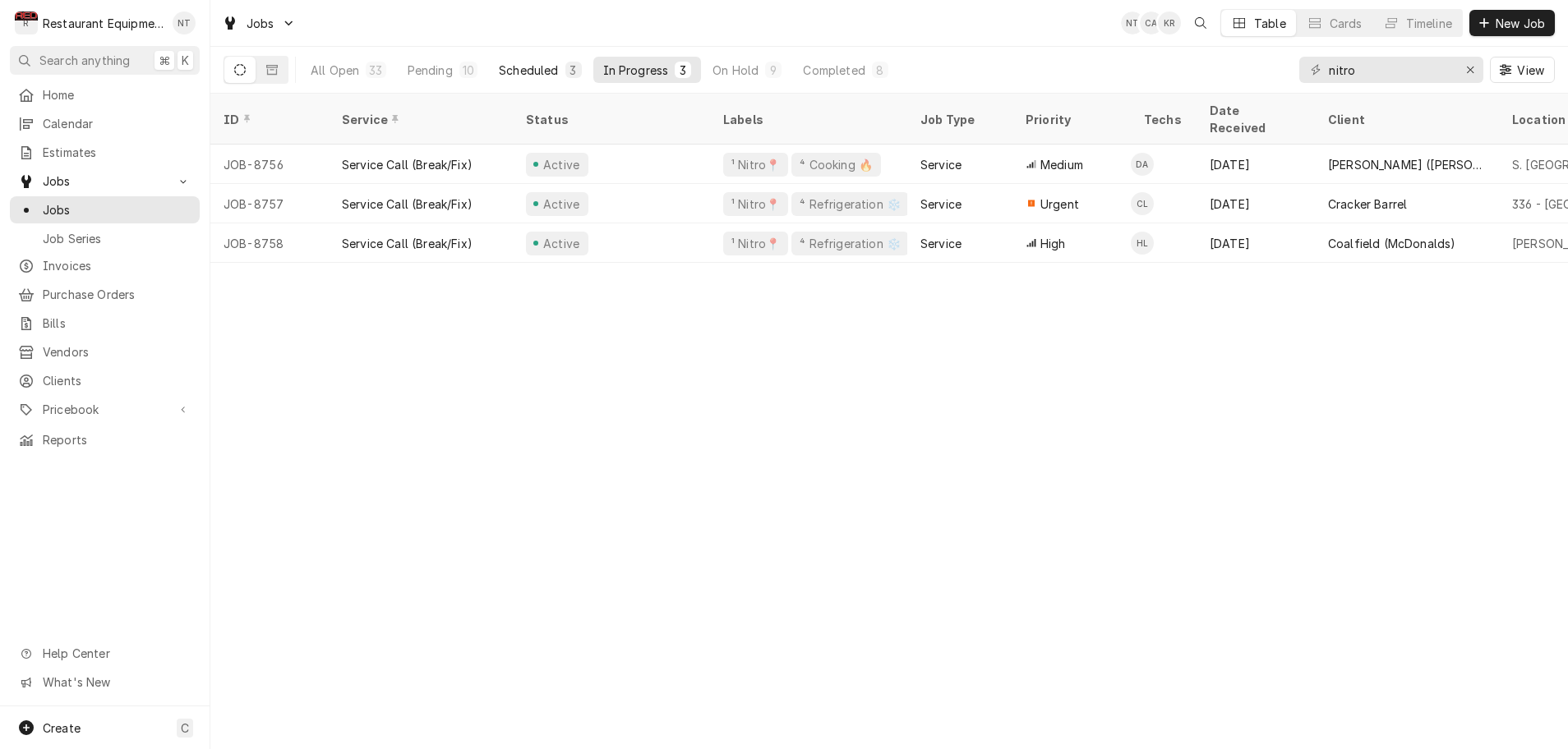
drag, startPoint x: 560, startPoint y: 69, endPoint x: 532, endPoint y: 70, distance: 28.0
click at [560, 69] on button "Scheduled 3" at bounding box center [540, 70] width 102 height 27
click at [436, 69] on div "Pending" at bounding box center [431, 70] width 45 height 17
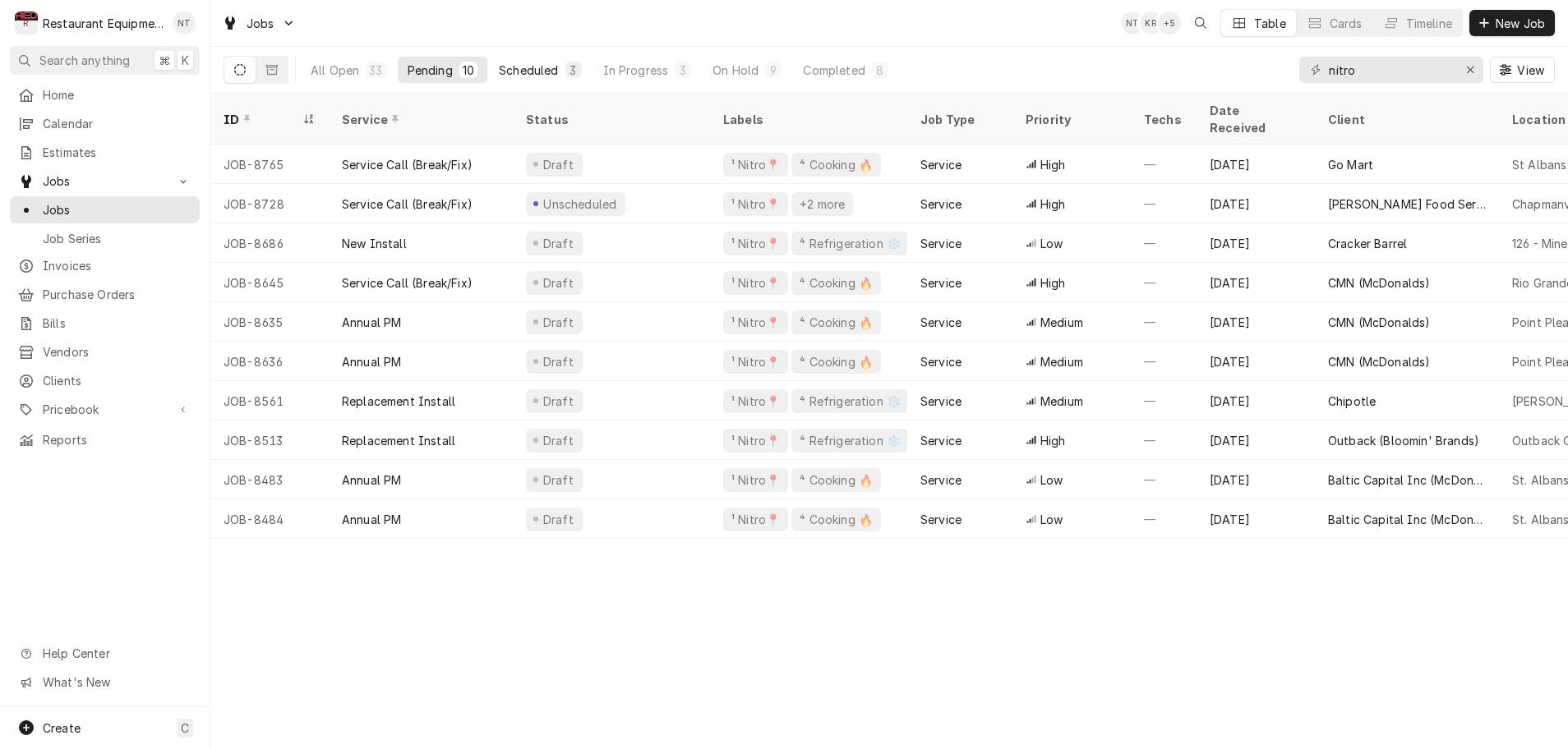
click at [550, 69] on div "Scheduled" at bounding box center [528, 70] width 59 height 17
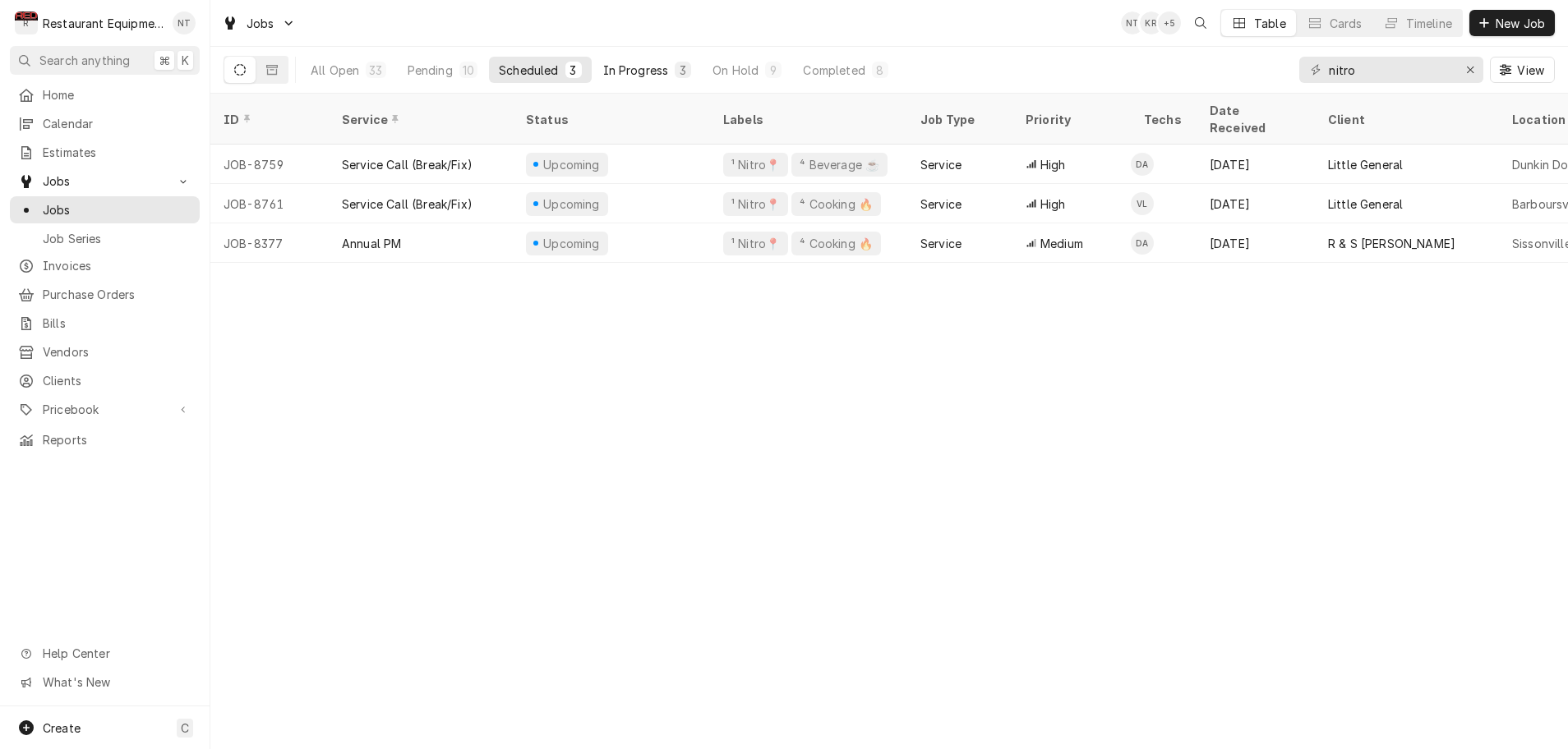
scroll to position [1, 0]
click at [624, 67] on div "In Progress" at bounding box center [635, 70] width 66 height 17
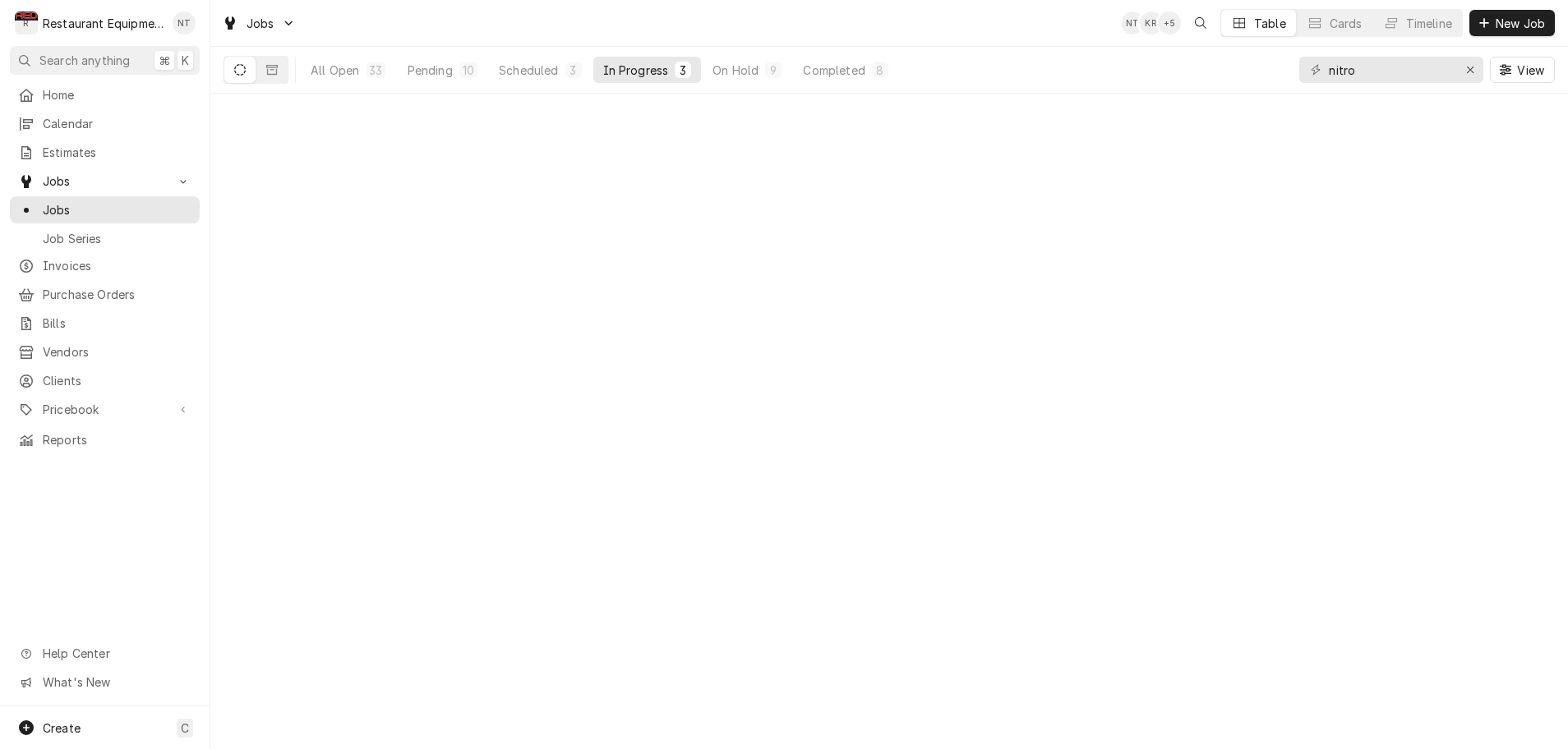
scroll to position [0, 0]
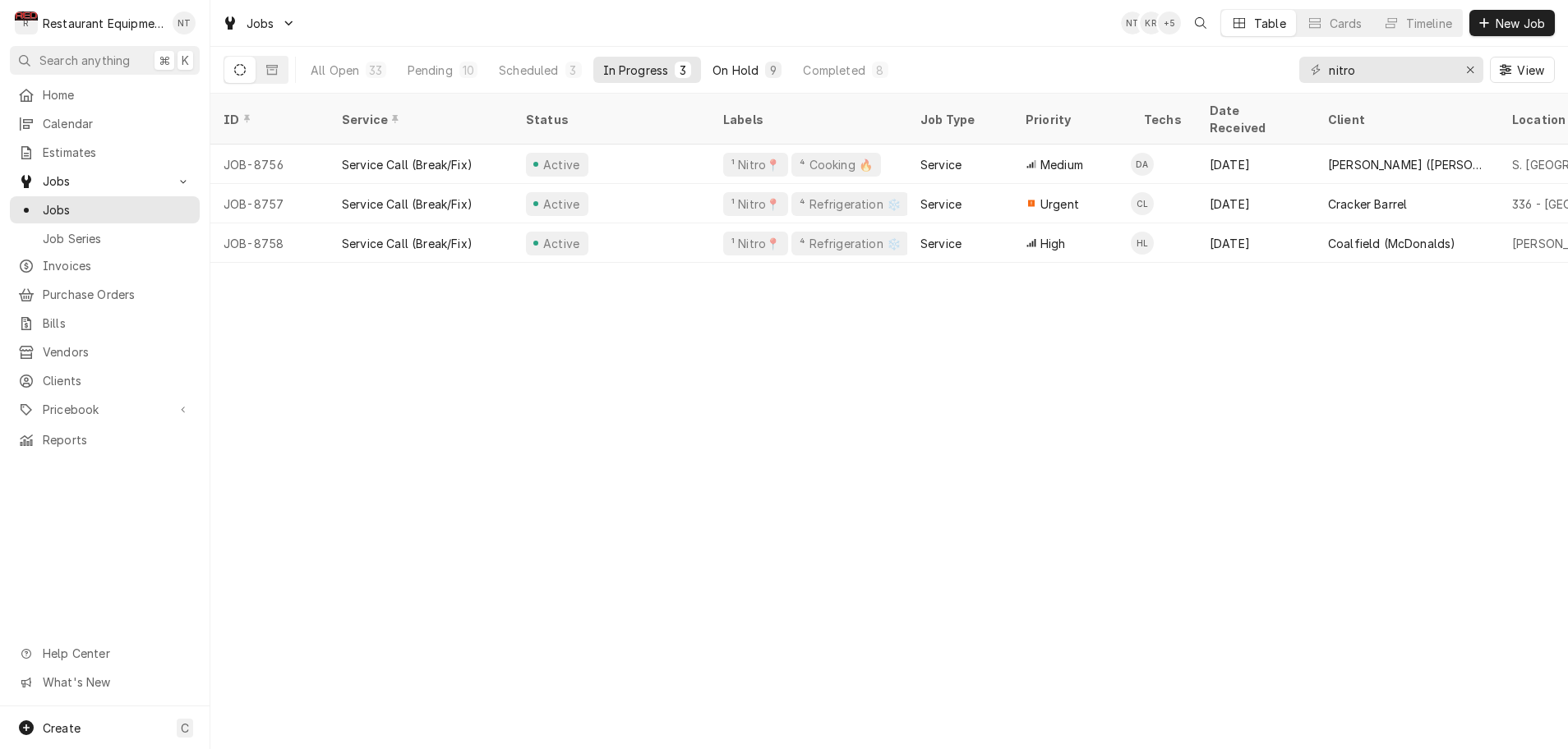
click at [727, 65] on div "On Hold" at bounding box center [735, 70] width 46 height 17
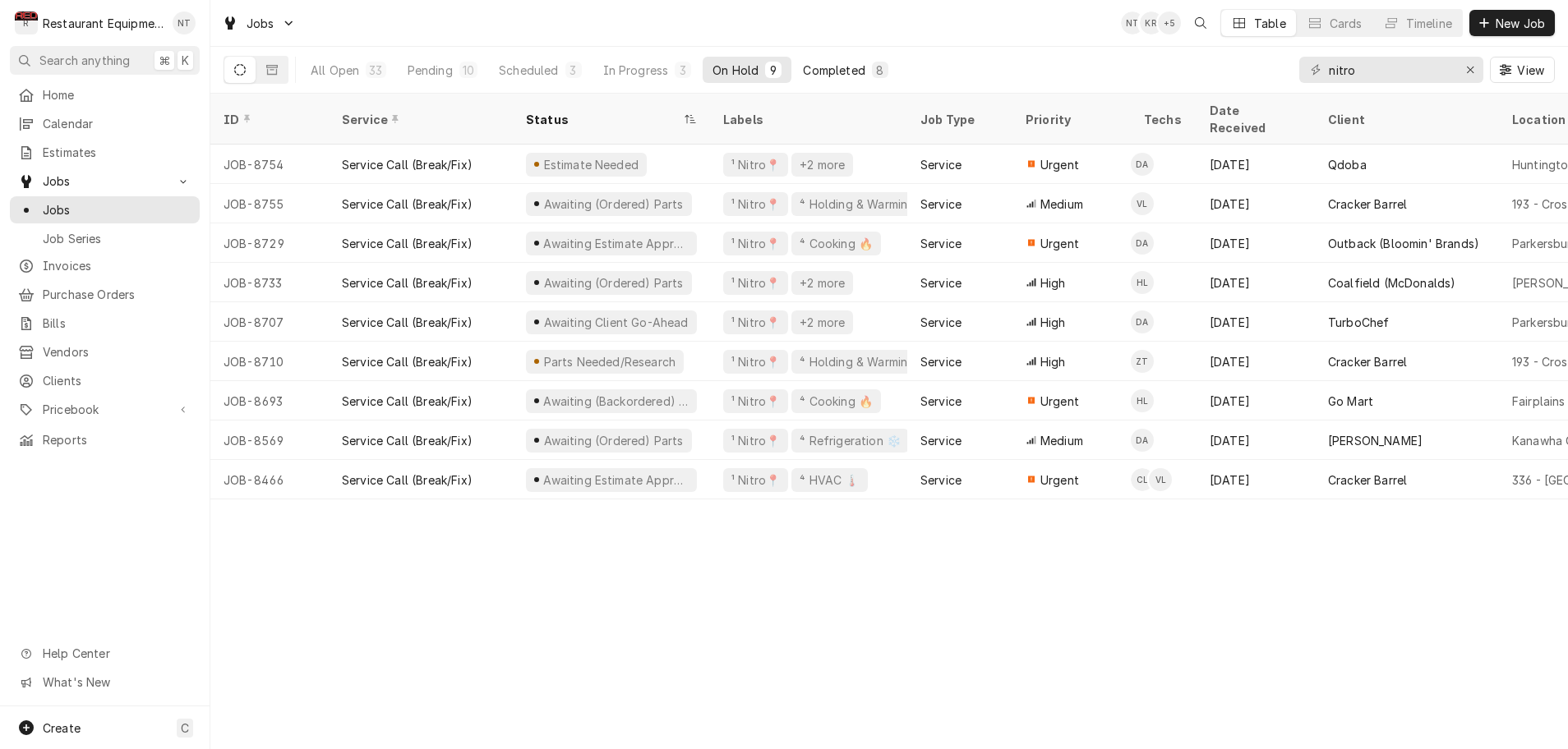
click at [820, 75] on div "Completed" at bounding box center [834, 70] width 62 height 17
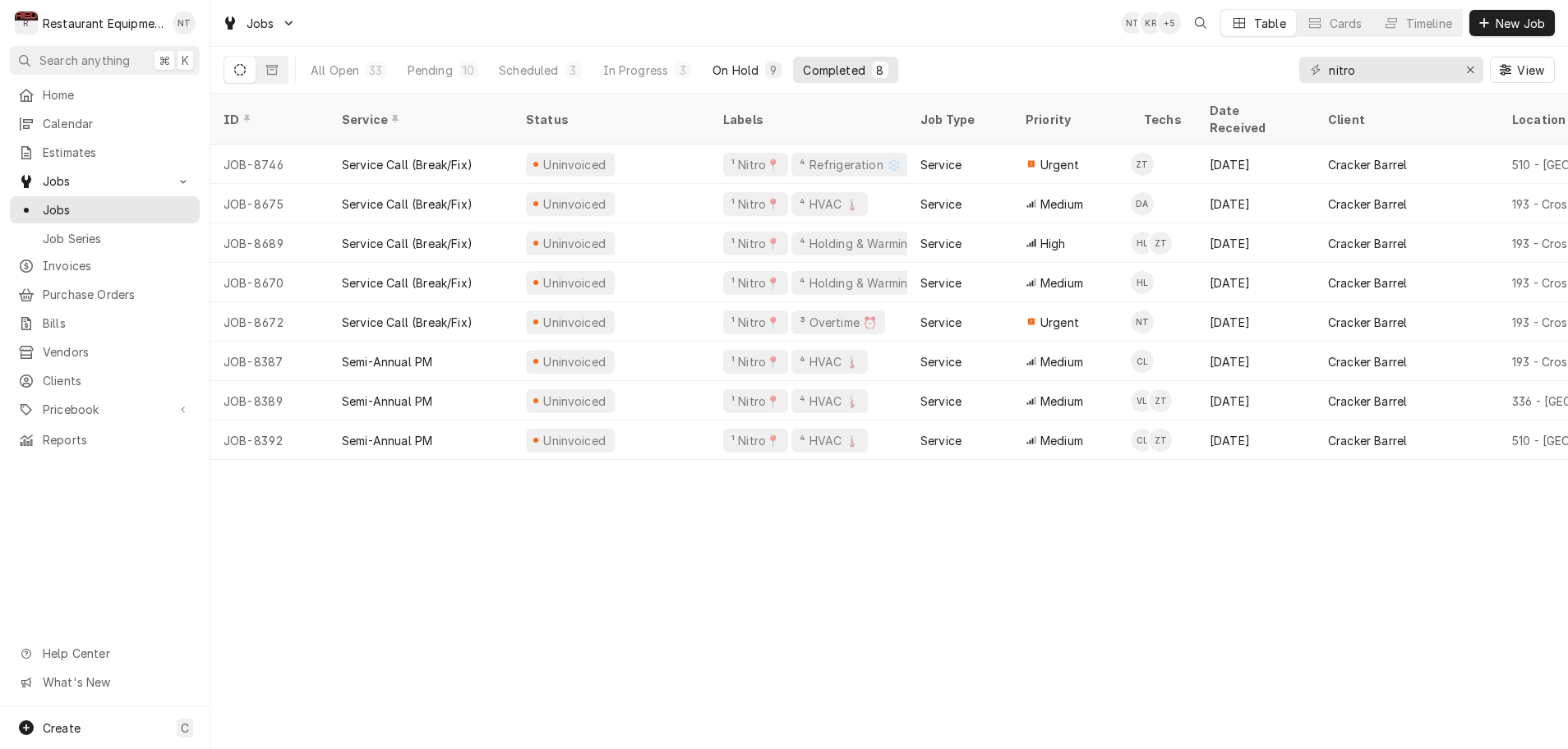
click at [758, 71] on button "On Hold 9" at bounding box center [747, 70] width 89 height 27
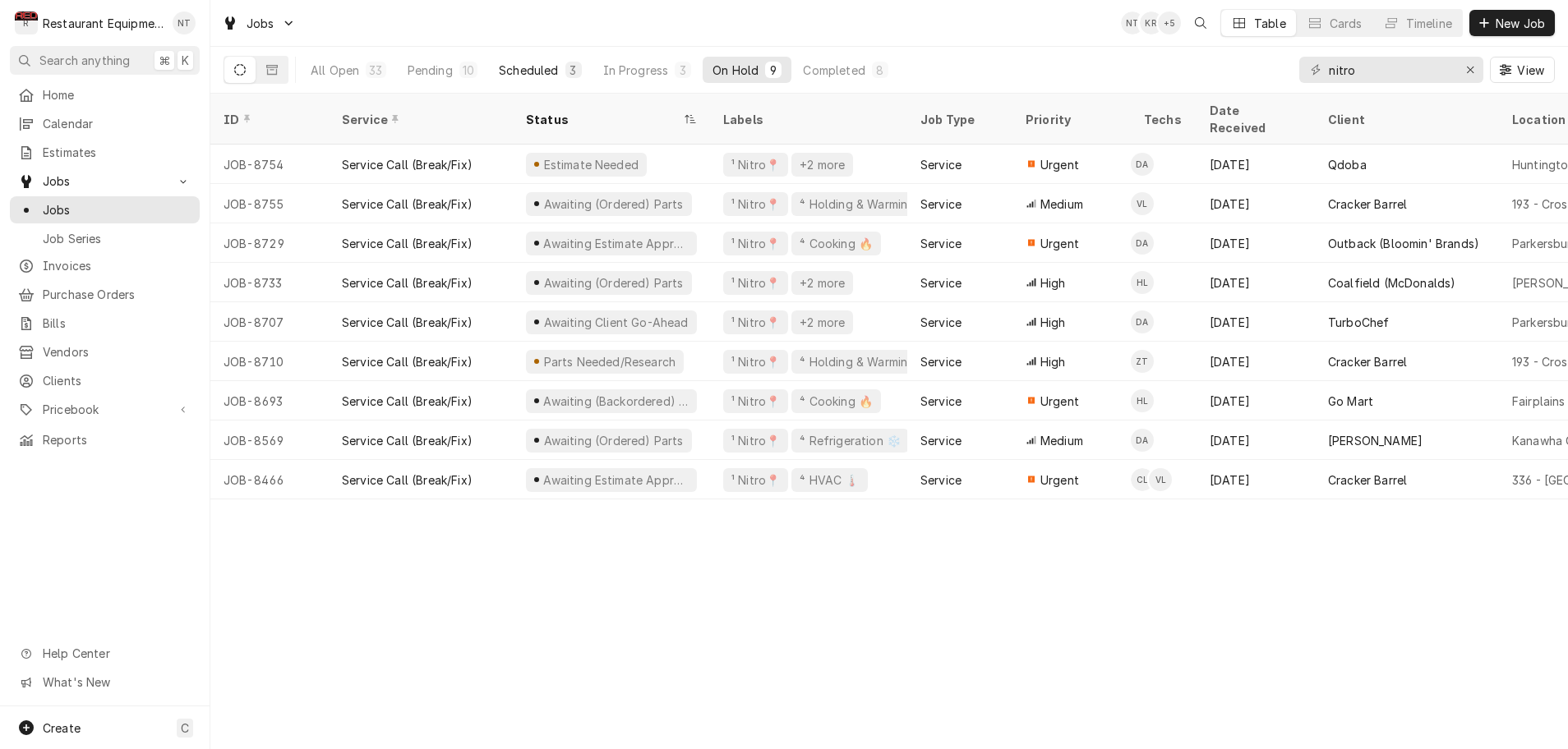
click at [545, 74] on div "Scheduled" at bounding box center [528, 70] width 59 height 17
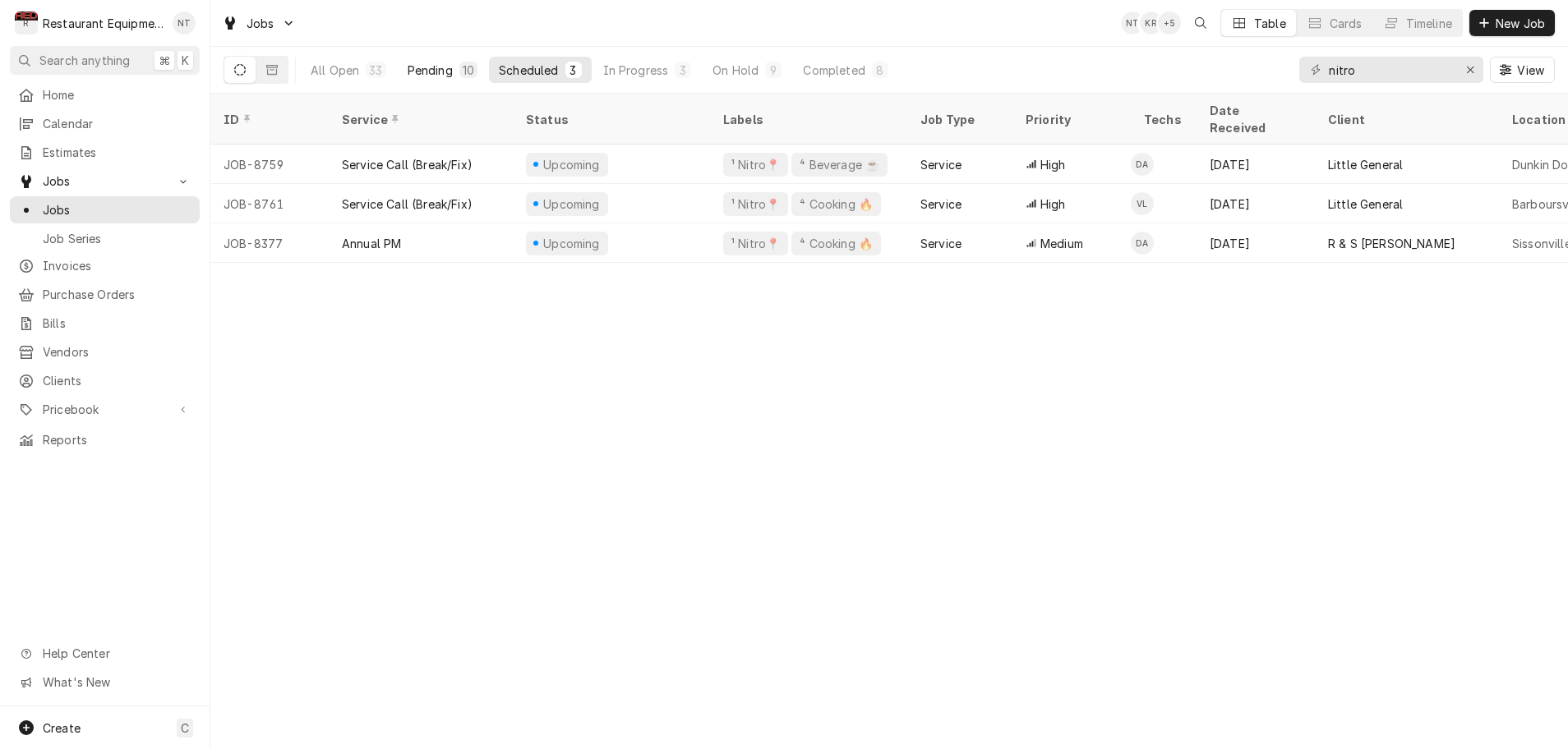
click at [431, 74] on div "Pending" at bounding box center [431, 70] width 45 height 17
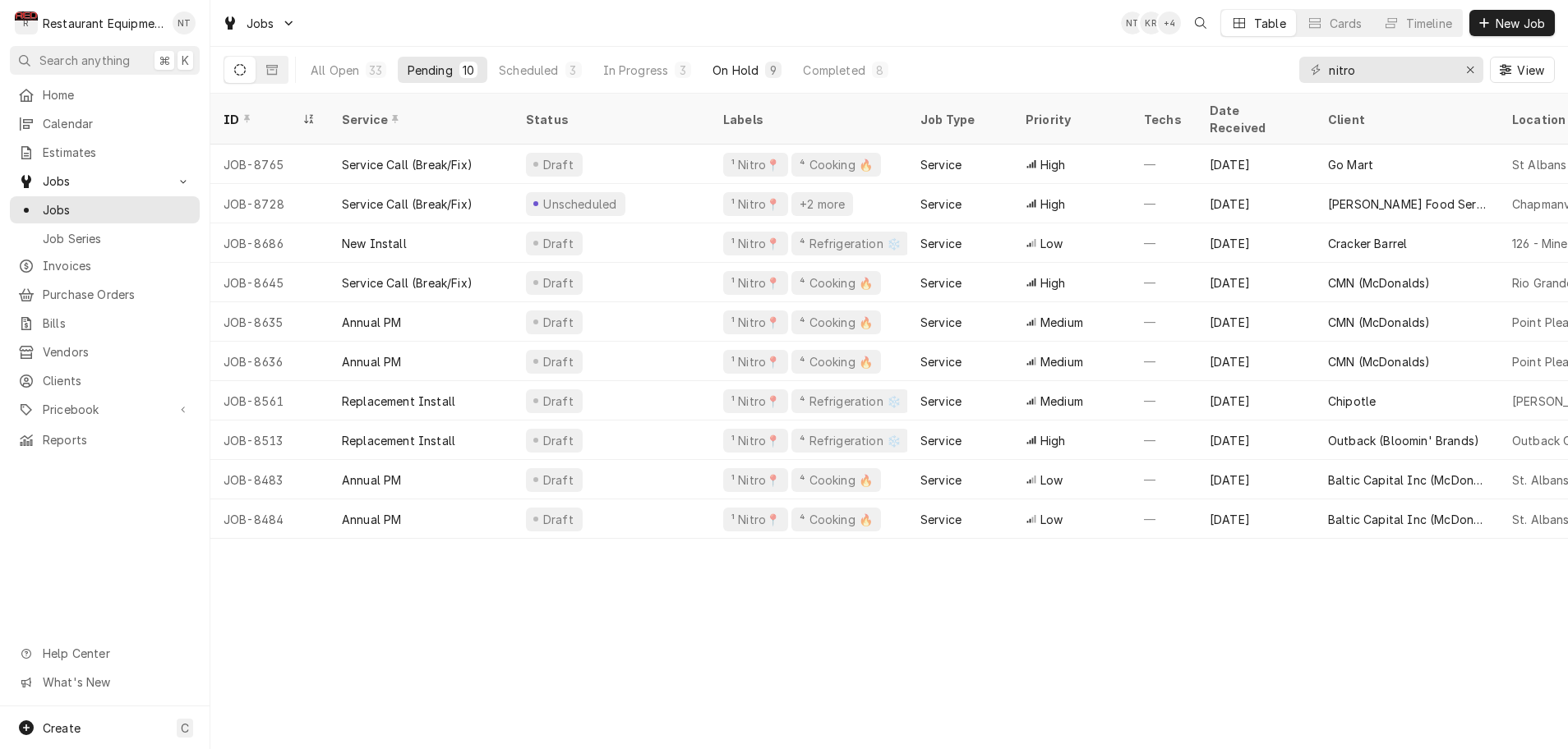
scroll to position [0, 2]
click at [737, 72] on div "On Hold" at bounding box center [735, 70] width 46 height 17
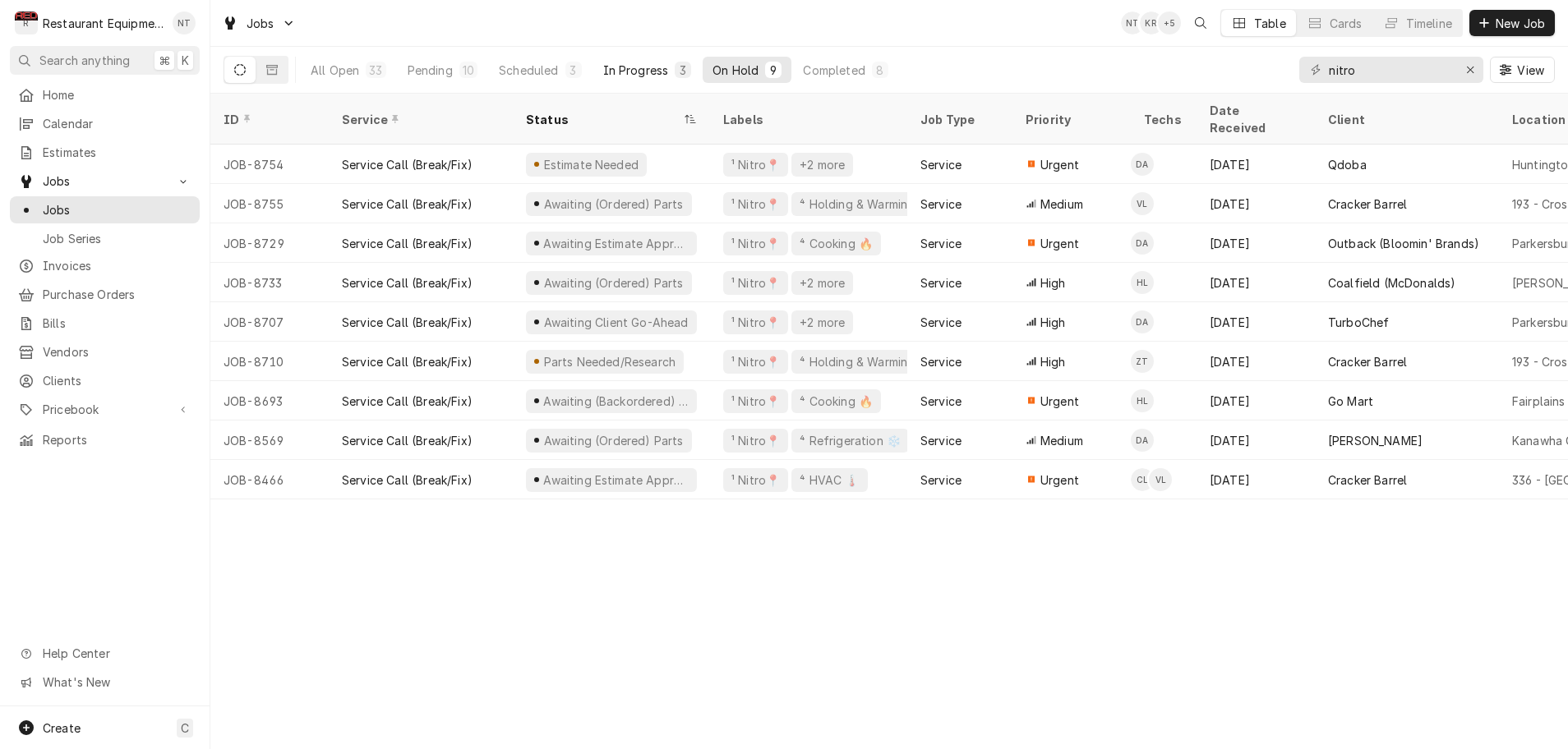
scroll to position [1, 0]
click at [612, 72] on div "In Progress" at bounding box center [635, 70] width 66 height 17
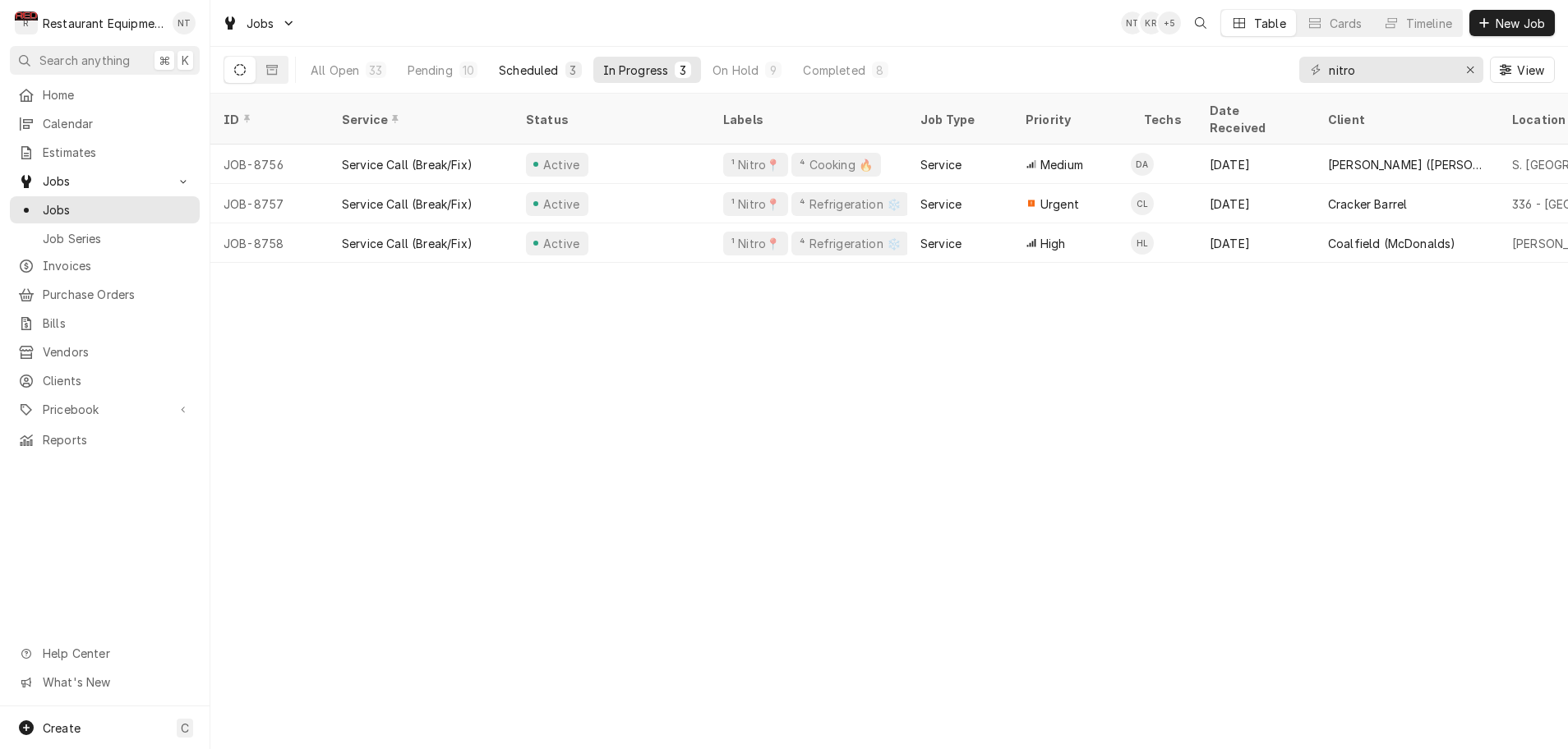
click at [531, 72] on div "Scheduled" at bounding box center [528, 70] width 59 height 17
click at [628, 67] on div "In Progress" at bounding box center [635, 70] width 66 height 17
click at [533, 74] on div "Scheduled" at bounding box center [528, 70] width 59 height 17
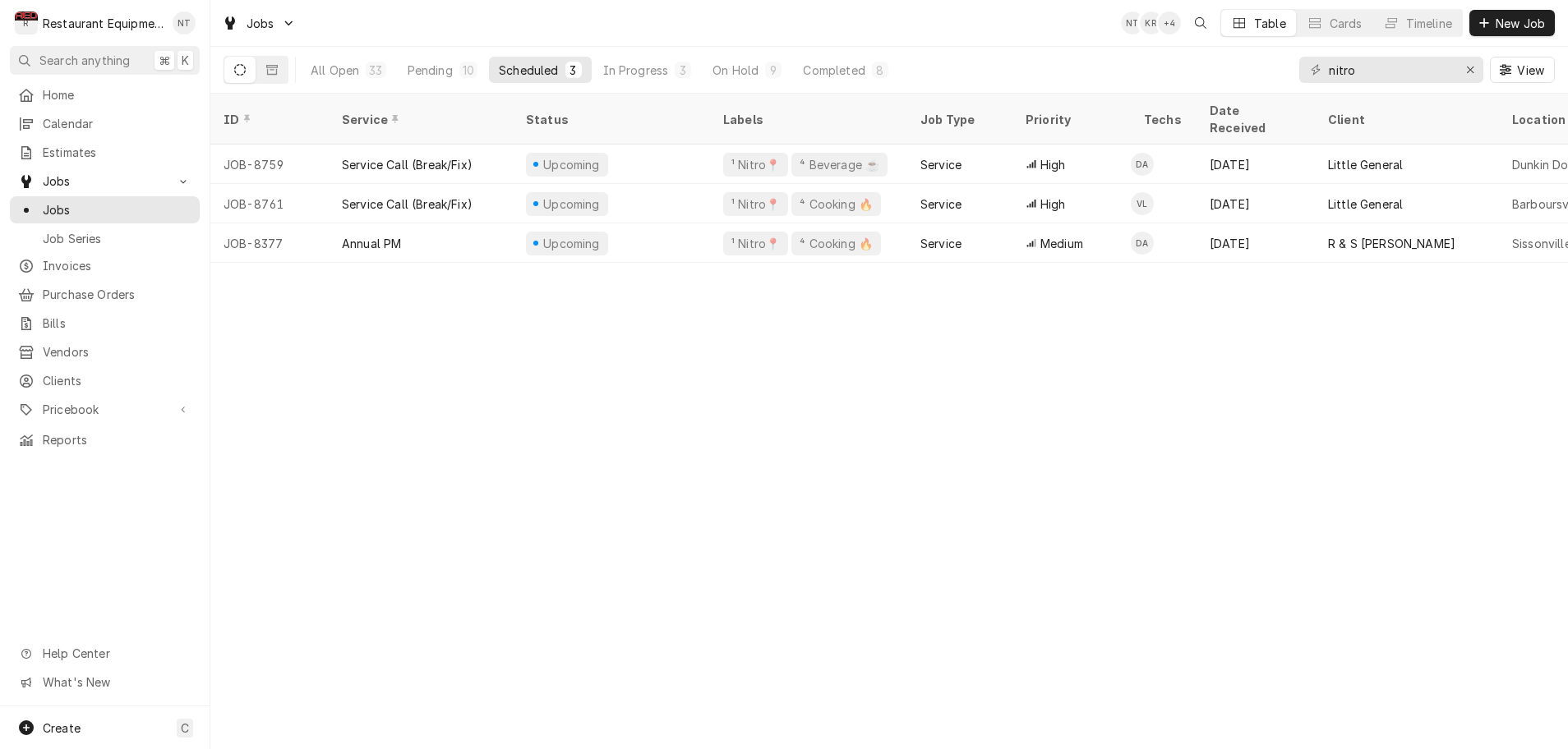
scroll to position [0, 0]
click at [819, 73] on div "Completed" at bounding box center [834, 70] width 62 height 17
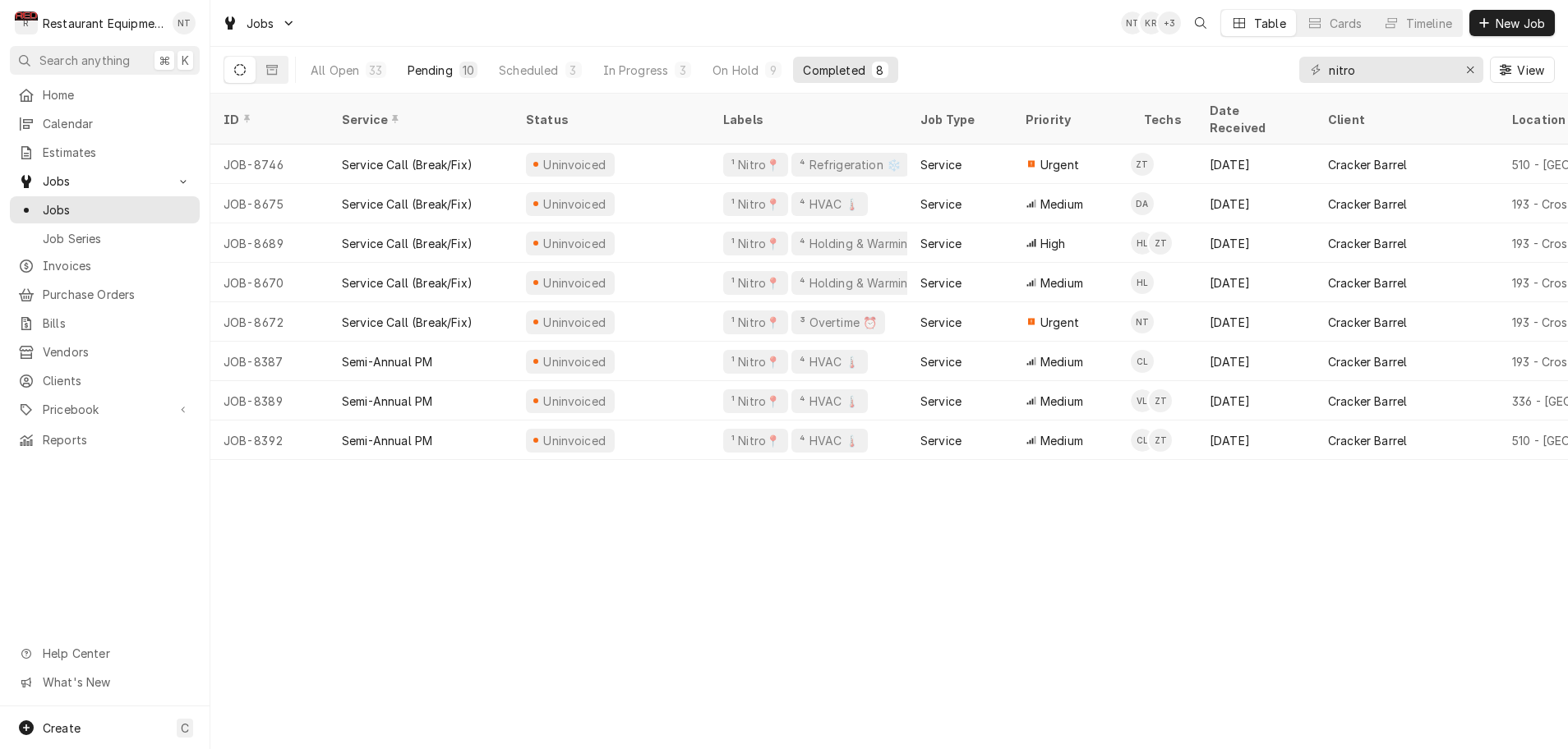
click at [433, 74] on div "Pending" at bounding box center [431, 70] width 45 height 17
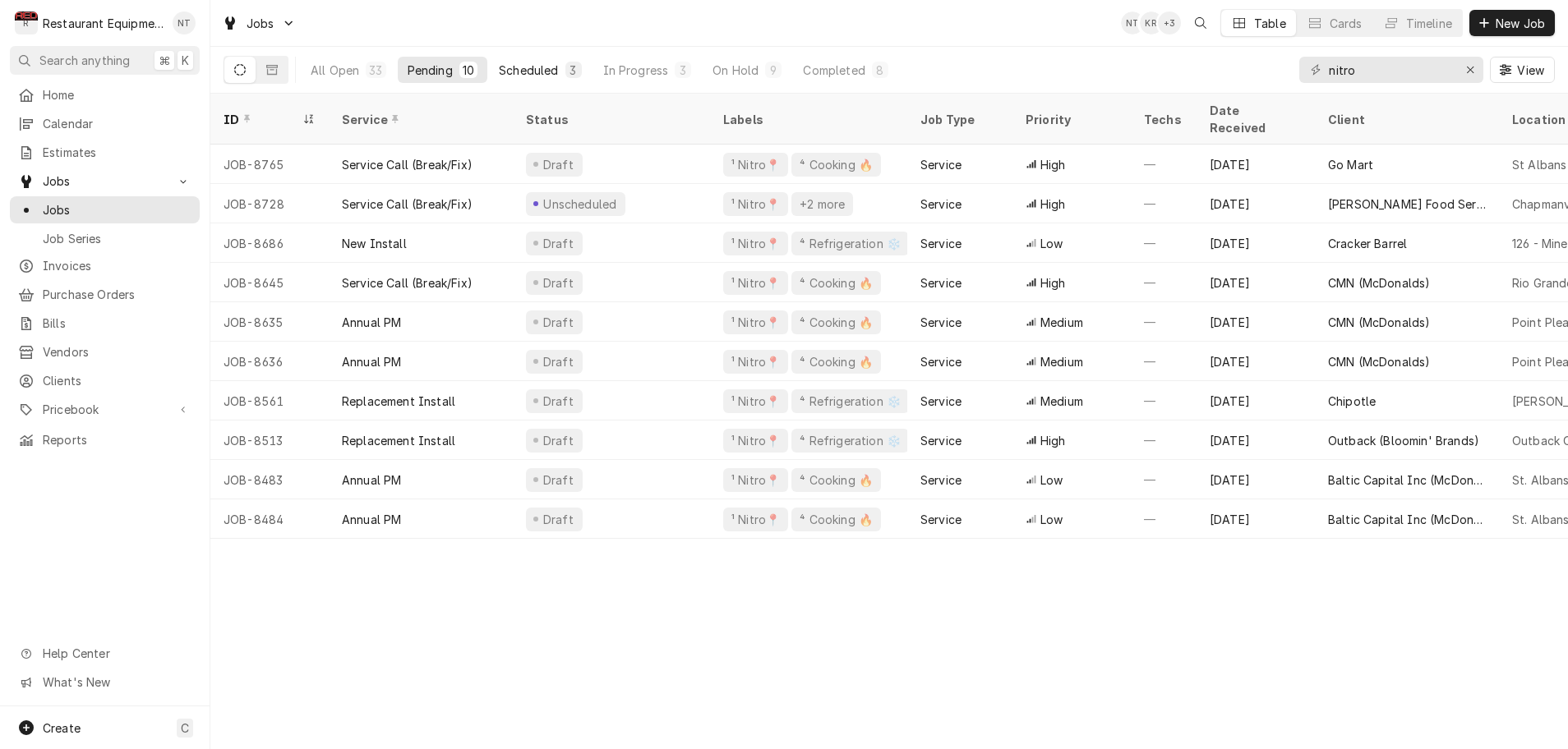
click at [508, 71] on div "Scheduled" at bounding box center [528, 70] width 59 height 17
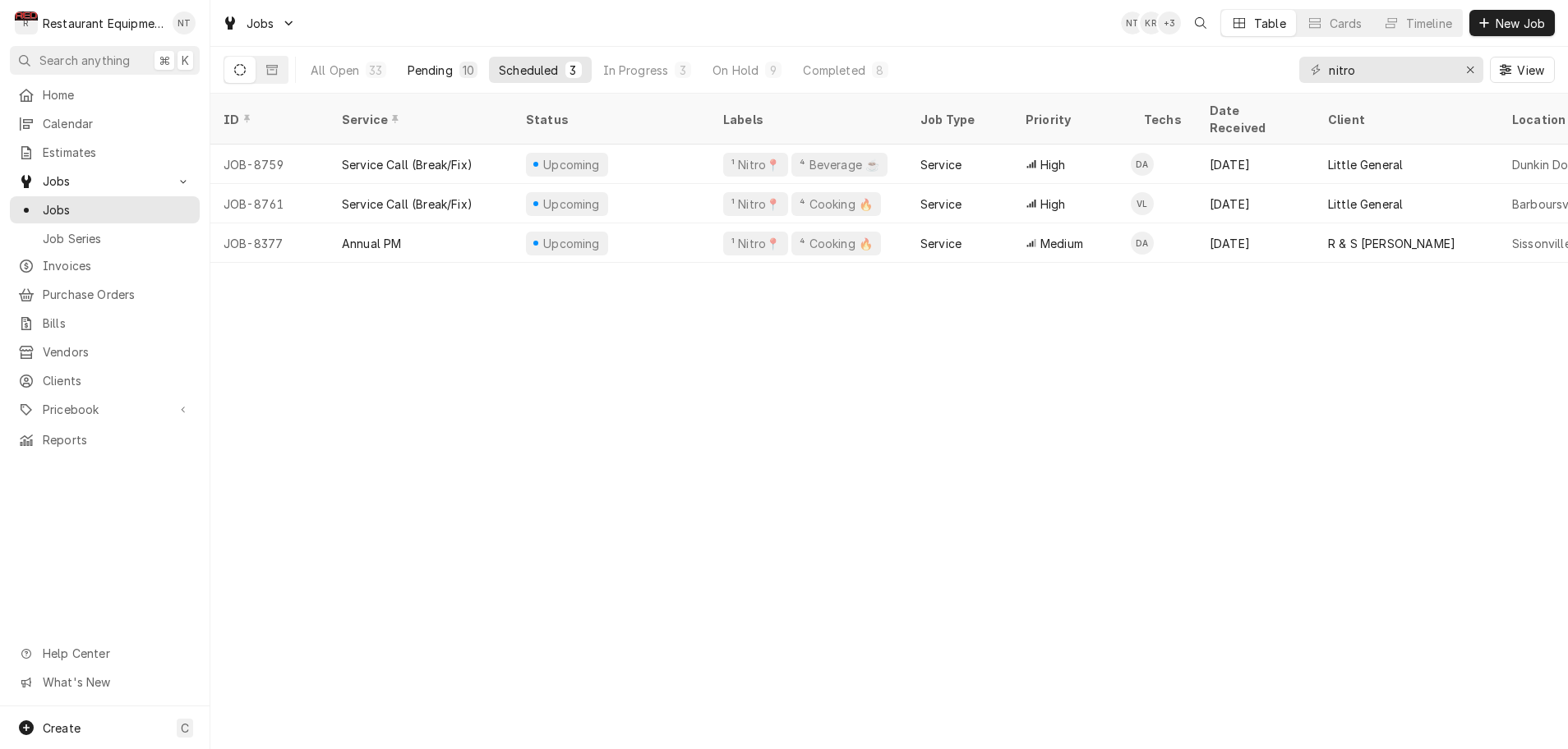
click at [447, 76] on div "Pending" at bounding box center [431, 70] width 45 height 17
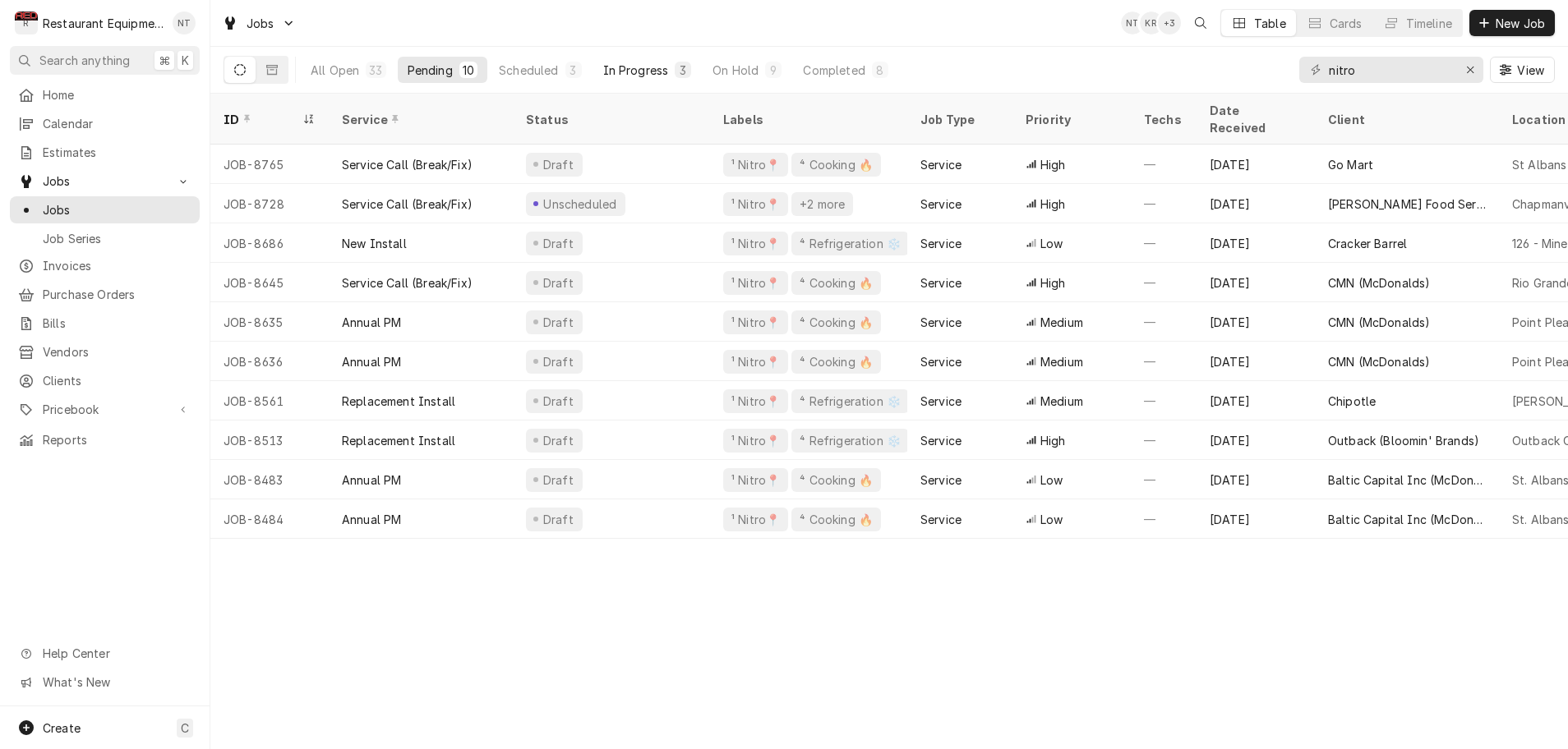
click at [625, 74] on div "In Progress" at bounding box center [635, 70] width 66 height 17
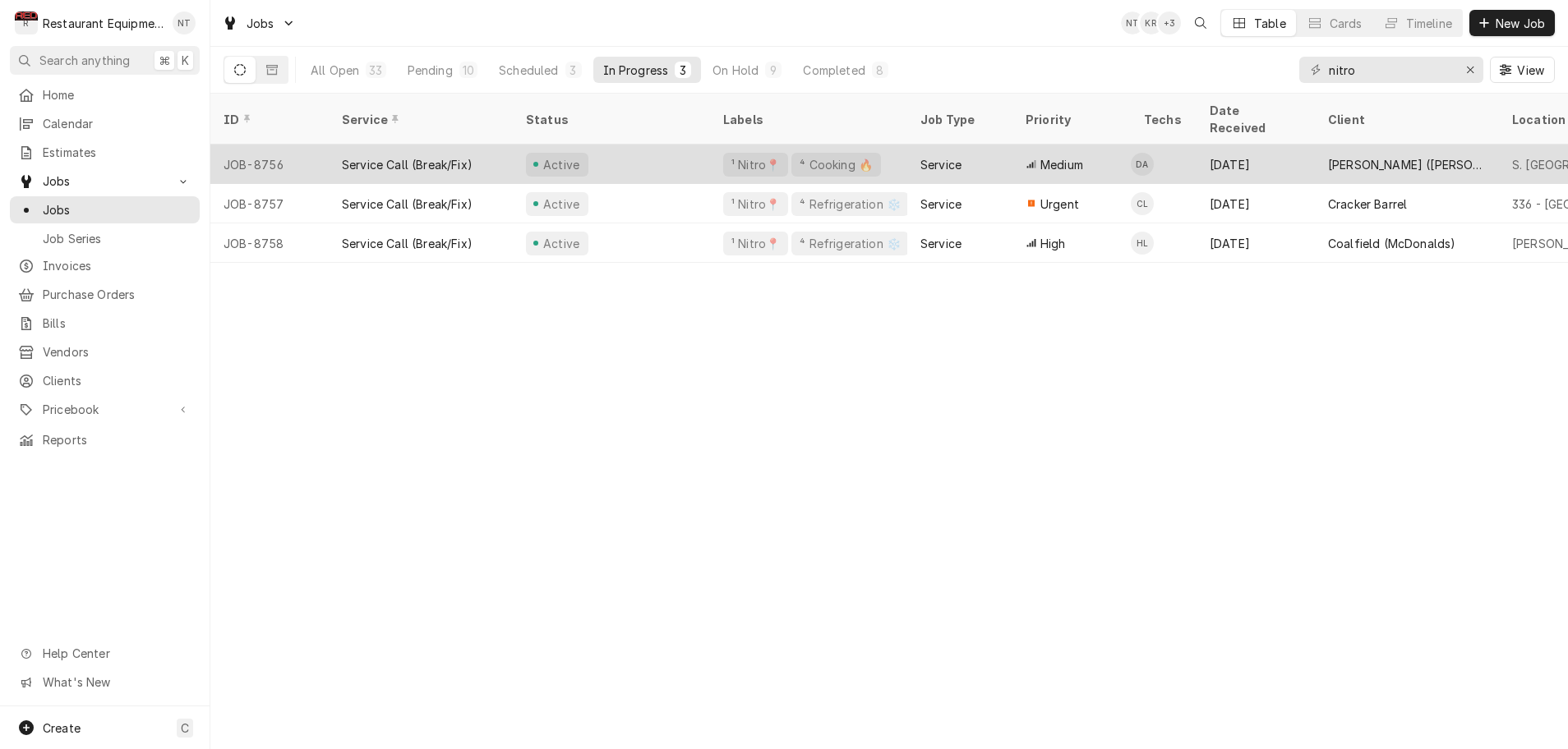
click at [677, 145] on div "Active" at bounding box center [611, 164] width 197 height 39
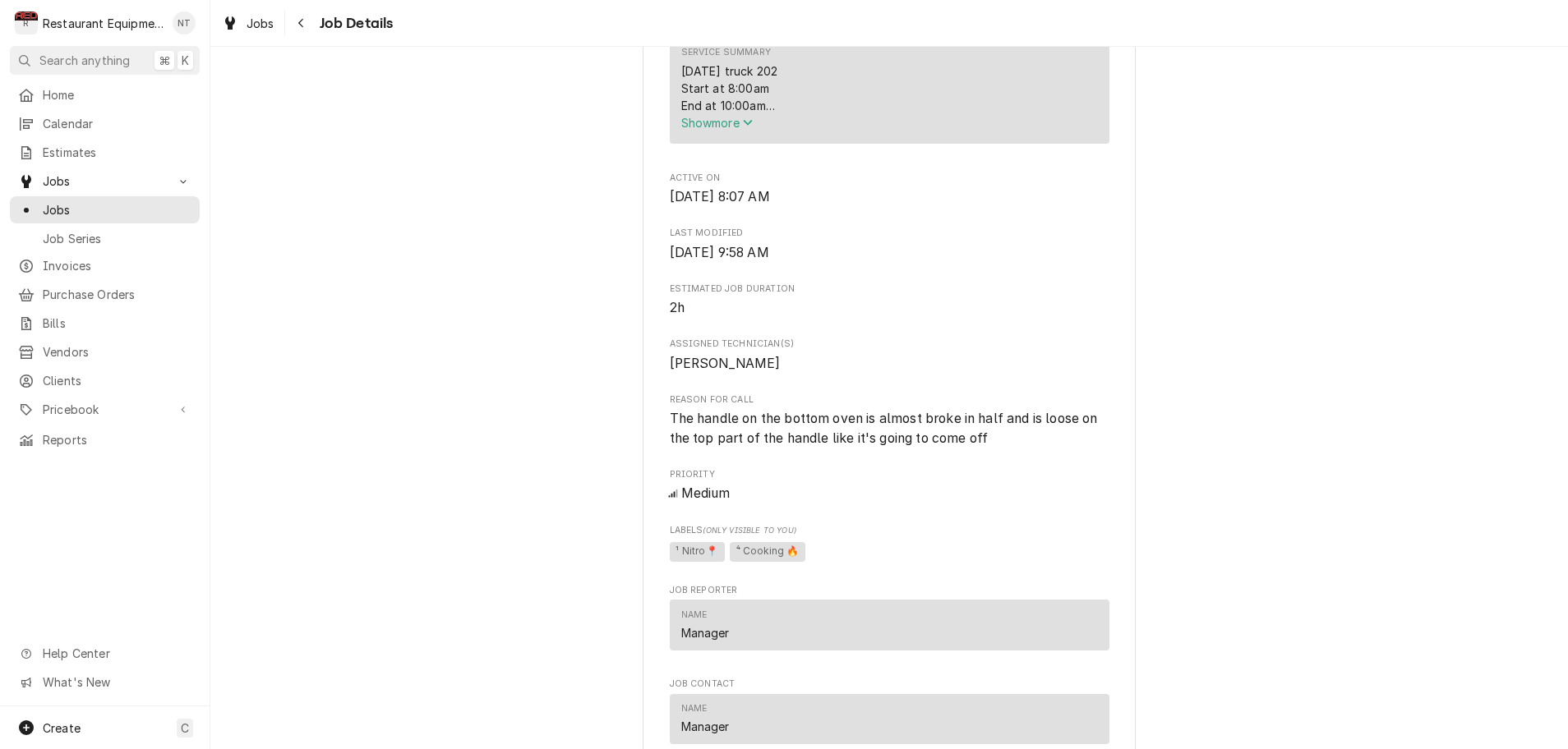
scroll to position [0, 1]
click at [753, 126] on icon "Service Summary" at bounding box center [748, 122] width 10 height 12
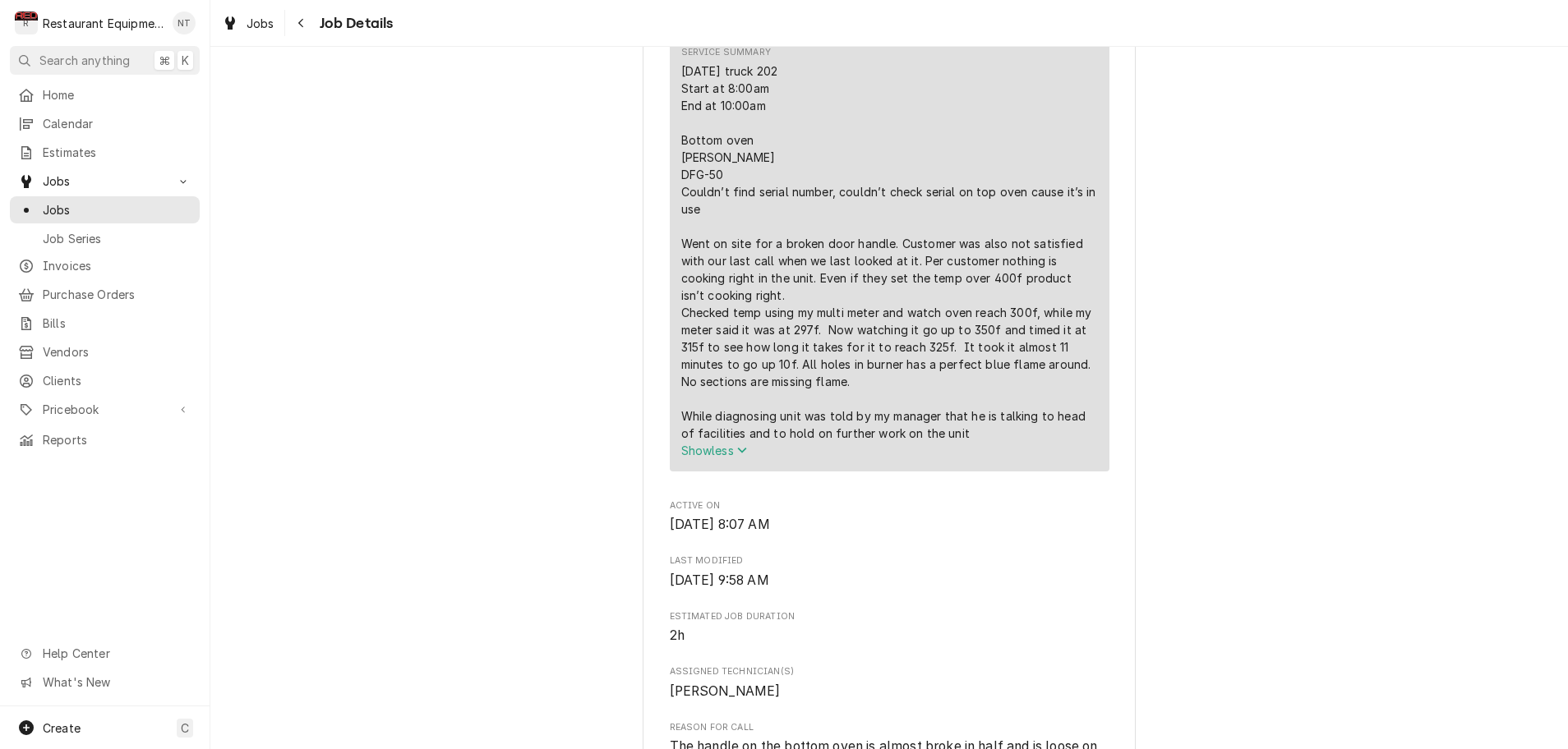
scroll to position [0, 0]
click at [302, 24] on icon "Navigate back" at bounding box center [301, 23] width 7 height 12
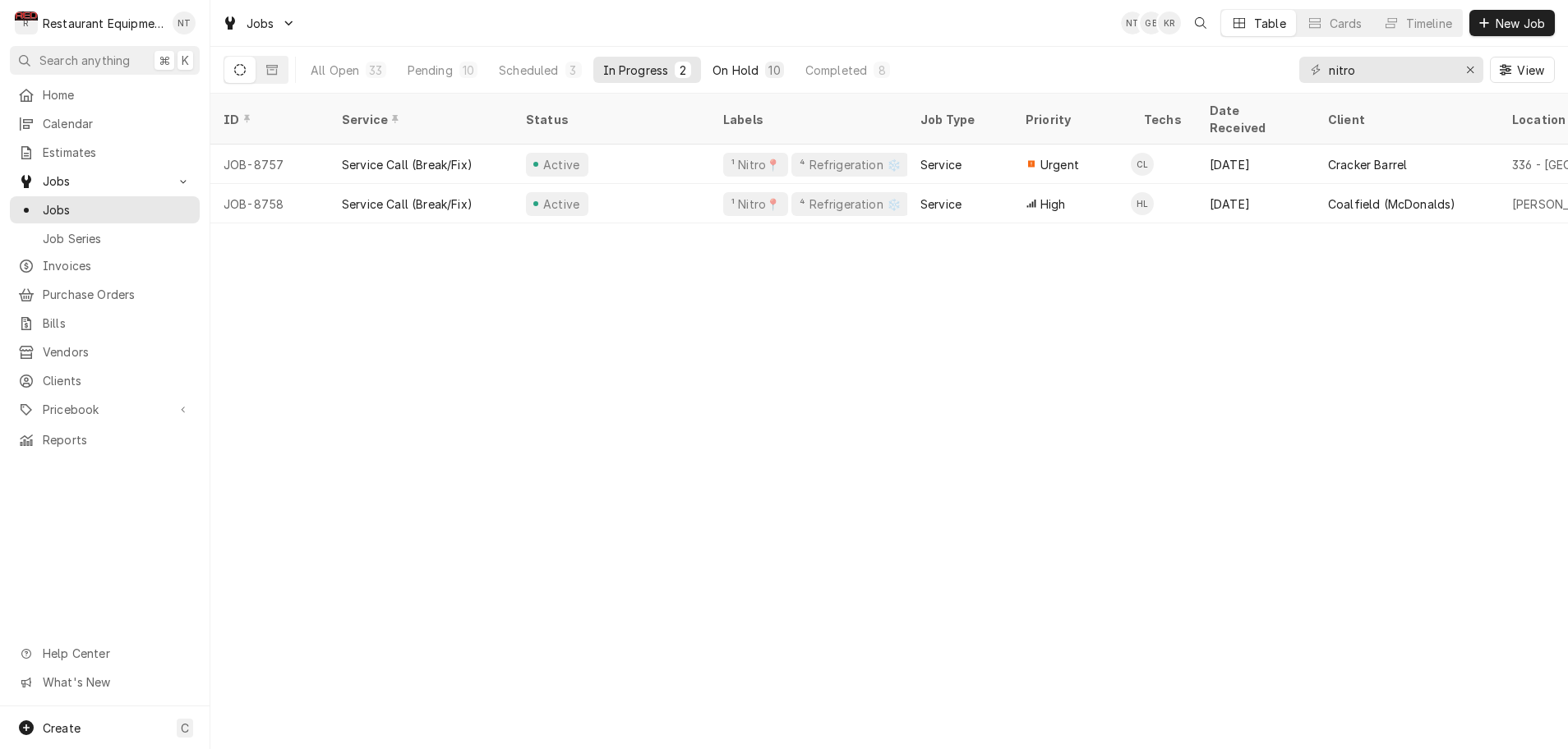
click at [733, 72] on div "On Hold" at bounding box center [735, 70] width 46 height 17
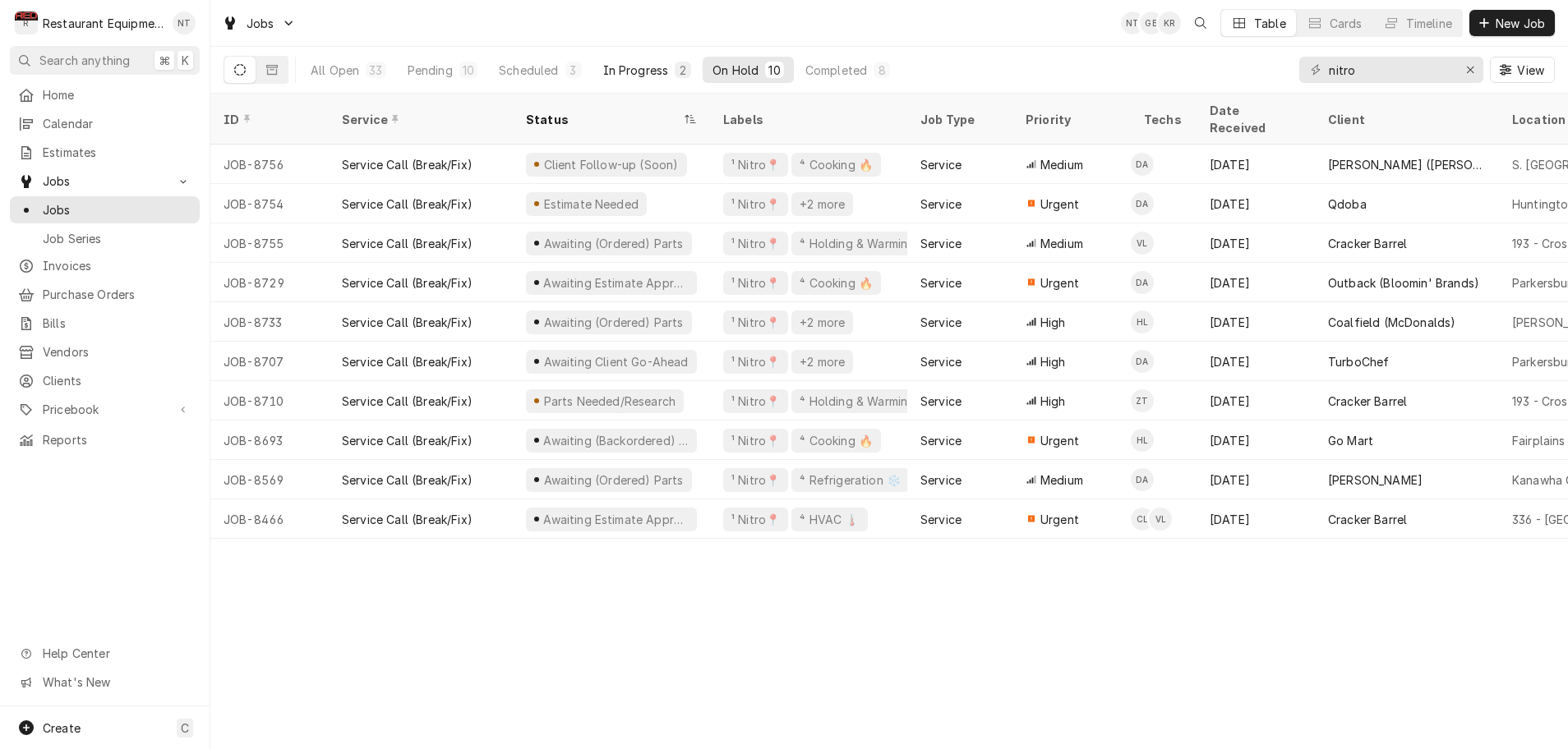
click at [663, 71] on div "In Progress" at bounding box center [635, 70] width 66 height 17
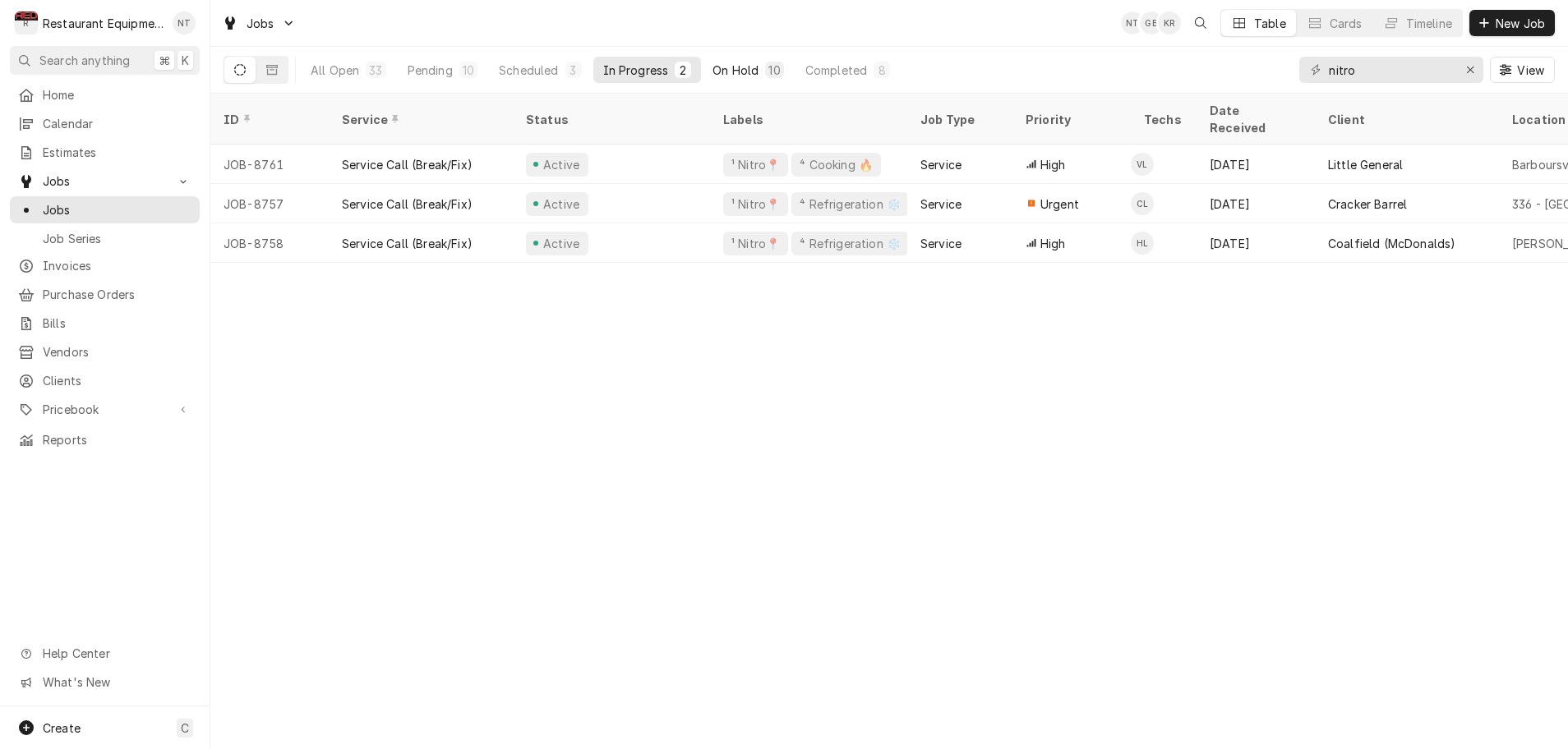
click at [746, 70] on div "On Hold" at bounding box center [735, 70] width 46 height 17
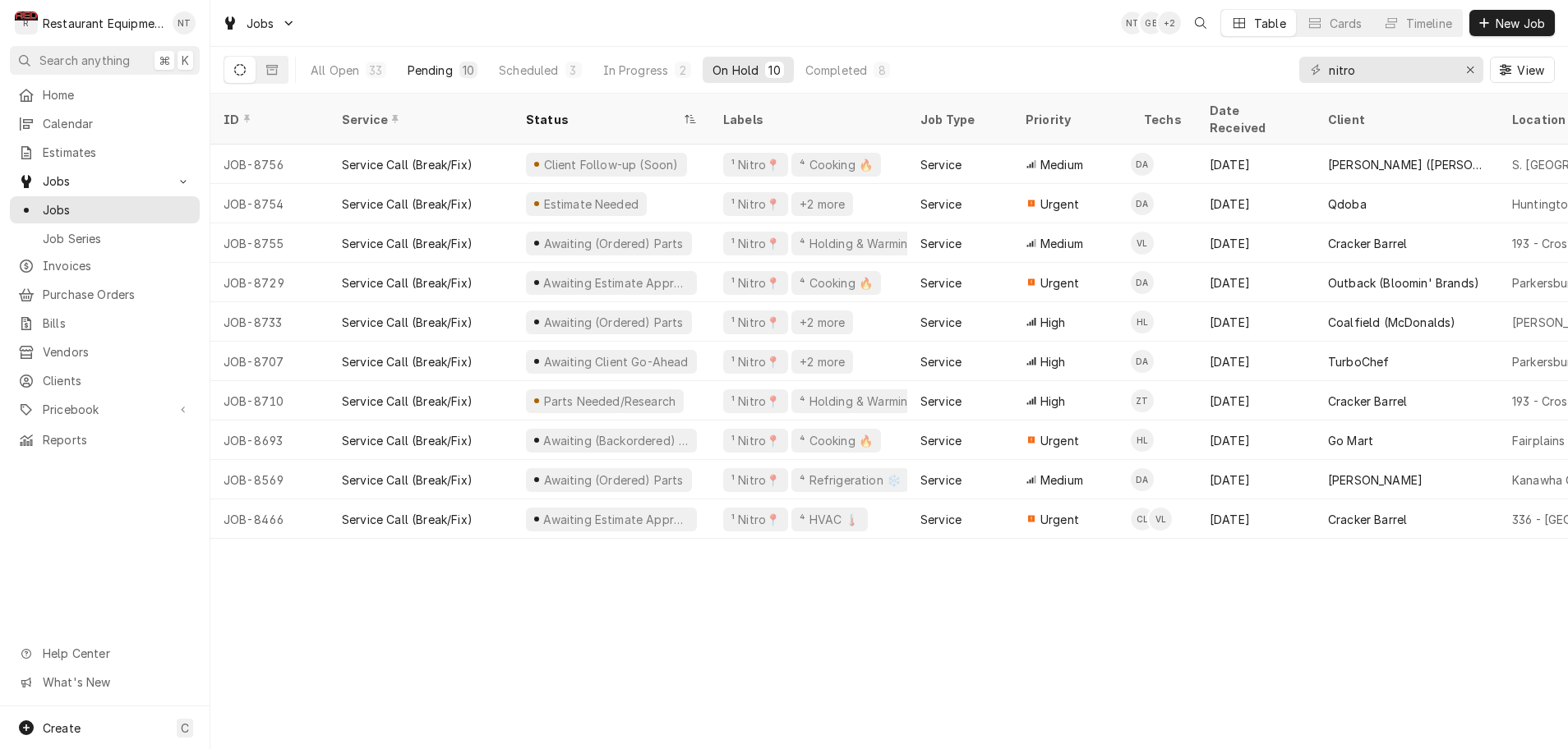
click at [421, 72] on div "Pending" at bounding box center [431, 70] width 45 height 17
